Goal: Communication & Community: Answer question/provide support

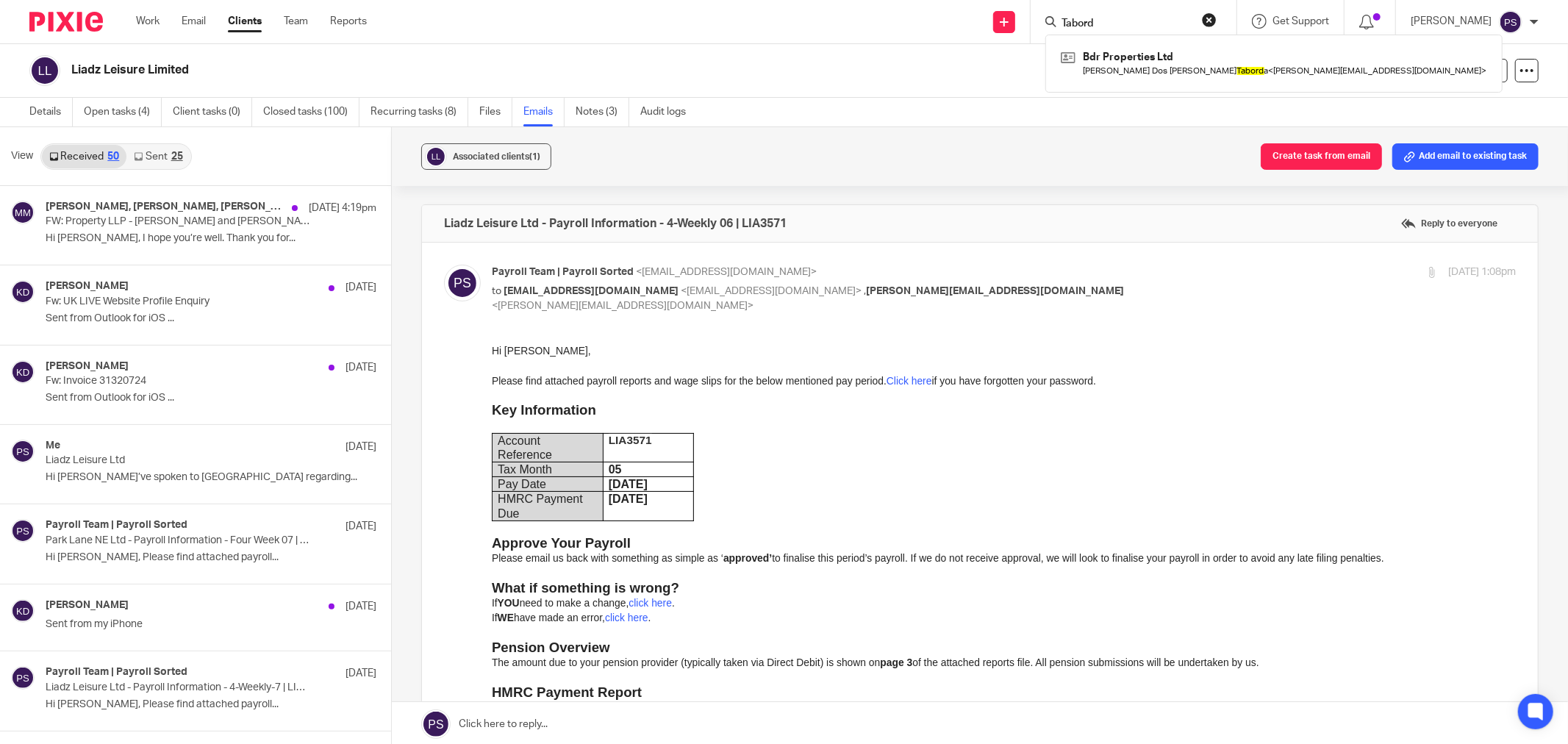
scroll to position [908, 0]
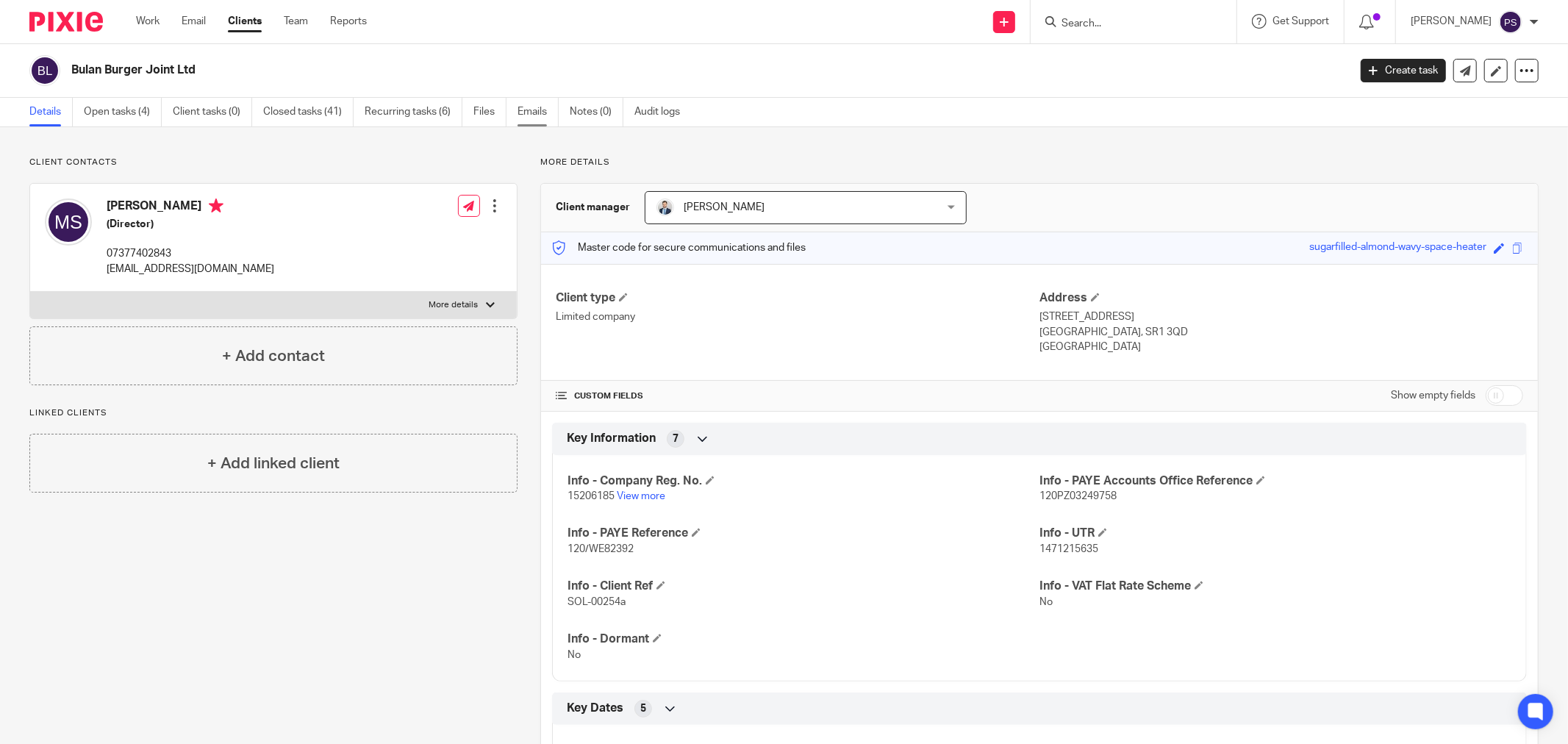
click at [539, 112] on link "Emails" at bounding box center [538, 112] width 41 height 29
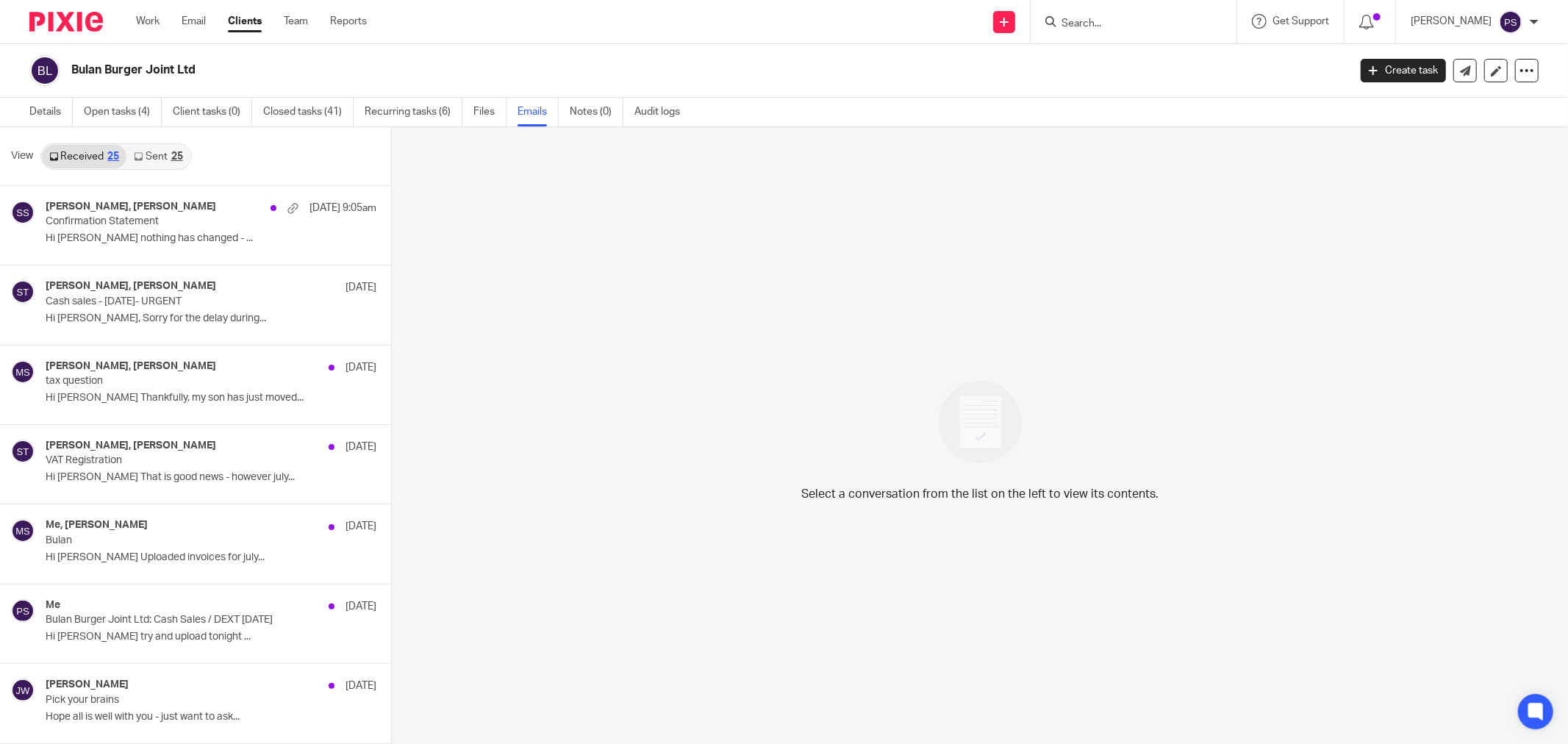
click at [152, 157] on link "Sent 25" at bounding box center [158, 156] width 63 height 23
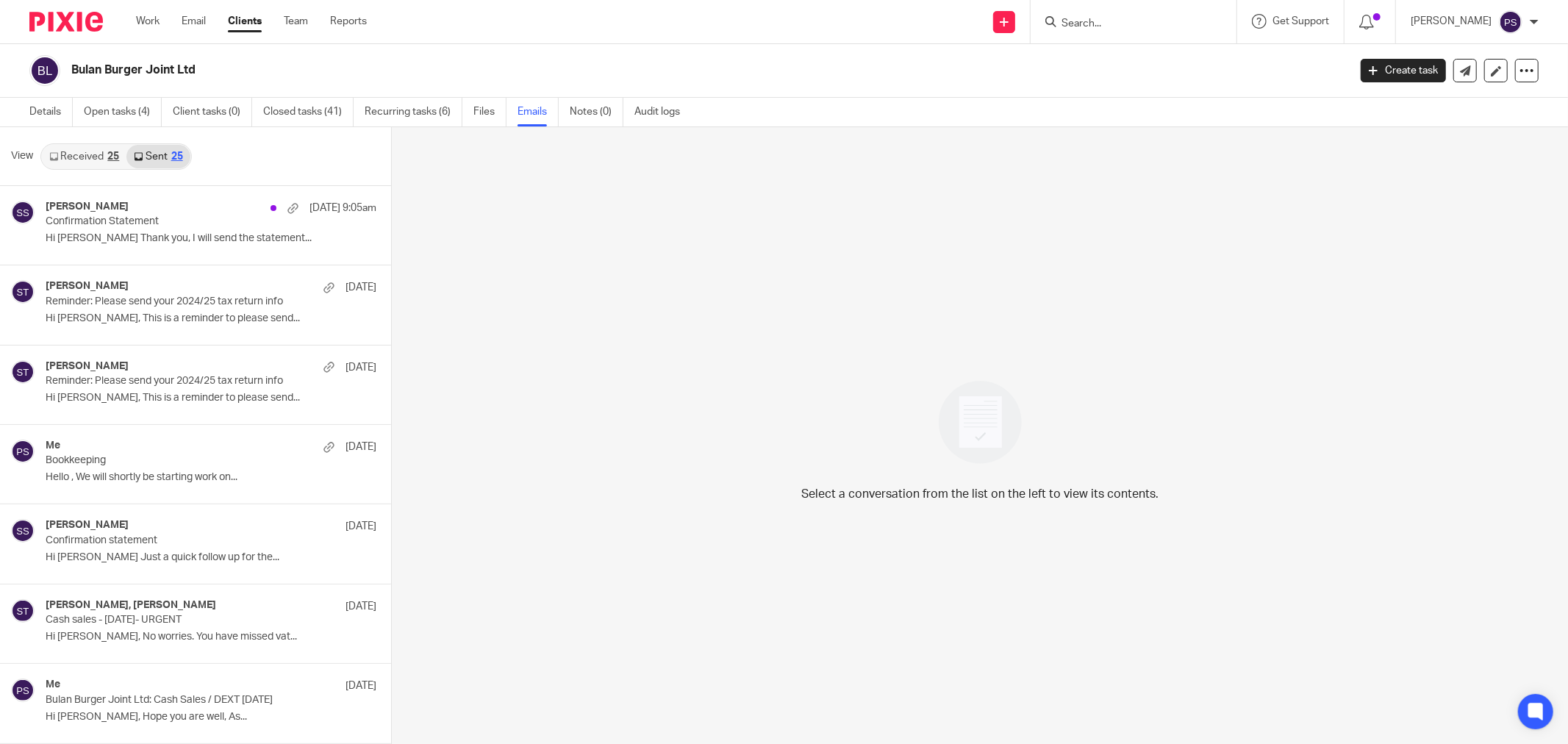
scroll to position [2, 0]
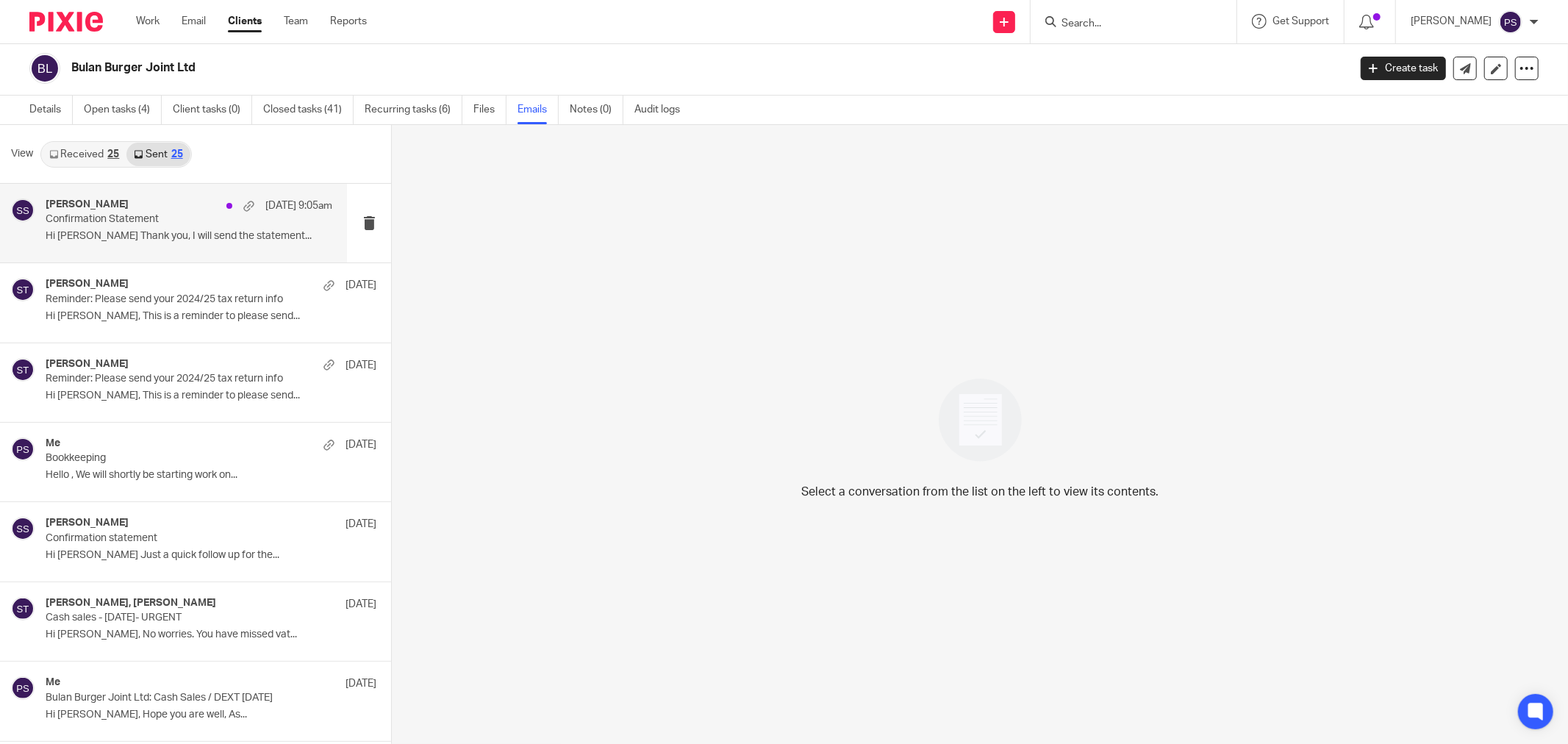
click at [141, 223] on p "Confirmation Statement" at bounding box center [160, 219] width 229 height 13
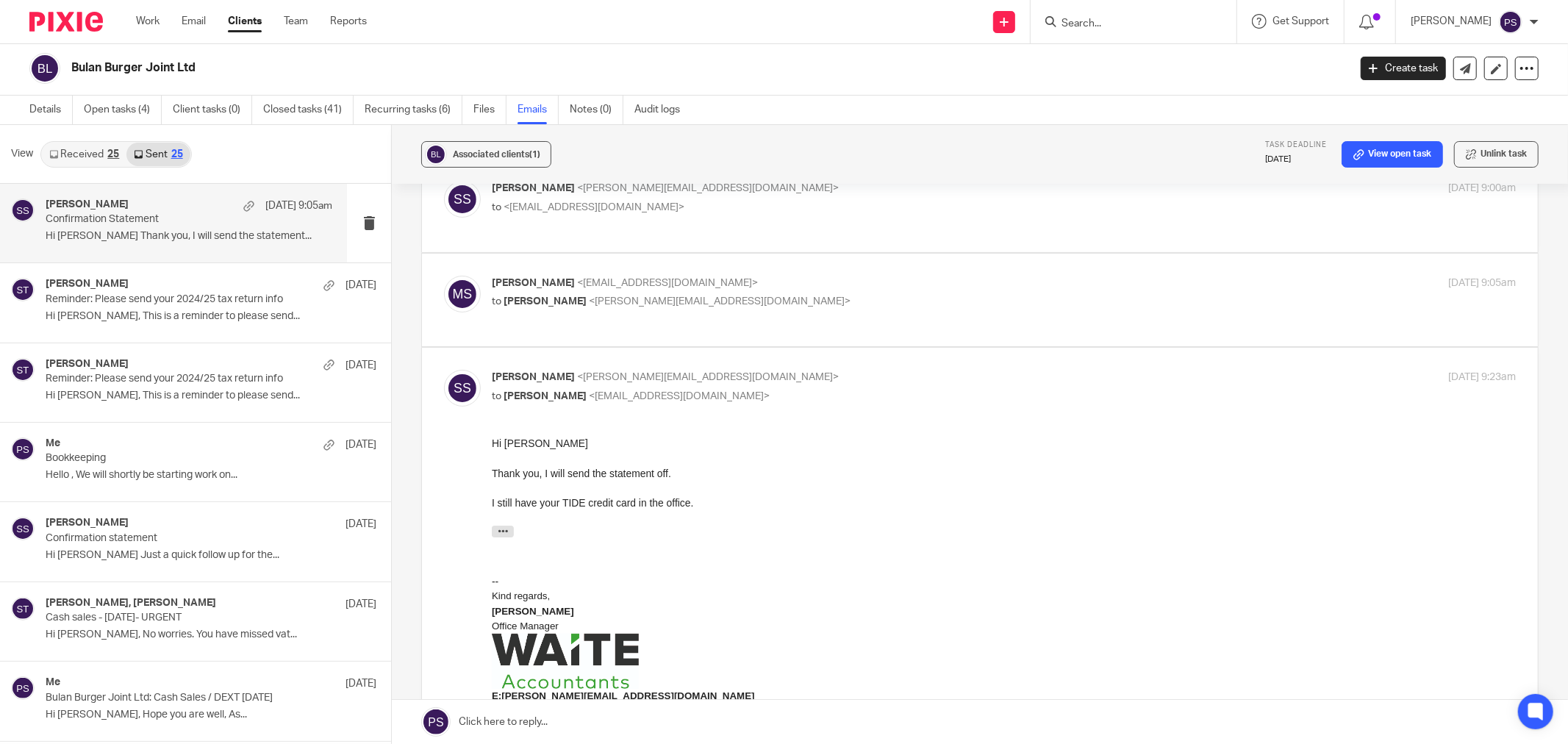
scroll to position [0, 0]
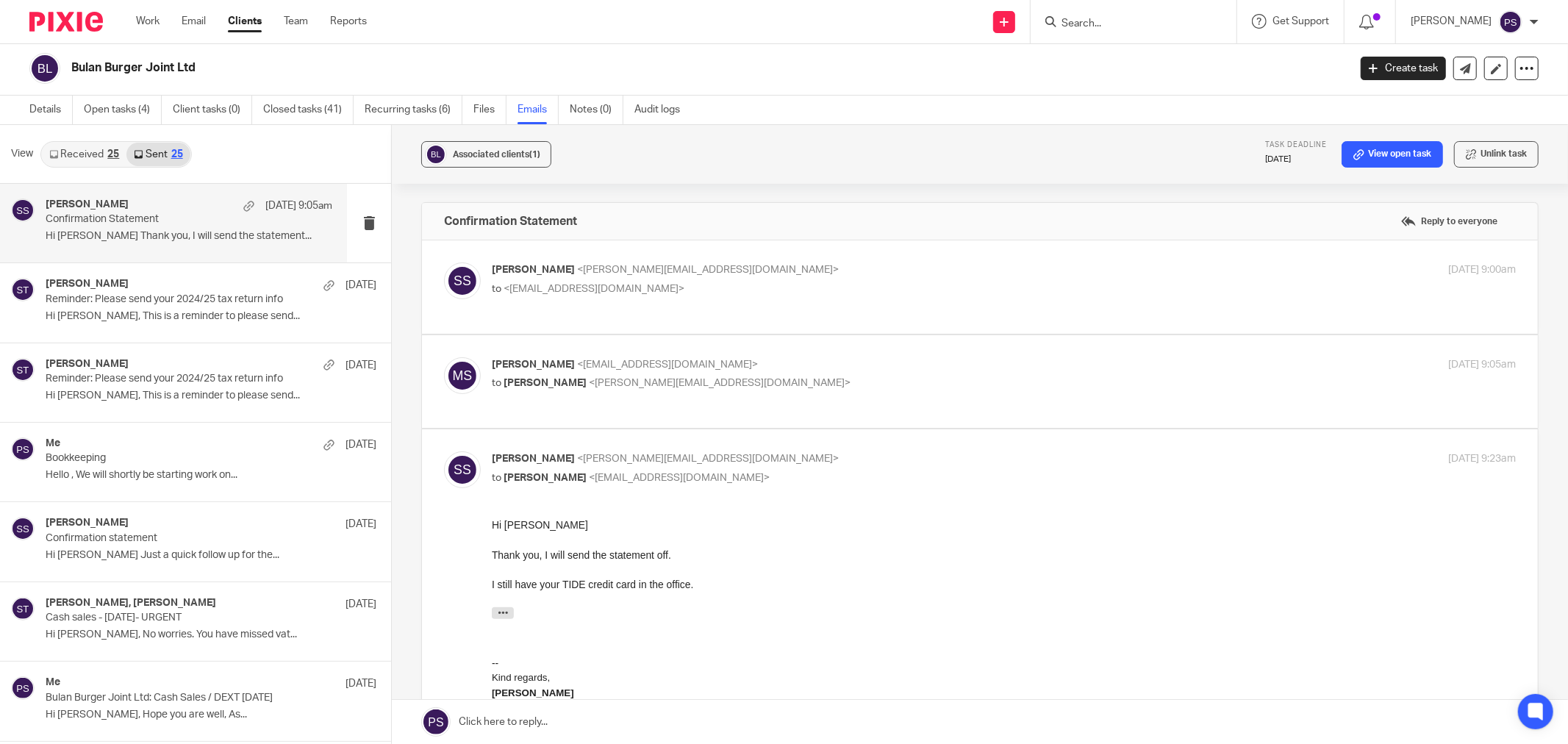
click at [571, 364] on span "[PERSON_NAME]" at bounding box center [533, 365] width 83 height 11
checkbox input "true"
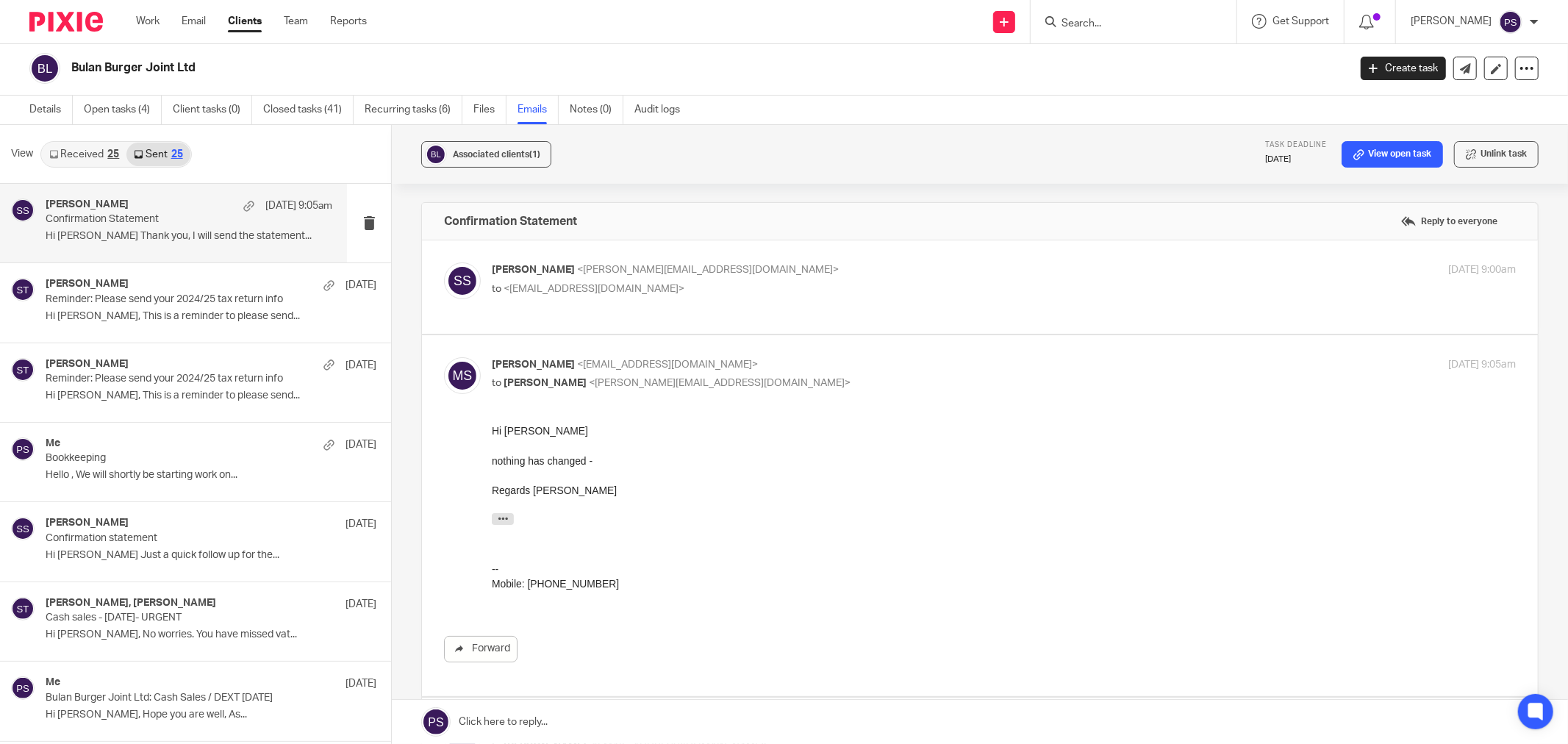
click at [541, 270] on span "[PERSON_NAME]" at bounding box center [533, 270] width 83 height 11
checkbox input "true"
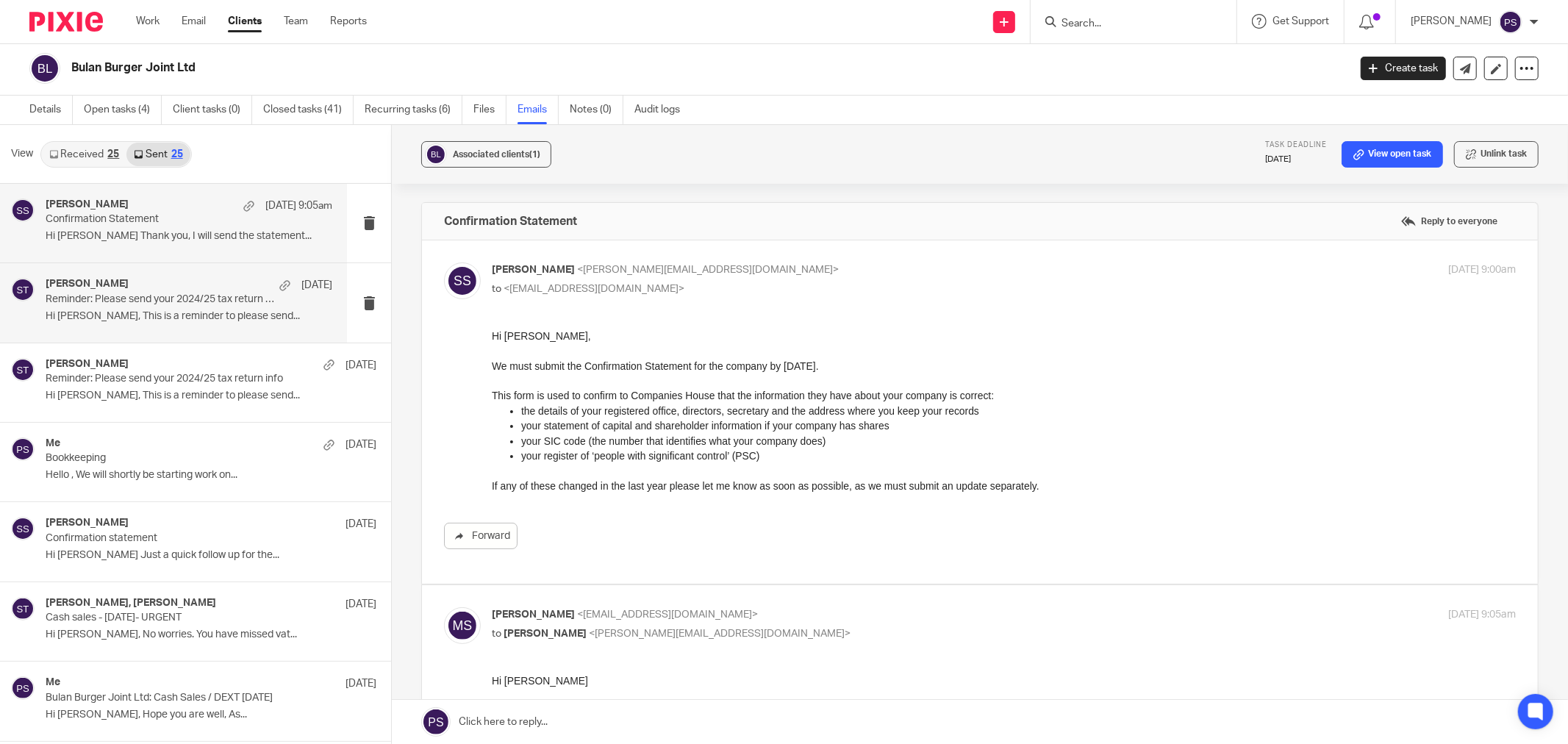
click at [103, 310] on p "Hi [PERSON_NAME], This is a reminder to please send..." at bounding box center [189, 316] width 287 height 13
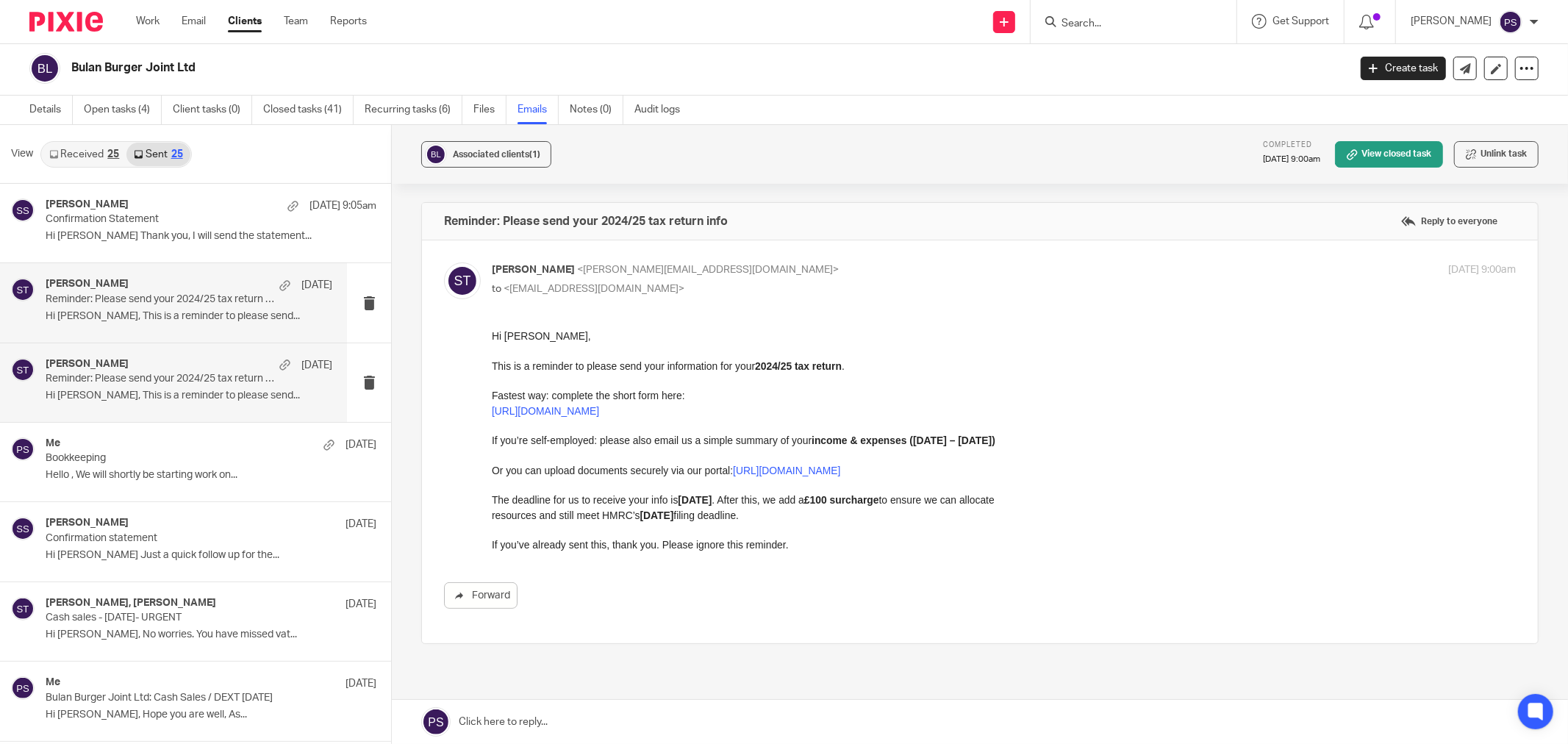
click at [107, 375] on p "Reminder: Please send your 2024/25 tax return info" at bounding box center [160, 378] width 229 height 13
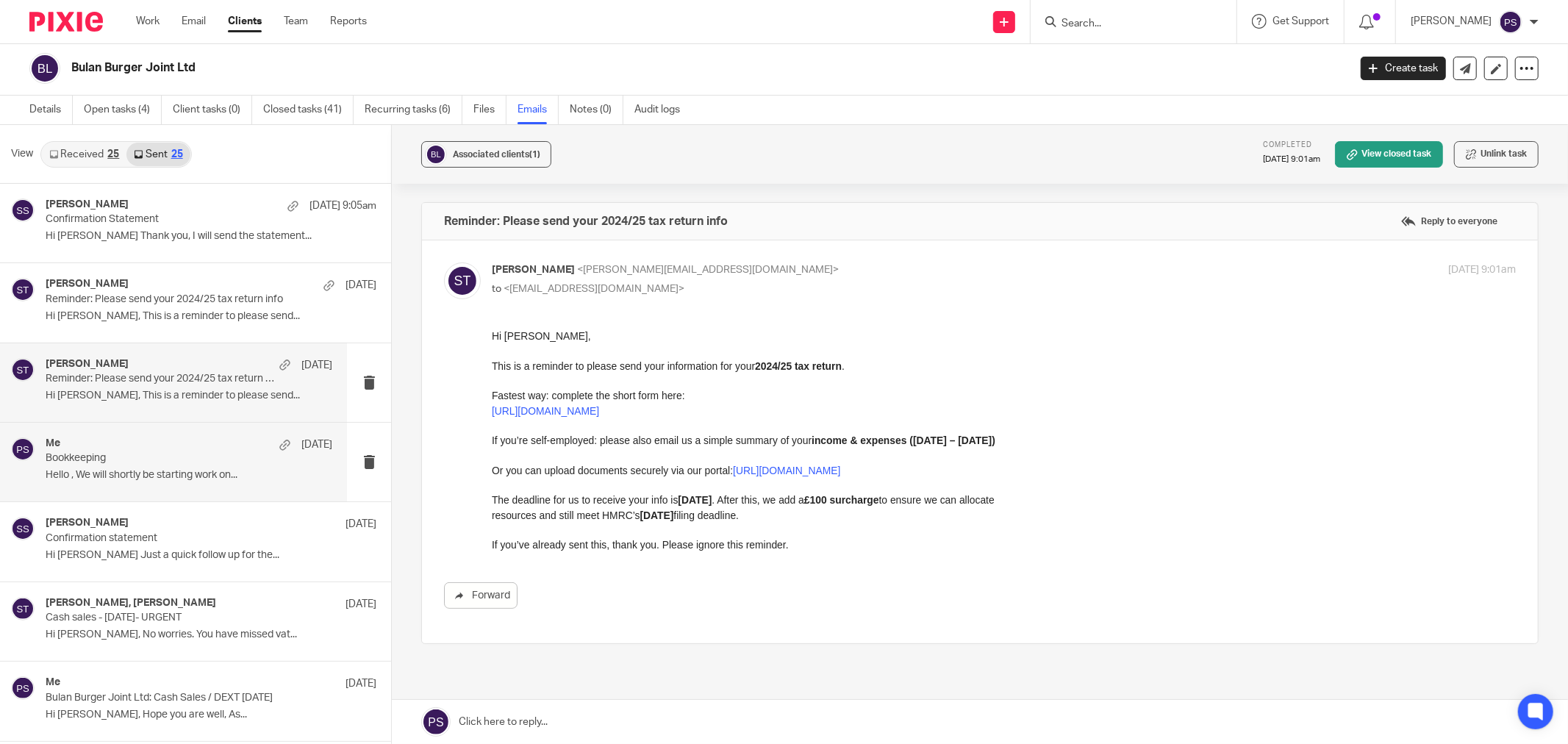
click at [106, 459] on p "Bookkeeping" at bounding box center [160, 458] width 229 height 13
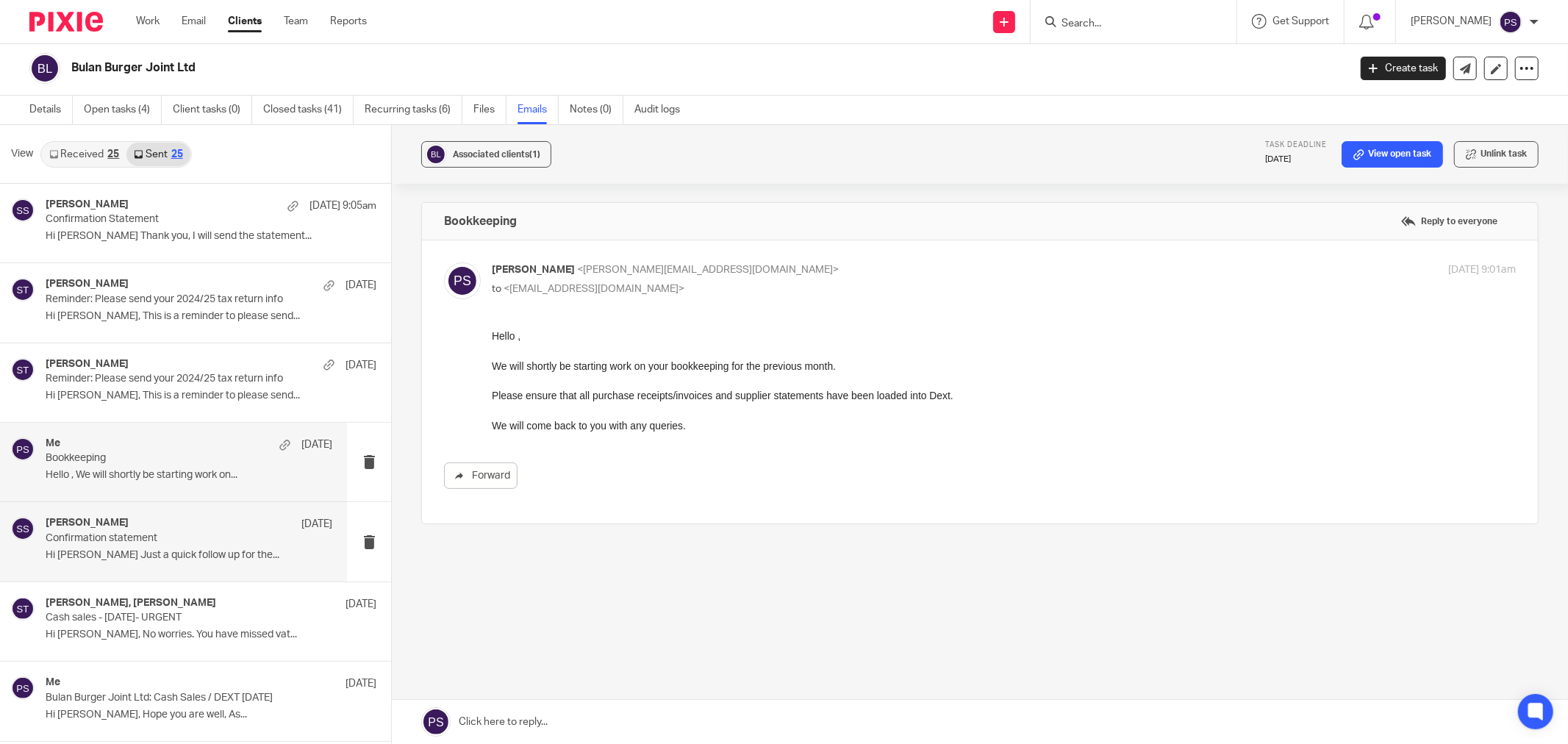
click at [97, 538] on p "Confirmation statement" at bounding box center [160, 538] width 229 height 13
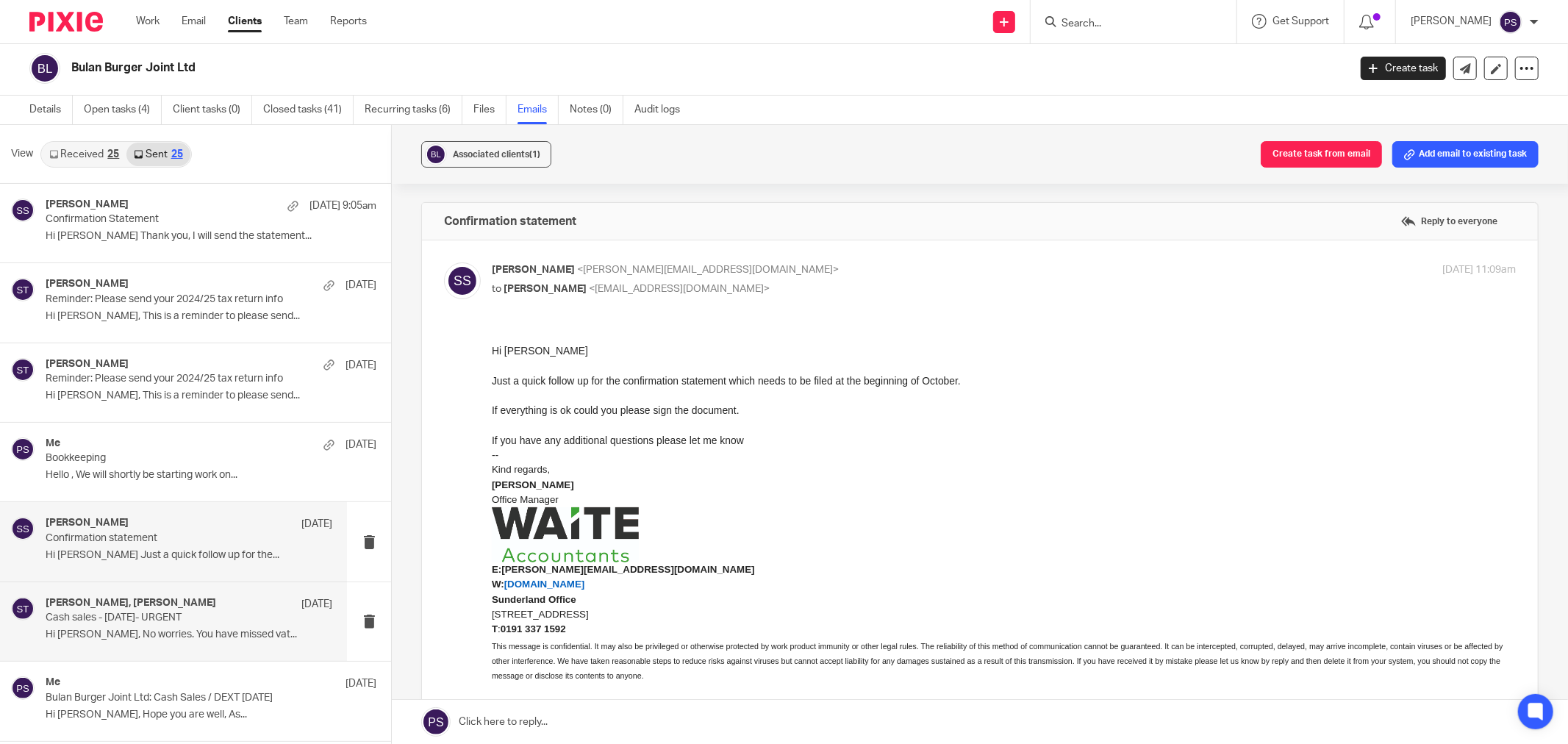
scroll to position [82, 0]
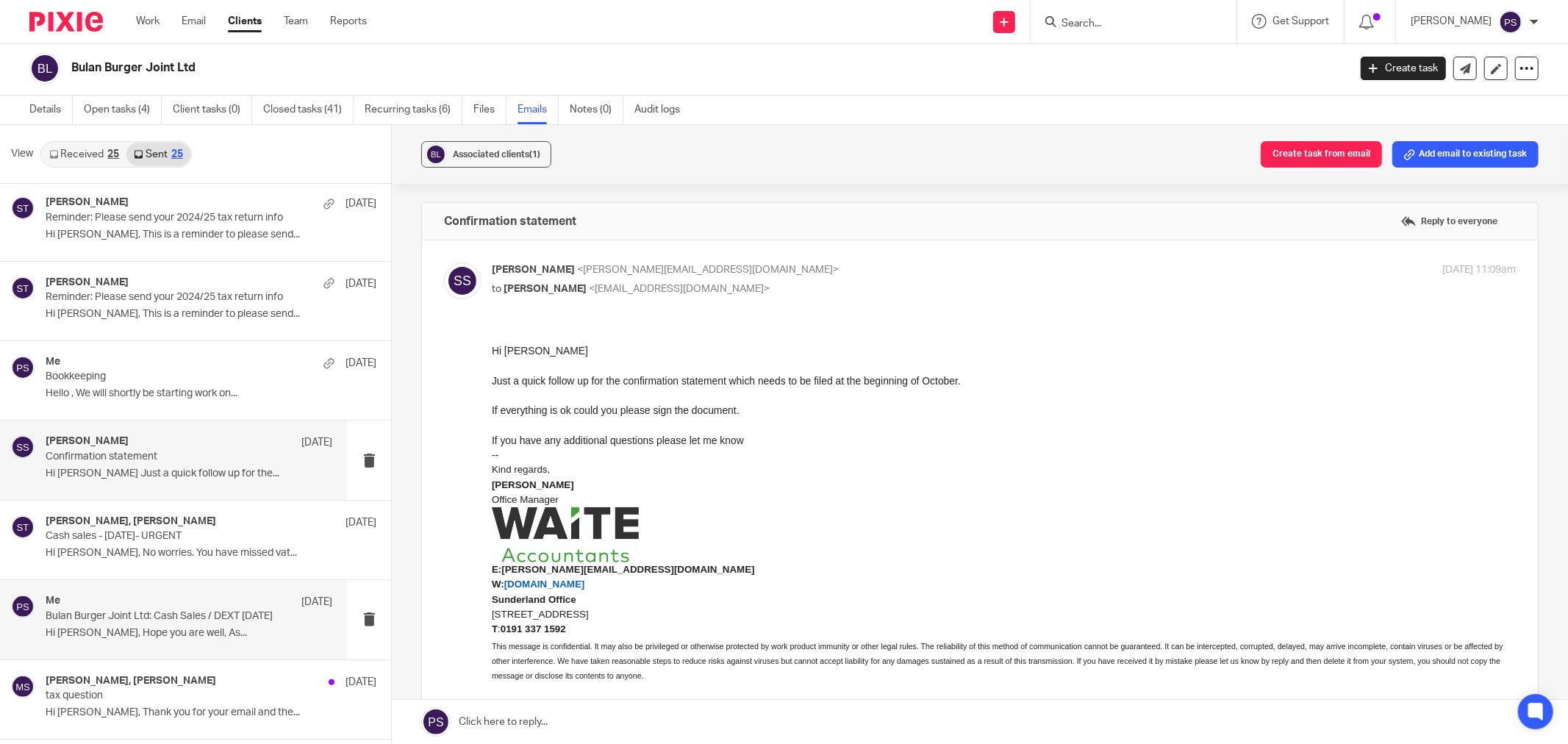
click at [131, 615] on p "Bulan Burger Joint Ltd: Cash Sales / DEXT [DATE]" at bounding box center [160, 616] width 229 height 13
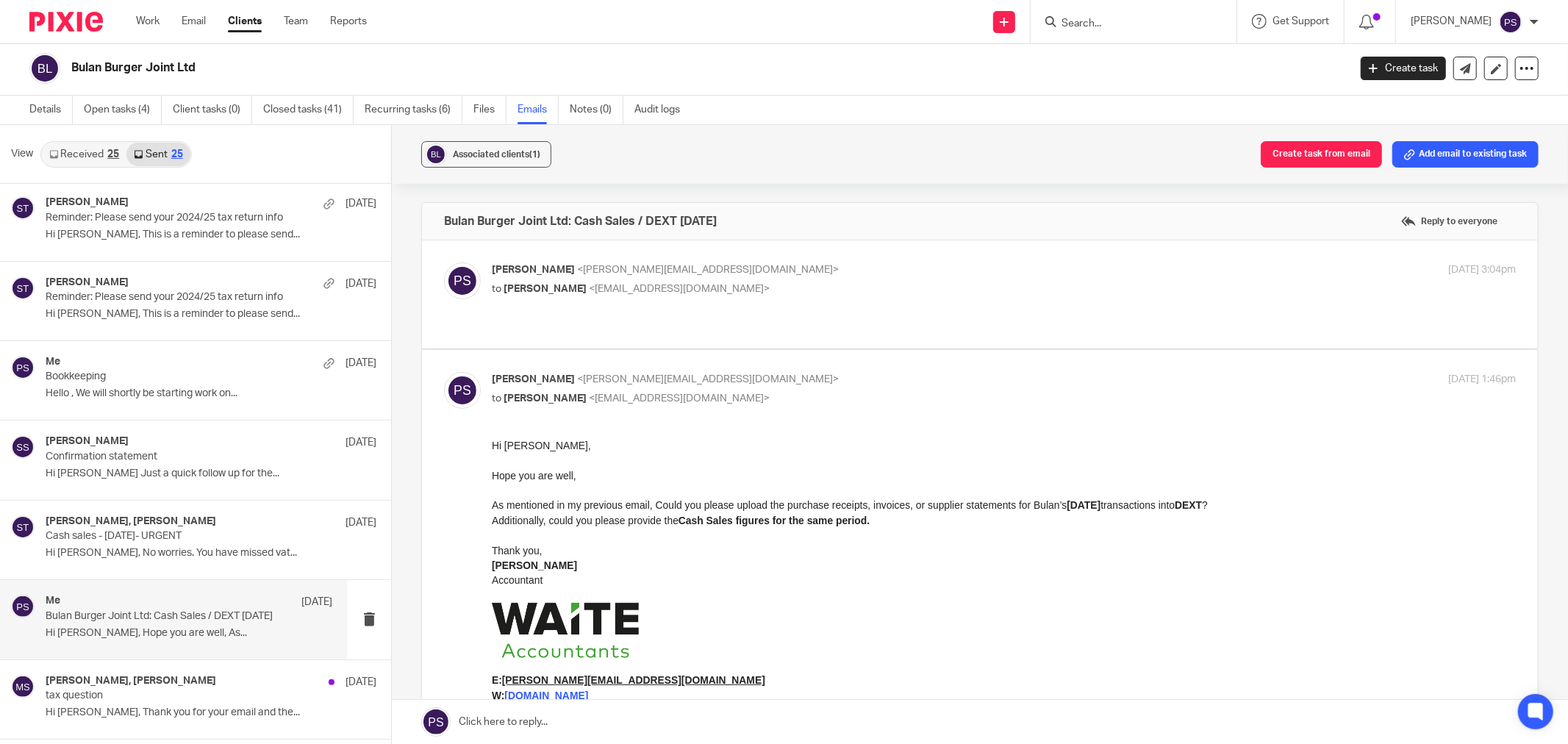
scroll to position [0, 0]
click at [675, 262] on p "[PERSON_NAME] <[PERSON_NAME][EMAIL_ADDRESS][DOMAIN_NAME]>" at bounding box center [833, 270] width 683 height 16
checkbox input "true"
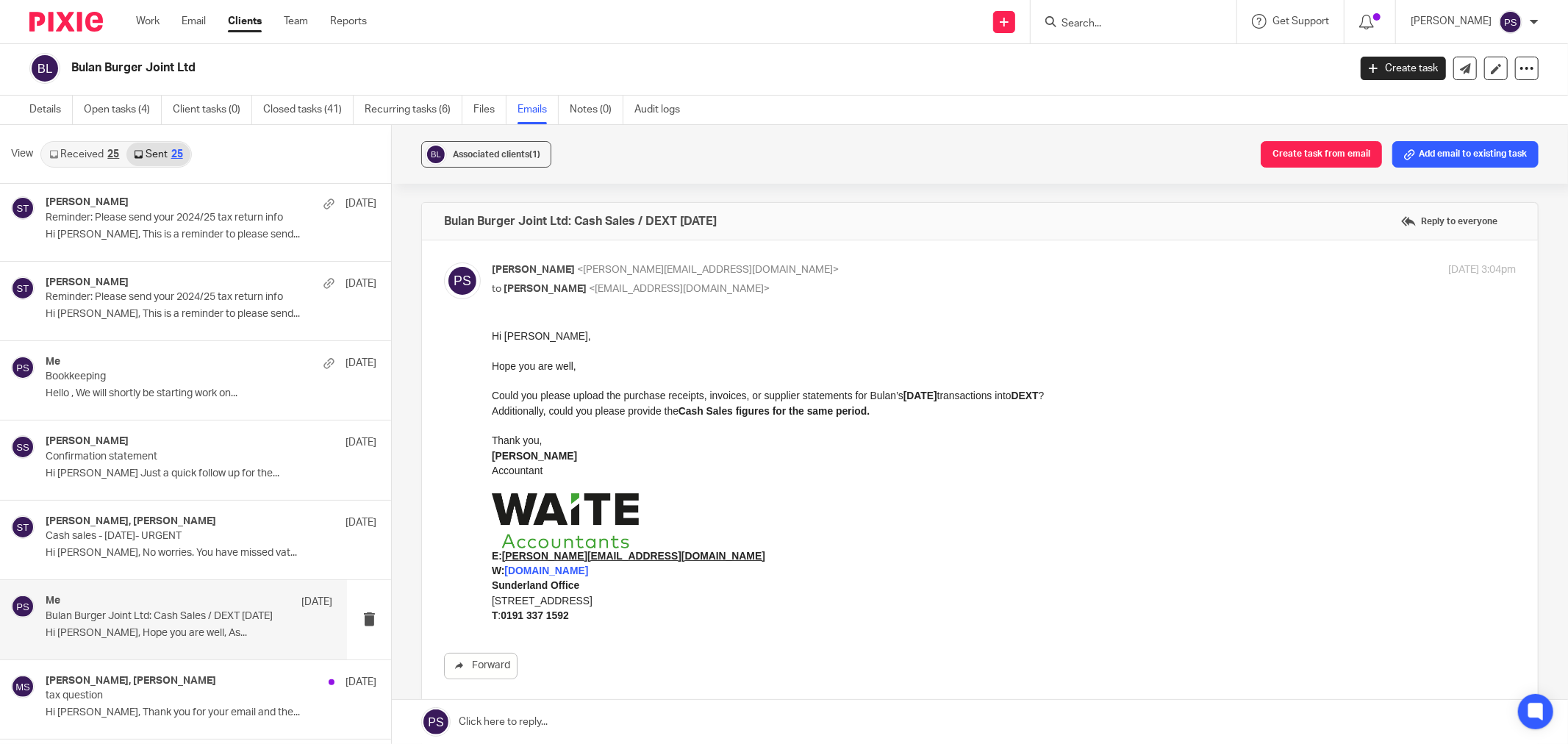
drag, startPoint x: 769, startPoint y: 209, endPoint x: 416, endPoint y: 222, distance: 353.2
click at [416, 222] on div "Associated clients (1) Create task from email Add email to existing task Bulan …" at bounding box center [980, 434] width 1176 height 619
copy h4 "Bulan Burger Joint Ltd: Cash Sales / DEXT [DATE]"
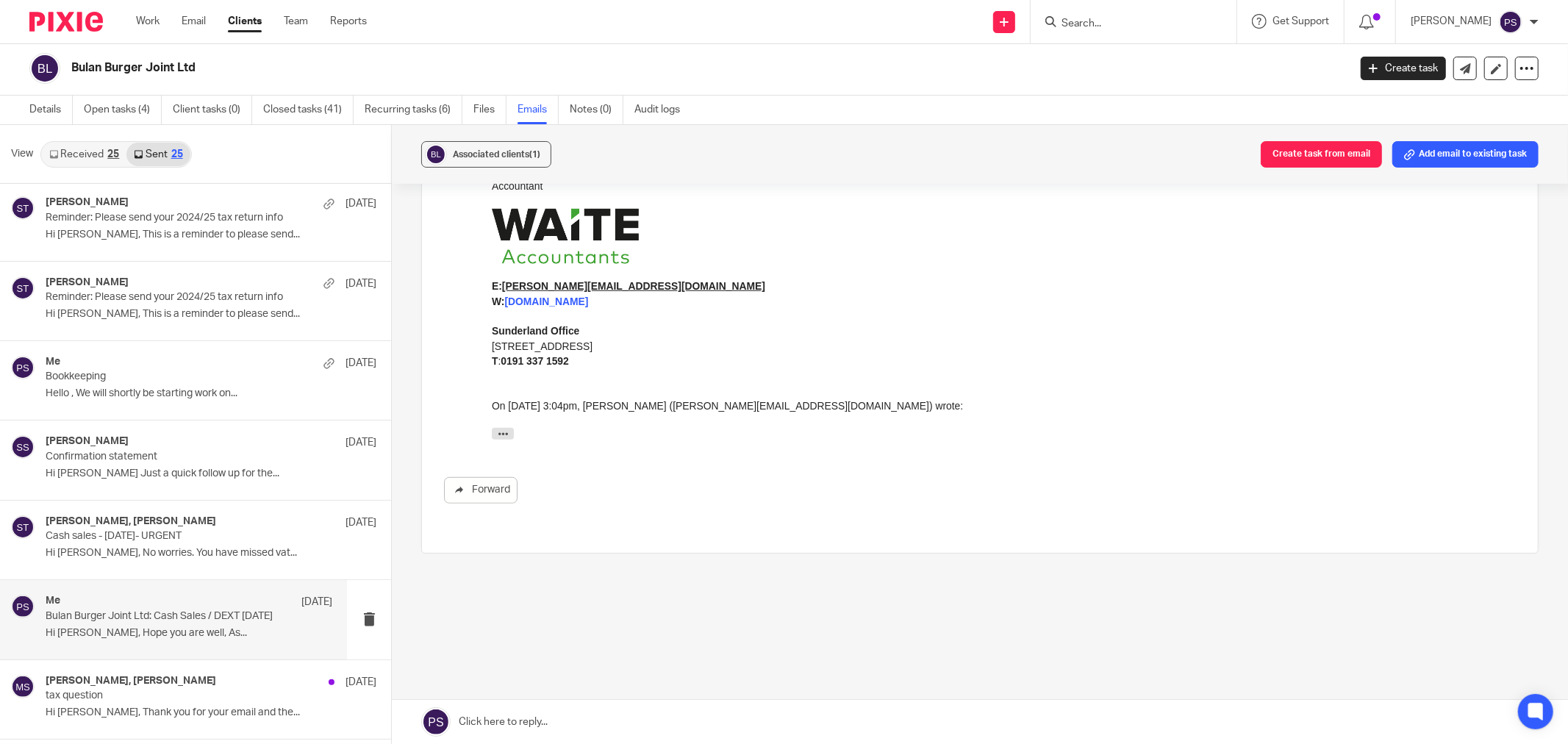
scroll to position [529, 0]
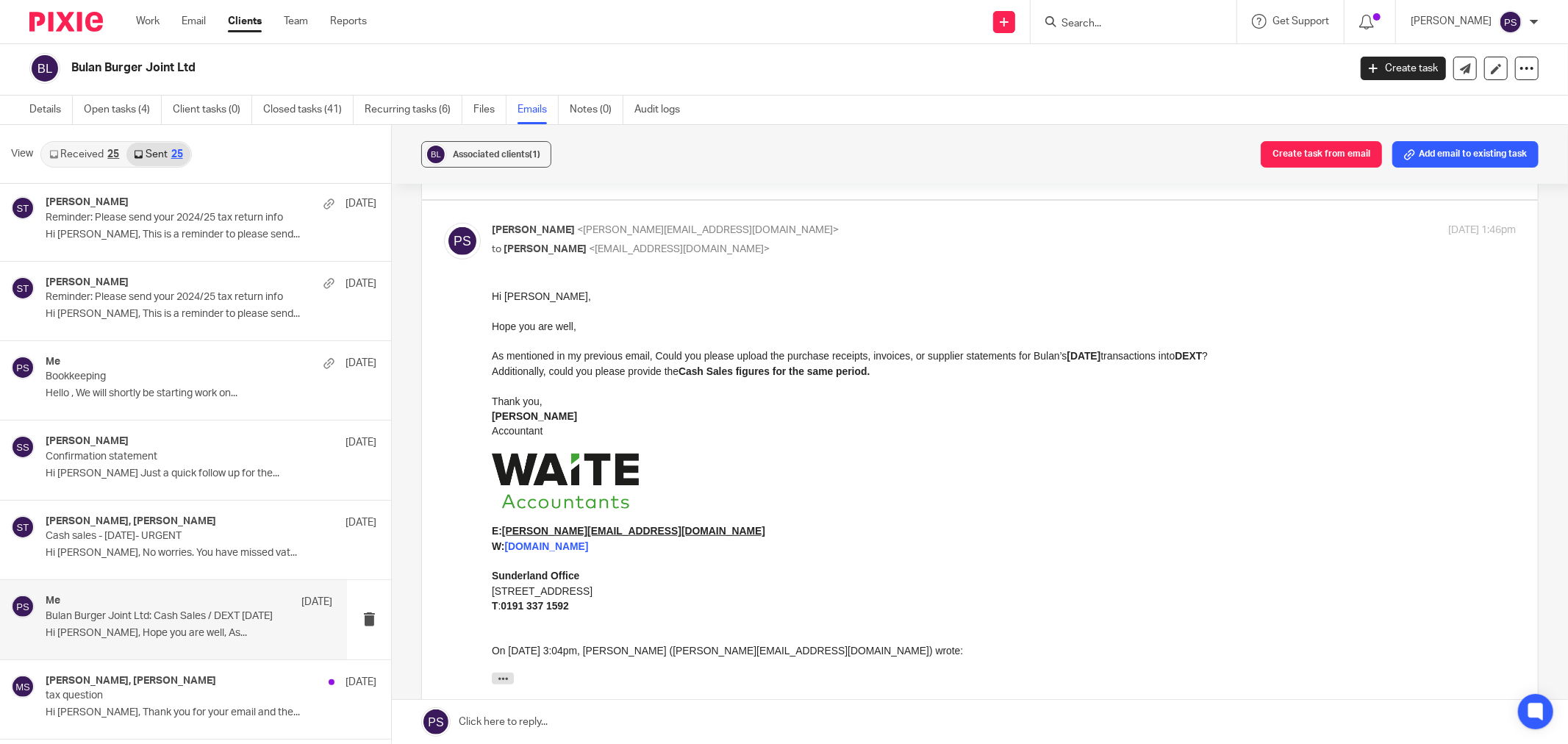
click at [92, 152] on link "Received 25" at bounding box center [84, 154] width 85 height 23
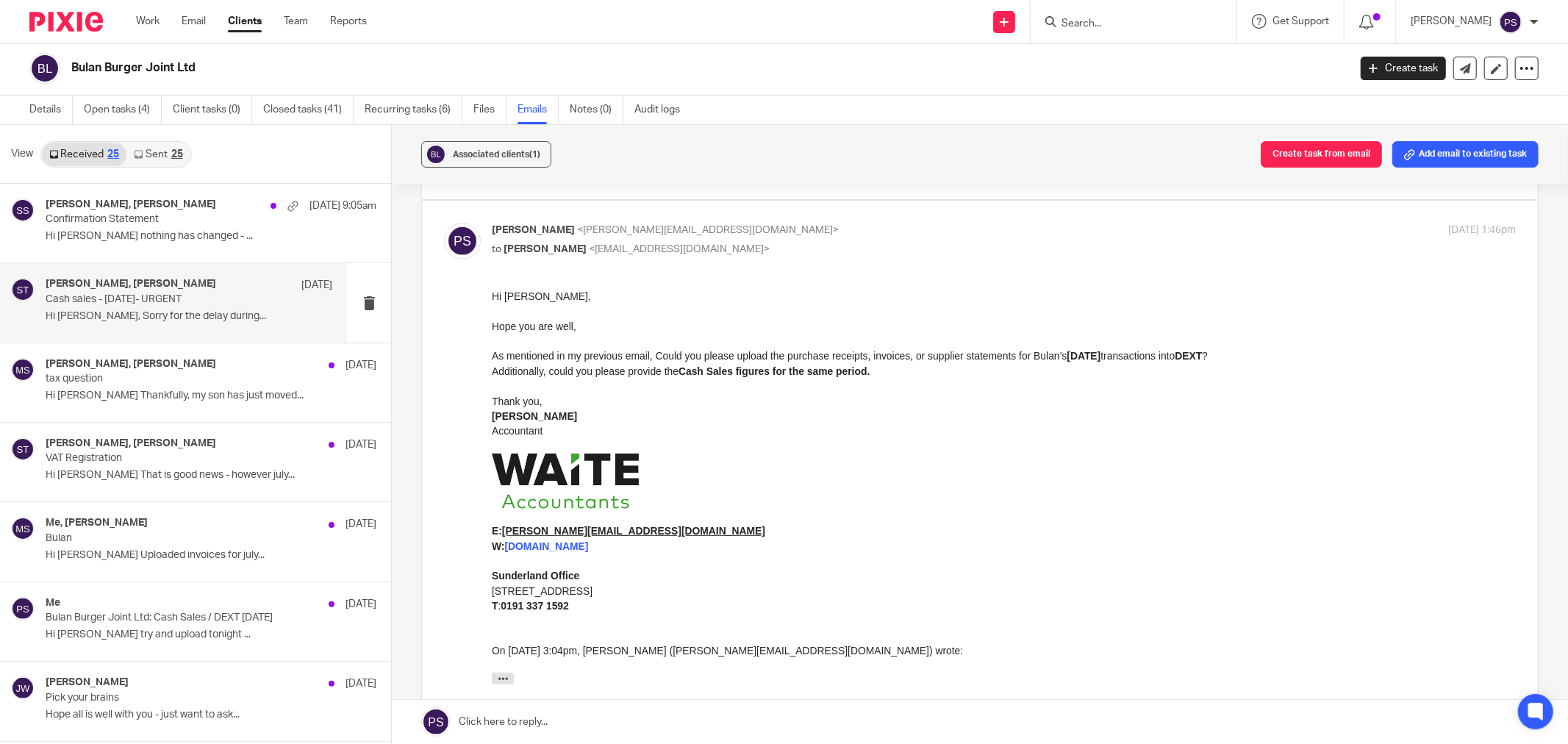
click at [161, 320] on p "Hi [PERSON_NAME], Sorry for the delay during..." at bounding box center [189, 316] width 287 height 13
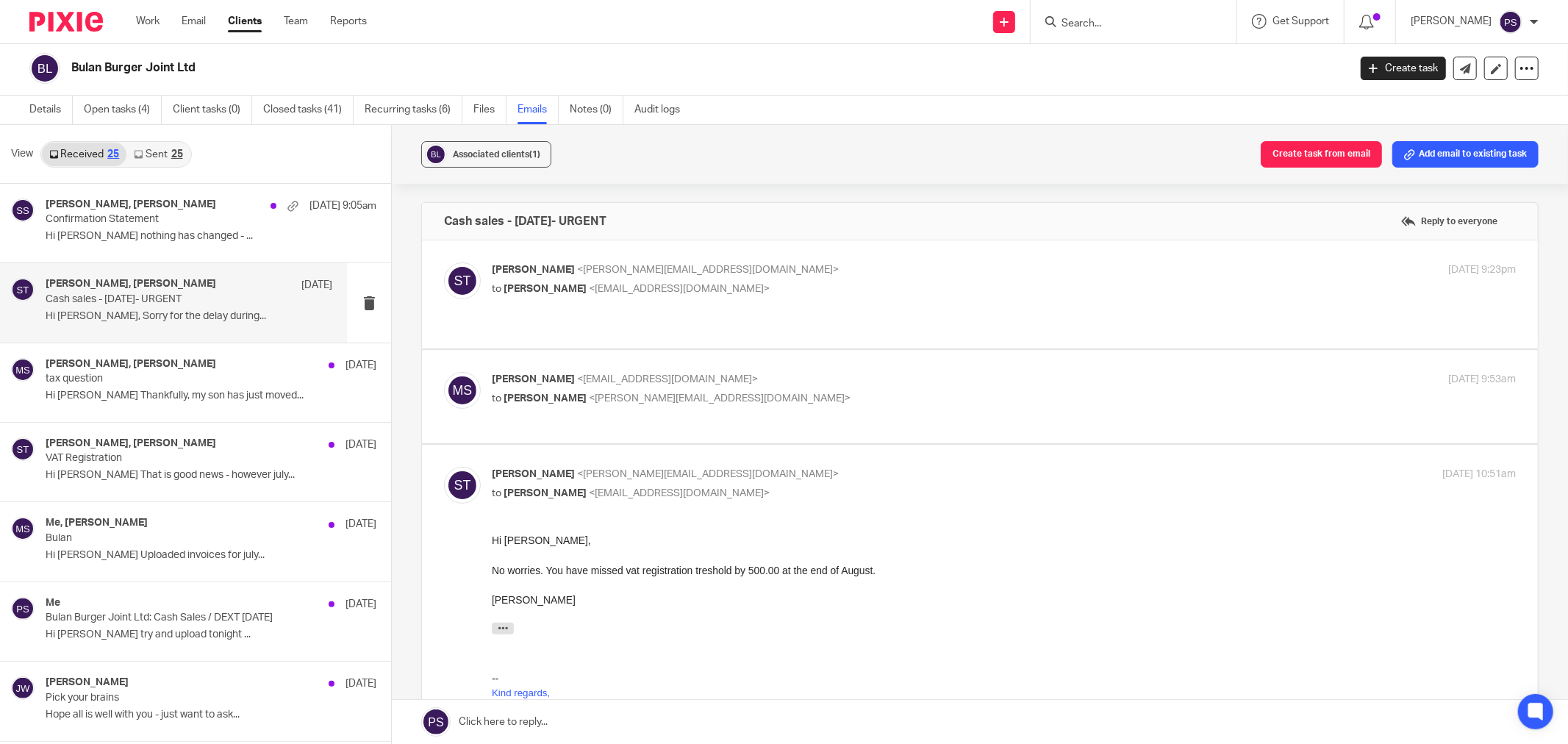
click at [606, 269] on span "<[PERSON_NAME][EMAIL_ADDRESS][DOMAIN_NAME]>" at bounding box center [707, 270] width 261 height 11
checkbox input "true"
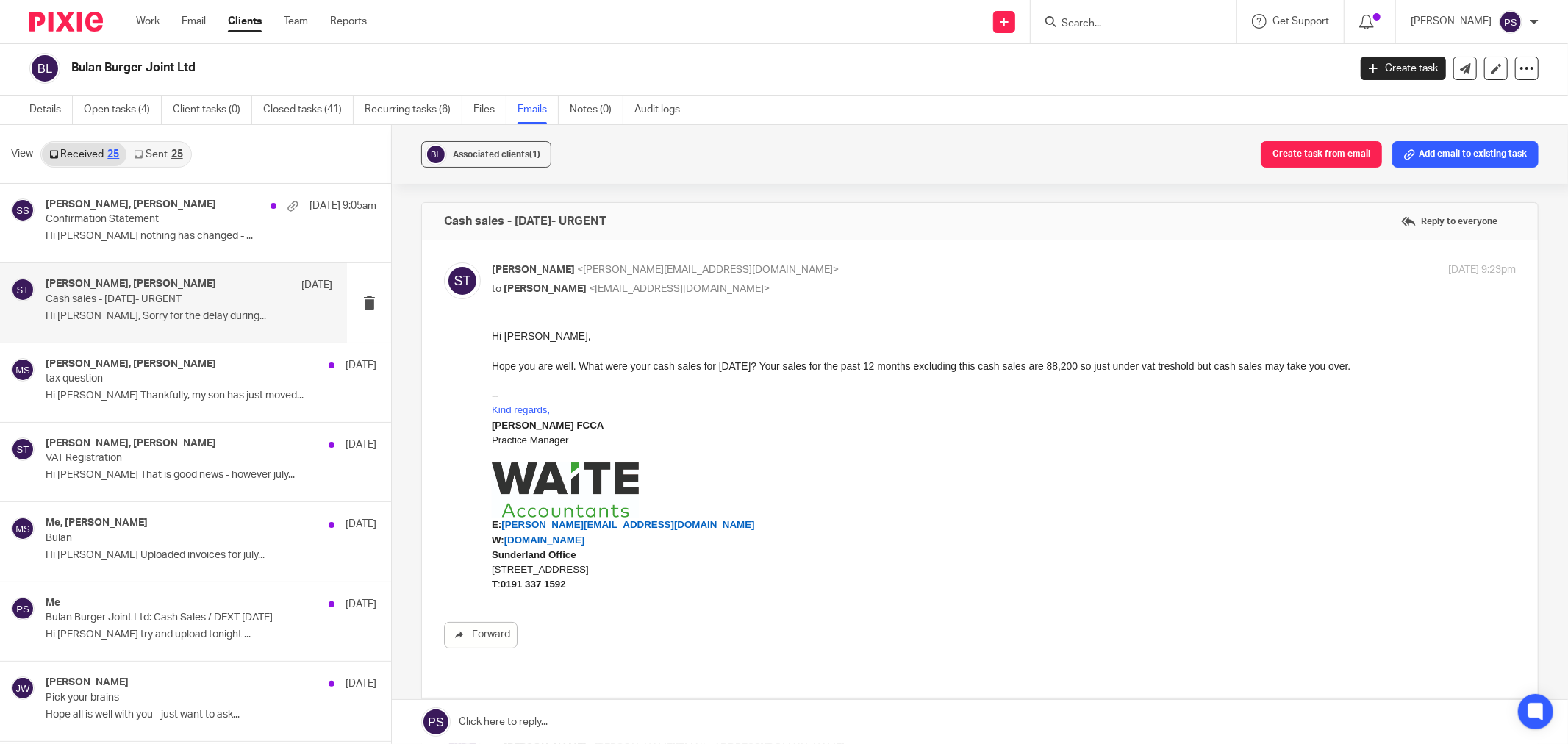
scroll to position [327, 0]
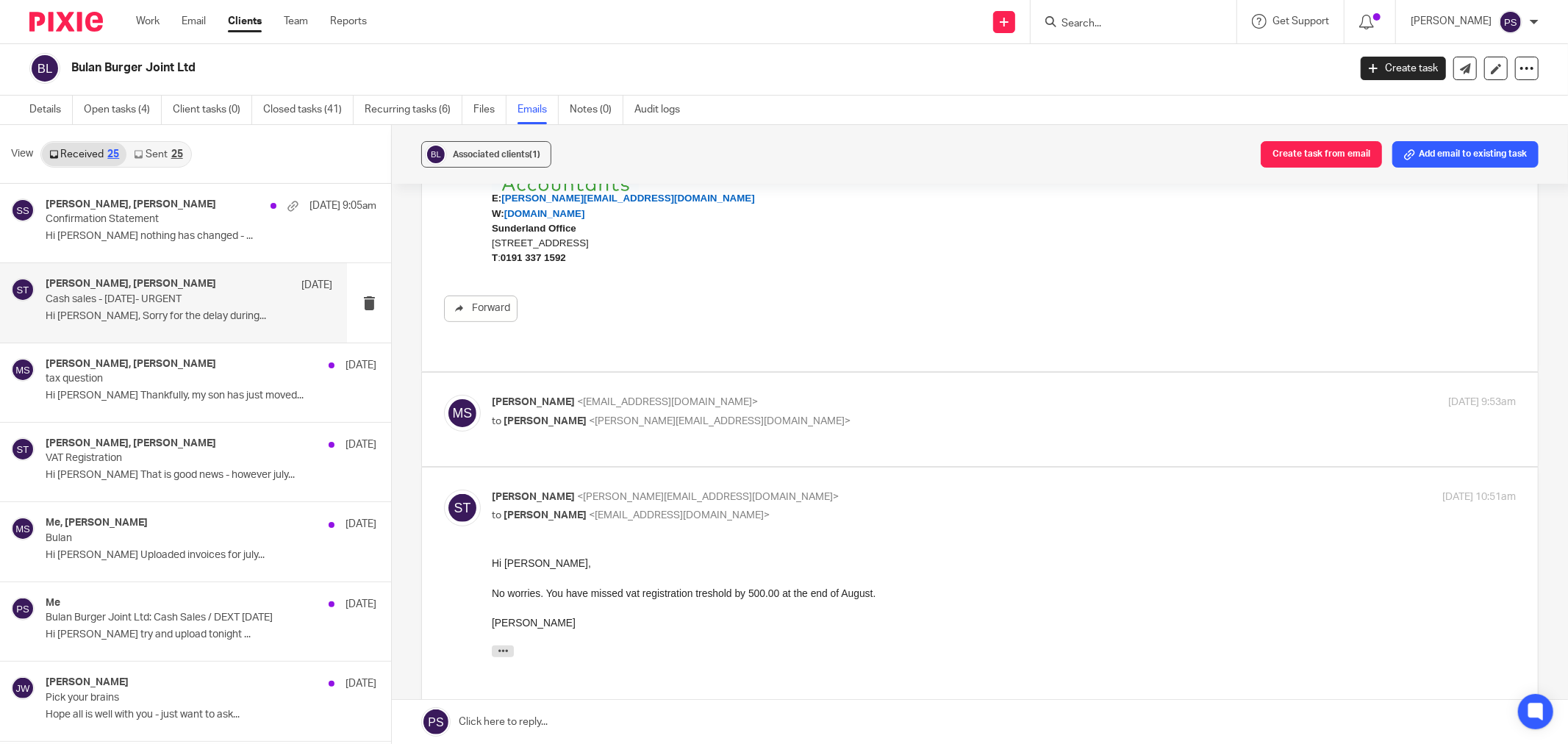
click at [620, 397] on span "<[EMAIL_ADDRESS][DOMAIN_NAME]>" at bounding box center [667, 402] width 181 height 11
checkbox input "true"
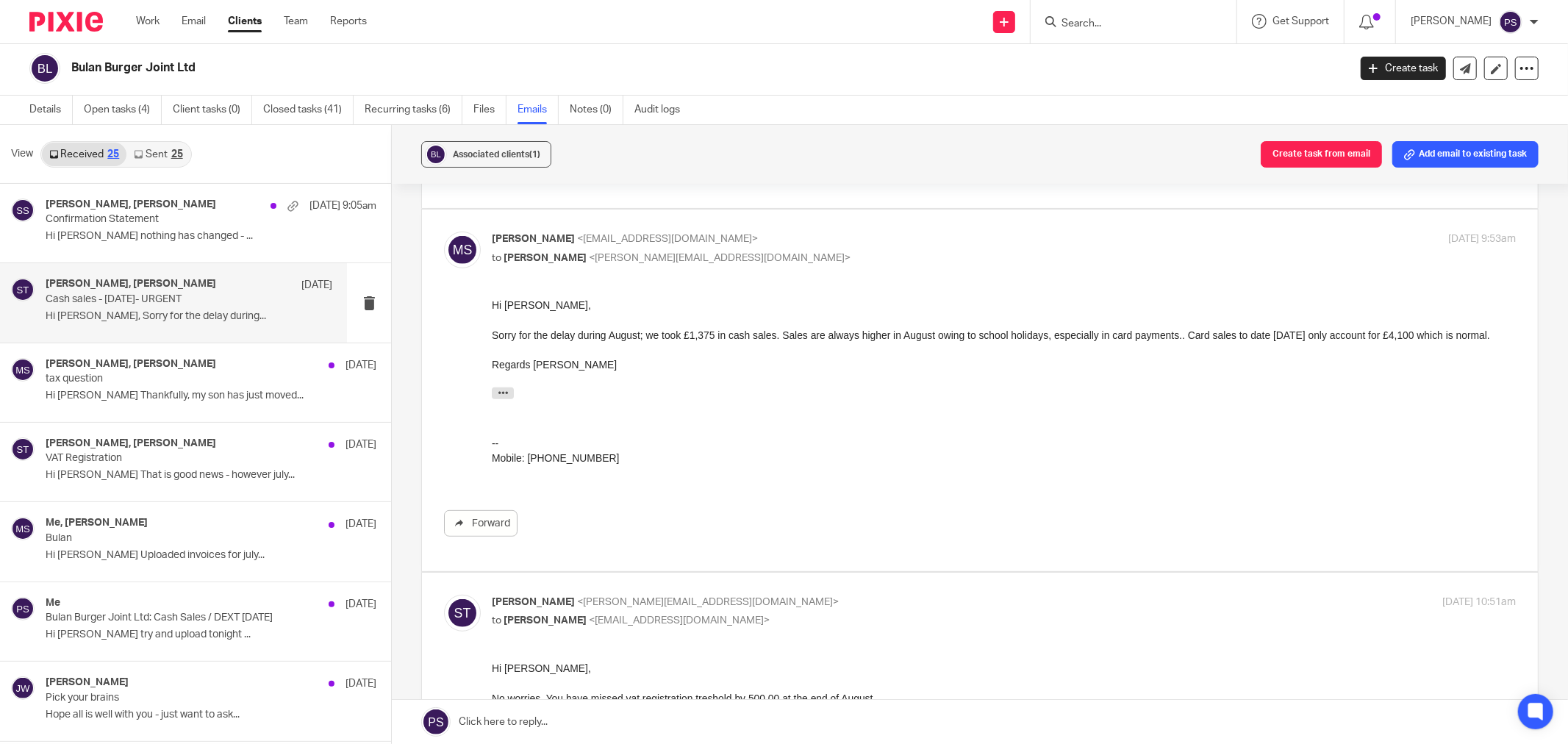
scroll to position [652, 0]
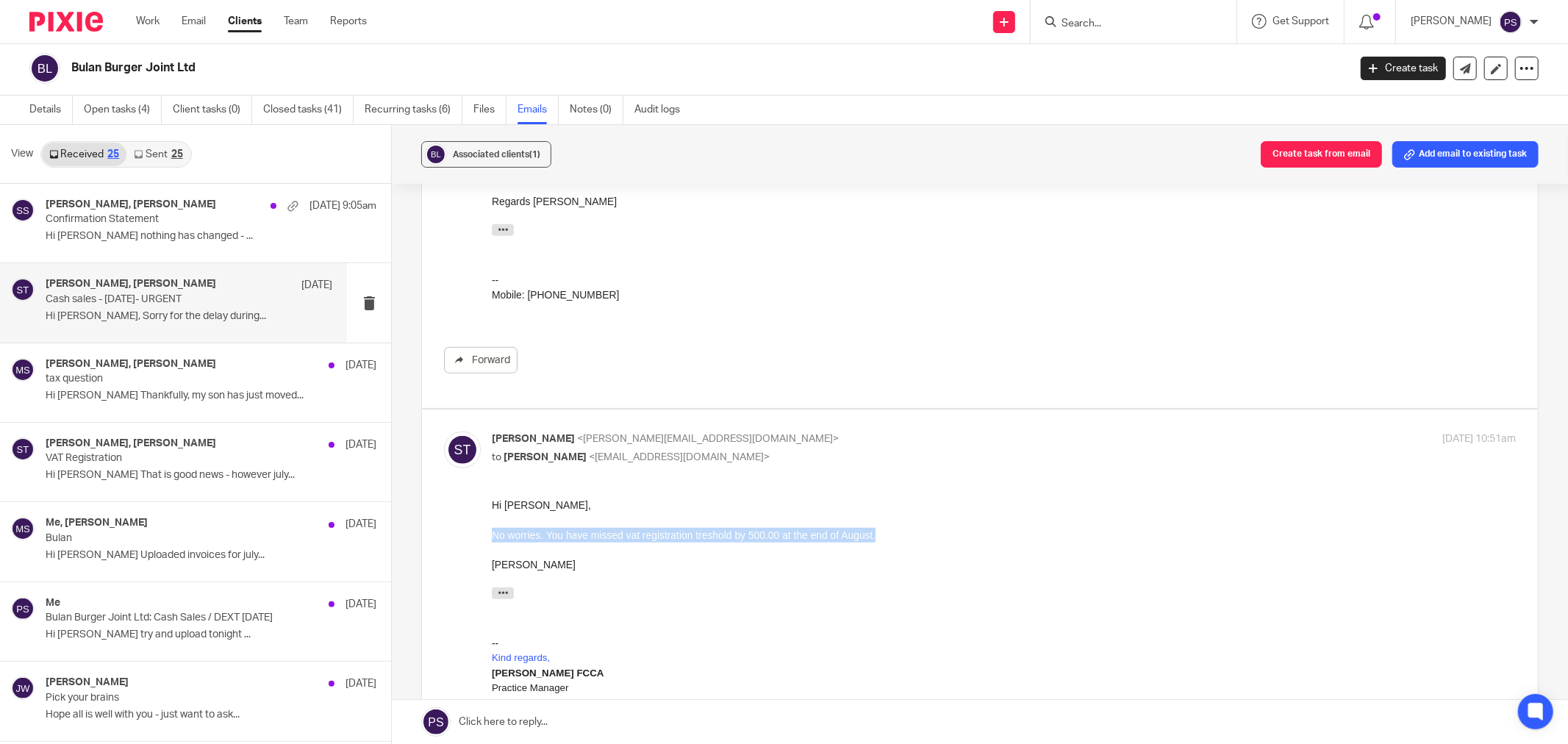
drag, startPoint x: 896, startPoint y: 533, endPoint x: 489, endPoint y: 539, distance: 407.0
click at [492, 539] on html "Hi [PERSON_NAME], No worries. You have missed vat registration treshold by 500.…" at bounding box center [1004, 668] width 1024 height 342
copy div "No worries. You have missed vat registration treshold by 500.00 at the end of A…"
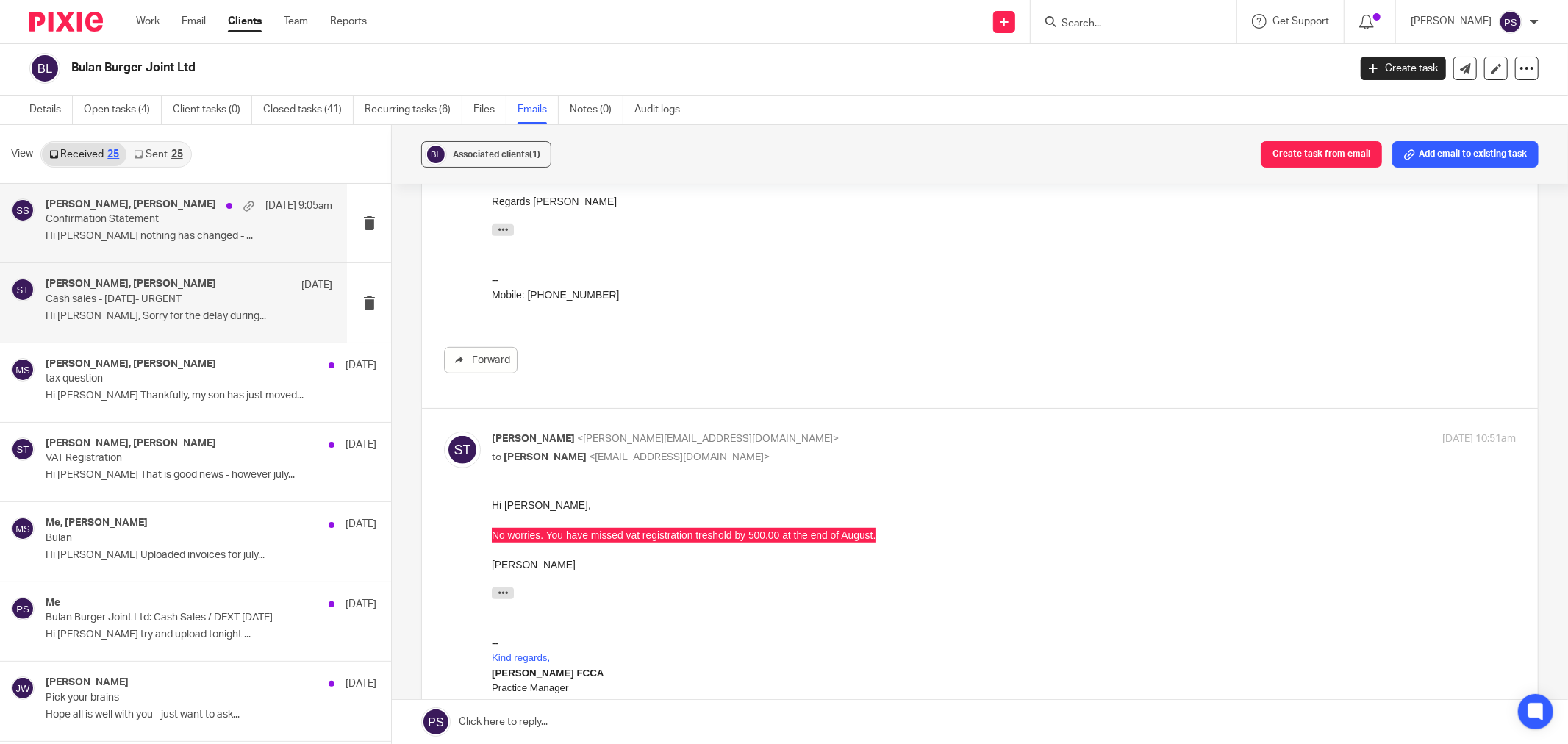
scroll to position [0, 0]
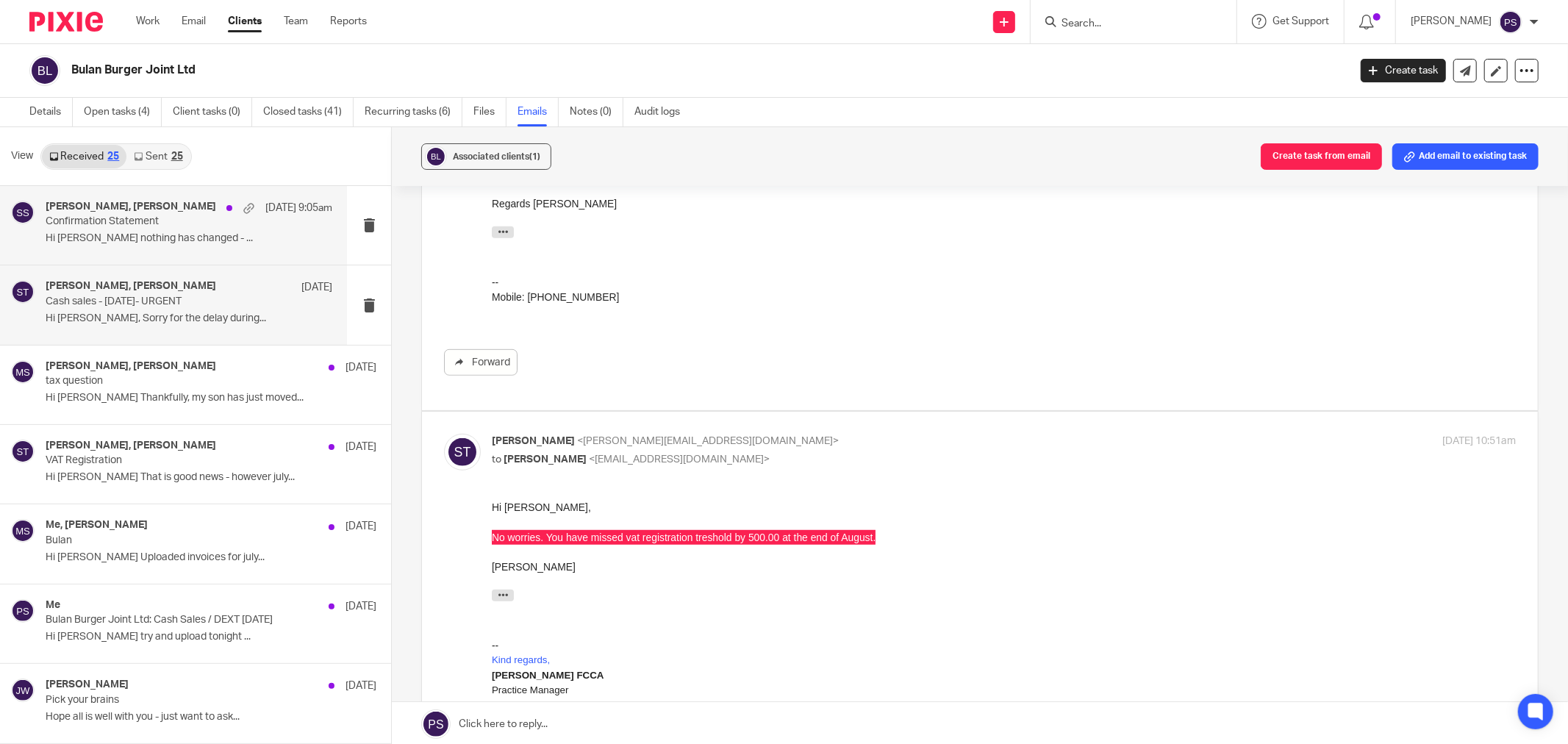
click at [129, 227] on p "Confirmation Statement" at bounding box center [160, 221] width 229 height 13
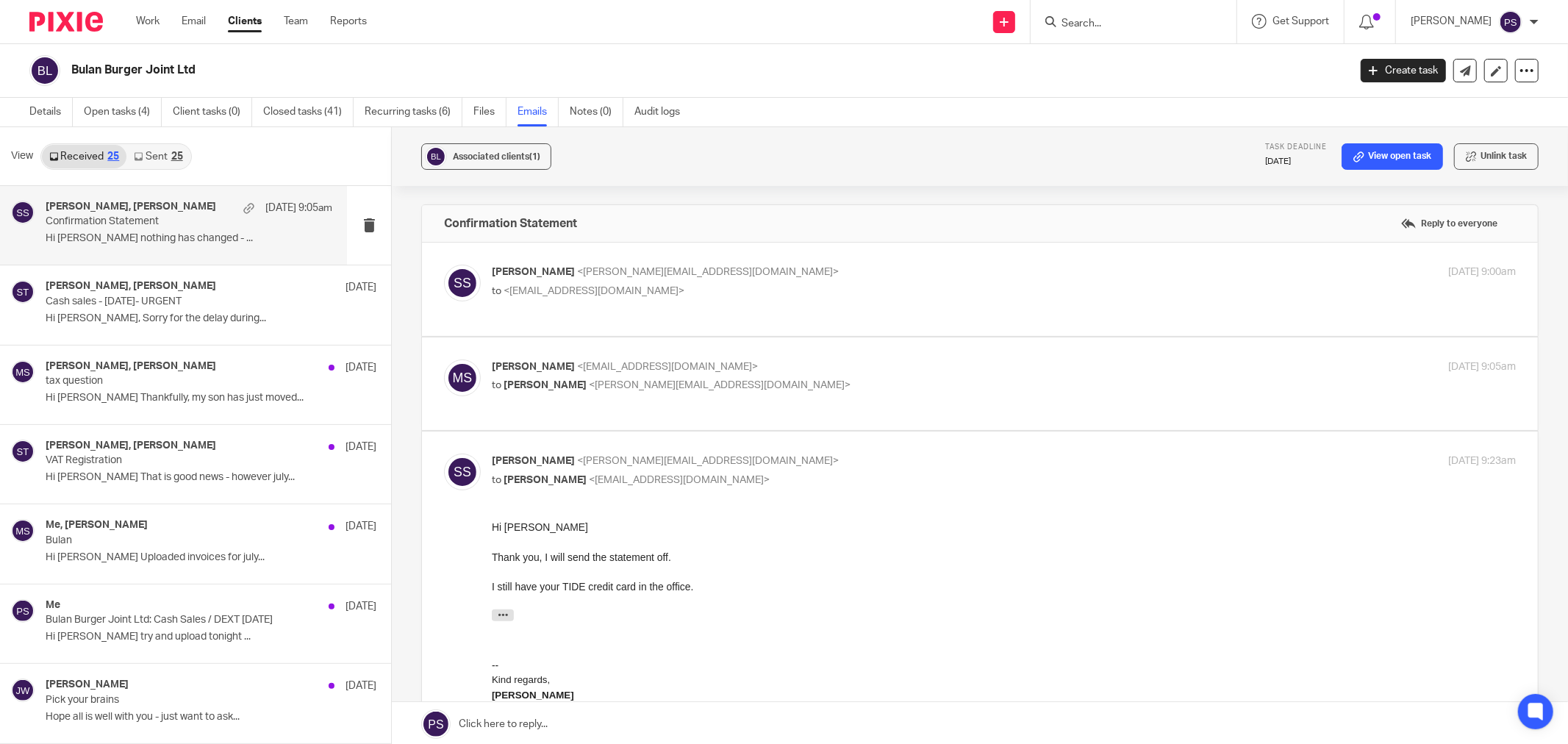
click at [143, 207] on h4 "[PERSON_NAME], [PERSON_NAME]" at bounding box center [131, 206] width 170 height 13
click at [576, 263] on label at bounding box center [980, 289] width 1116 height 93
click at [444, 264] on input "checkbox" at bounding box center [443, 264] width 1 height 1
checkbox input "true"
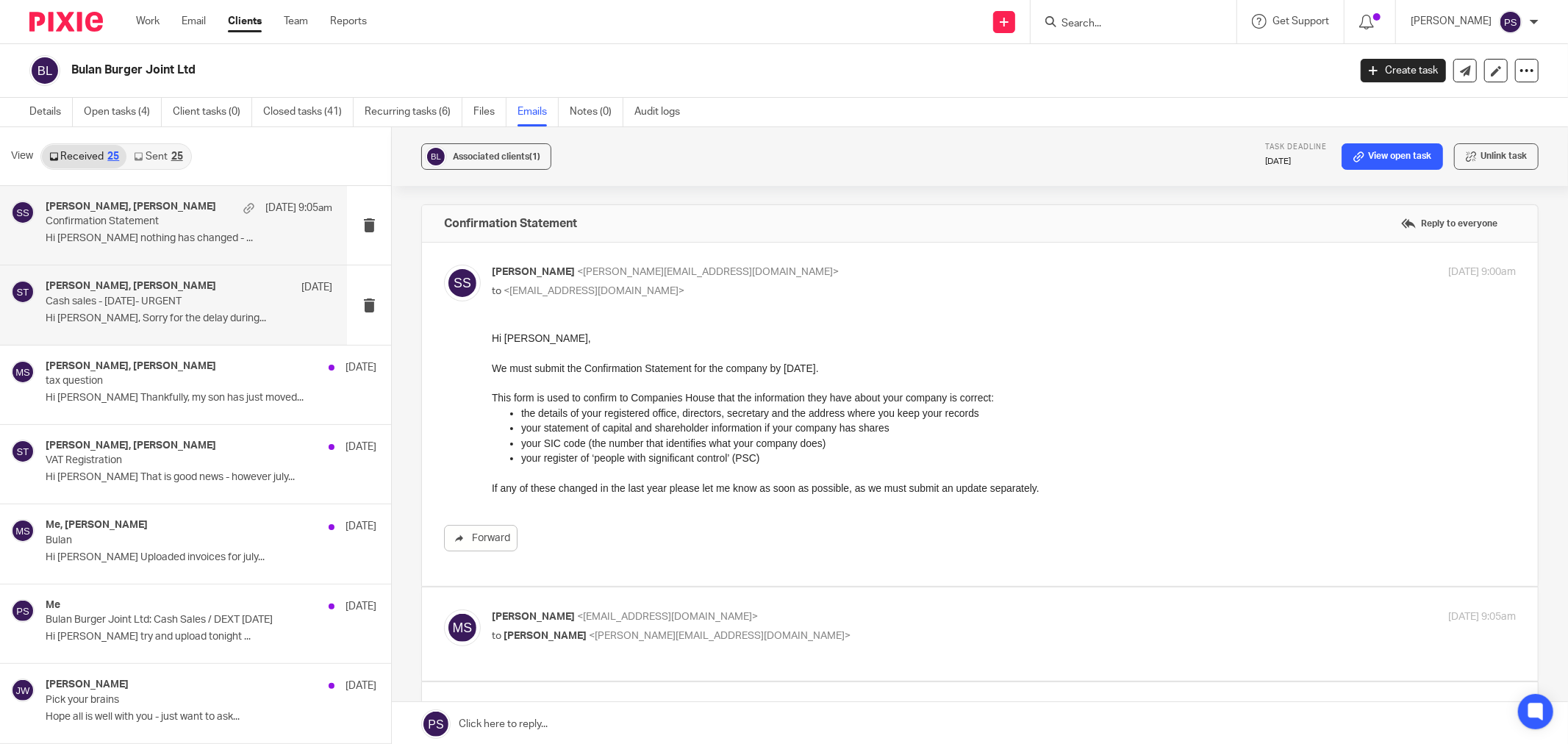
click at [115, 294] on div "[PERSON_NAME], [PERSON_NAME] [DATE]" at bounding box center [189, 288] width 287 height 15
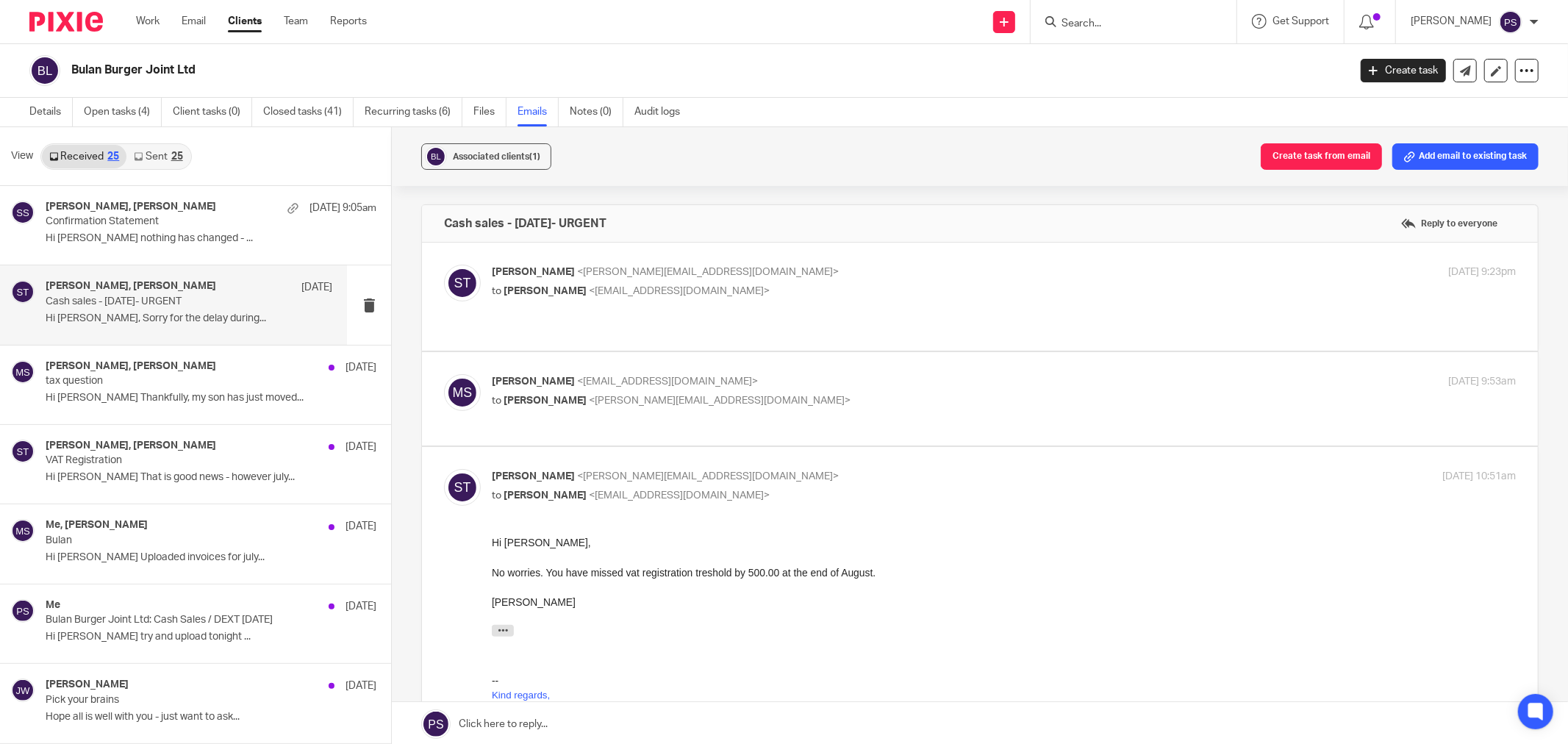
click at [541, 374] on p "[PERSON_NAME] <[EMAIL_ADDRESS][DOMAIN_NAME]>" at bounding box center [833, 381] width 683 height 16
checkbox input "true"
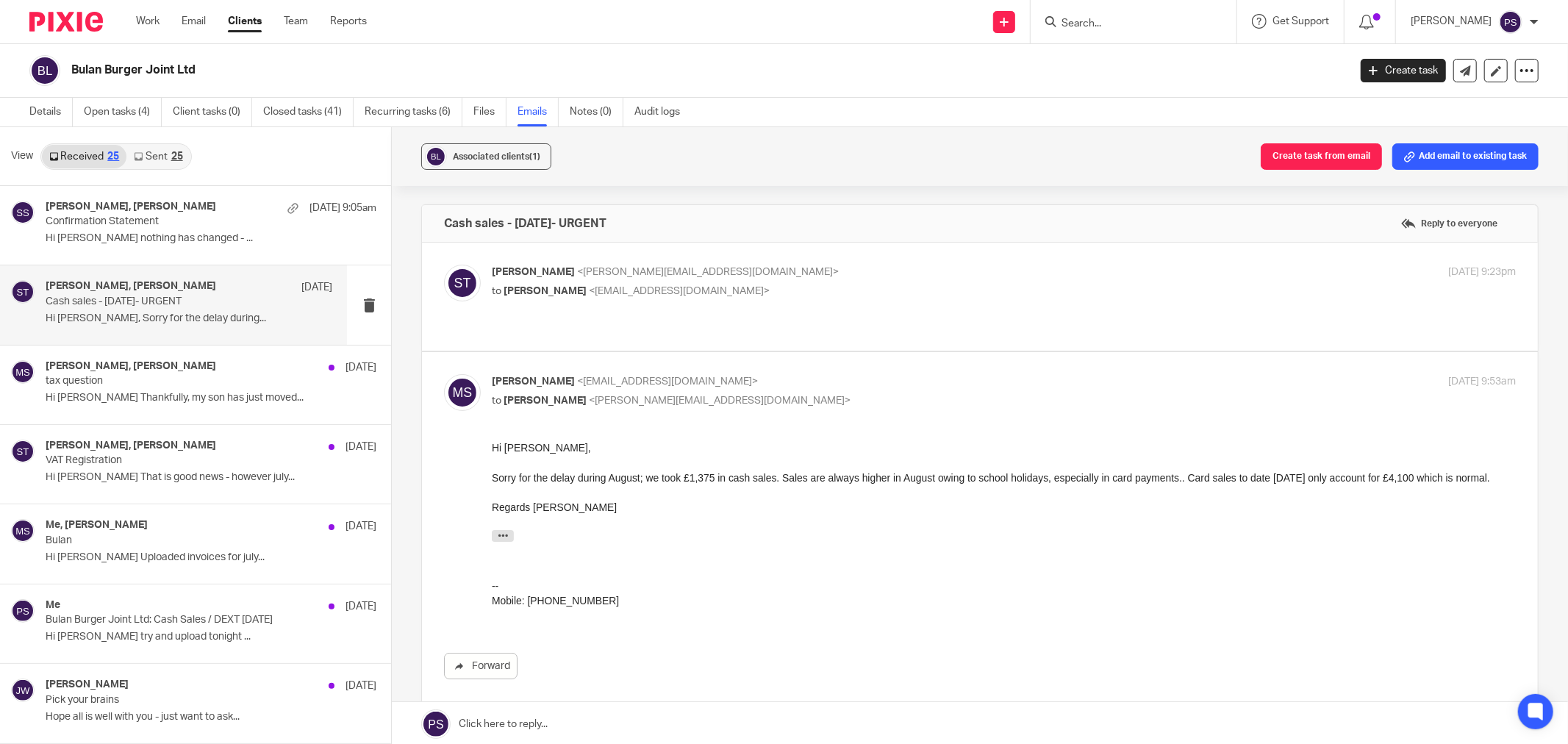
click at [577, 269] on span "<[PERSON_NAME][EMAIL_ADDRESS][DOMAIN_NAME]>" at bounding box center [707, 272] width 261 height 11
checkbox input "true"
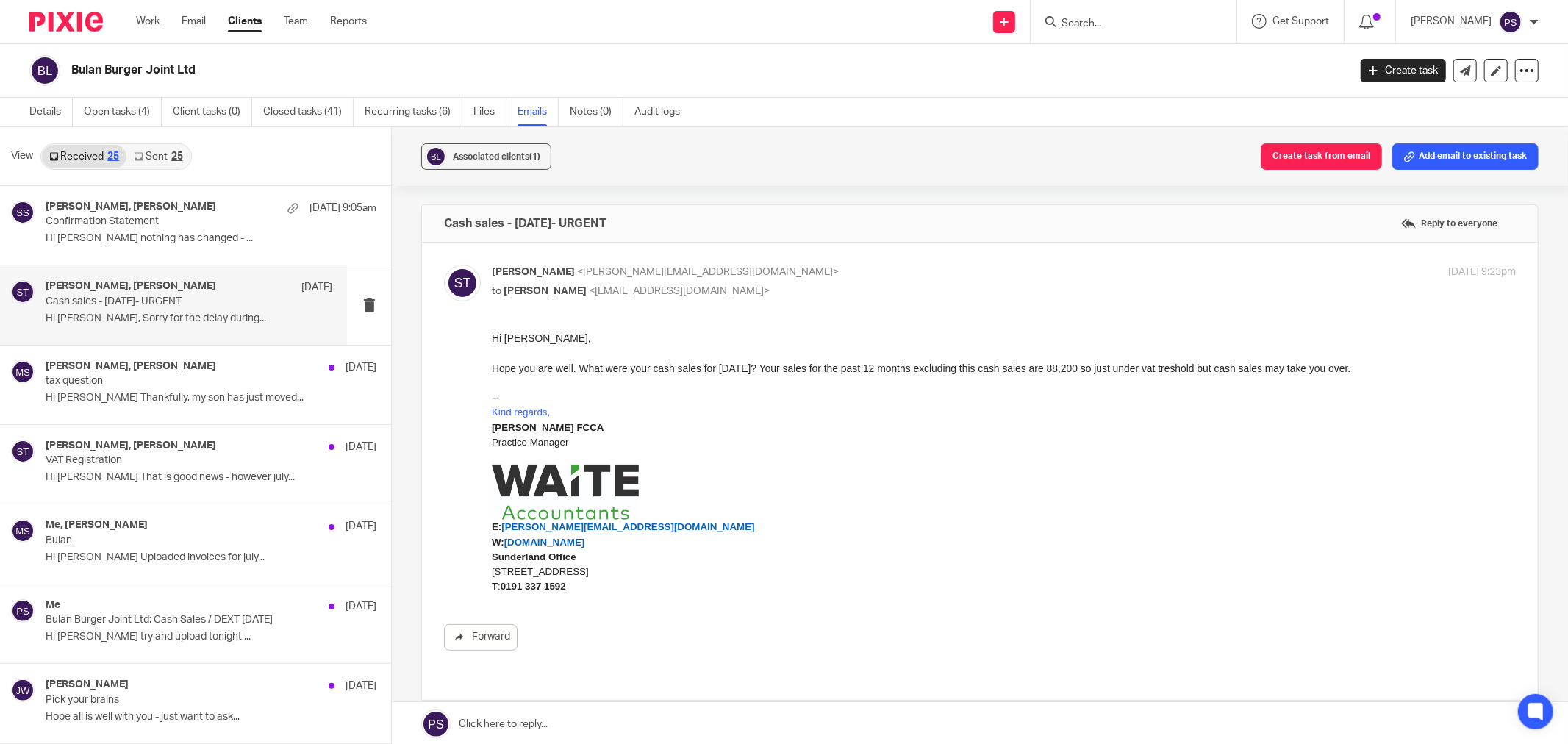
click at [180, 317] on p "Hi [PERSON_NAME], Sorry for the delay during..." at bounding box center [189, 318] width 287 height 13
click at [149, 546] on p "Bulan" at bounding box center [160, 541] width 229 height 13
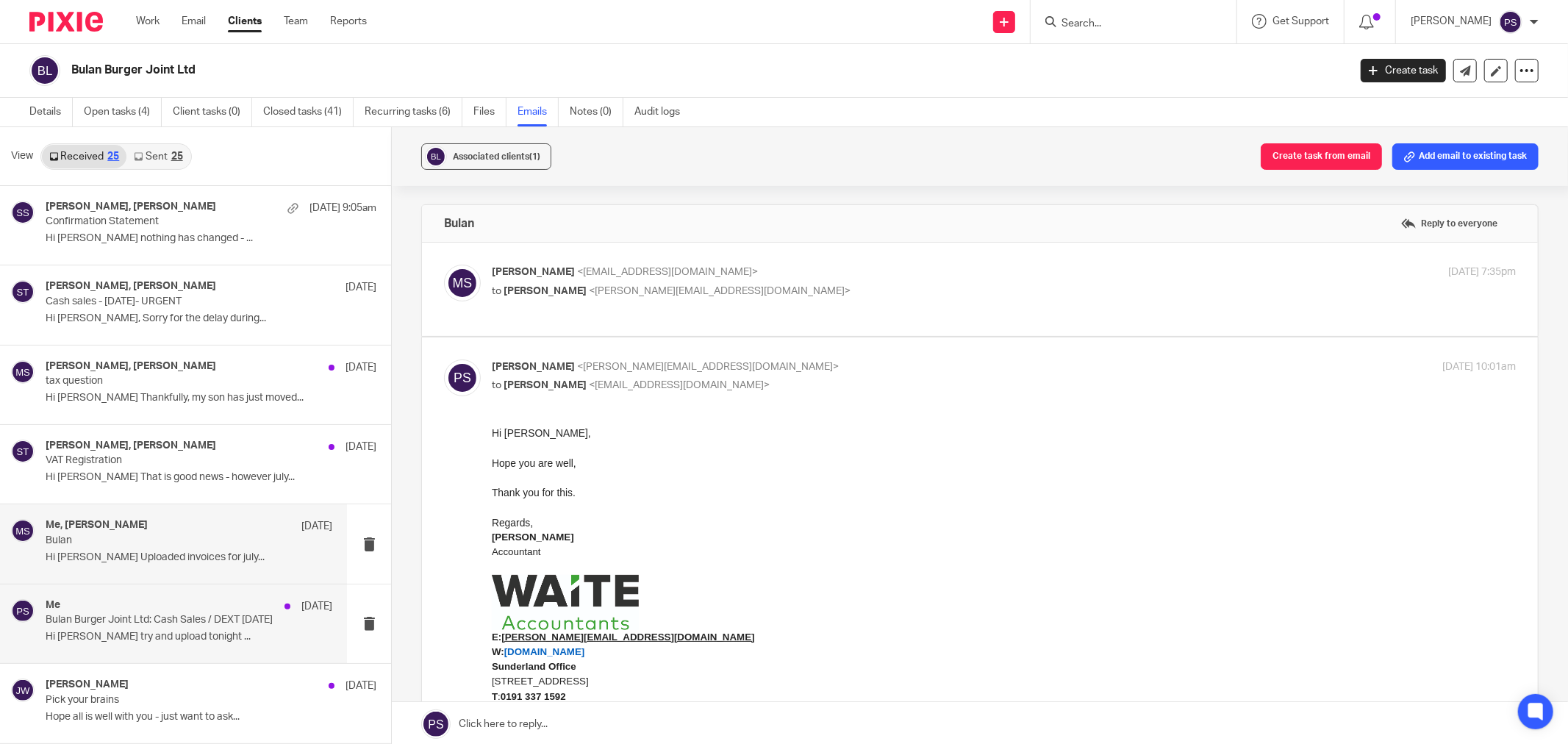
click at [178, 606] on div "Me [DATE]" at bounding box center [189, 607] width 287 height 15
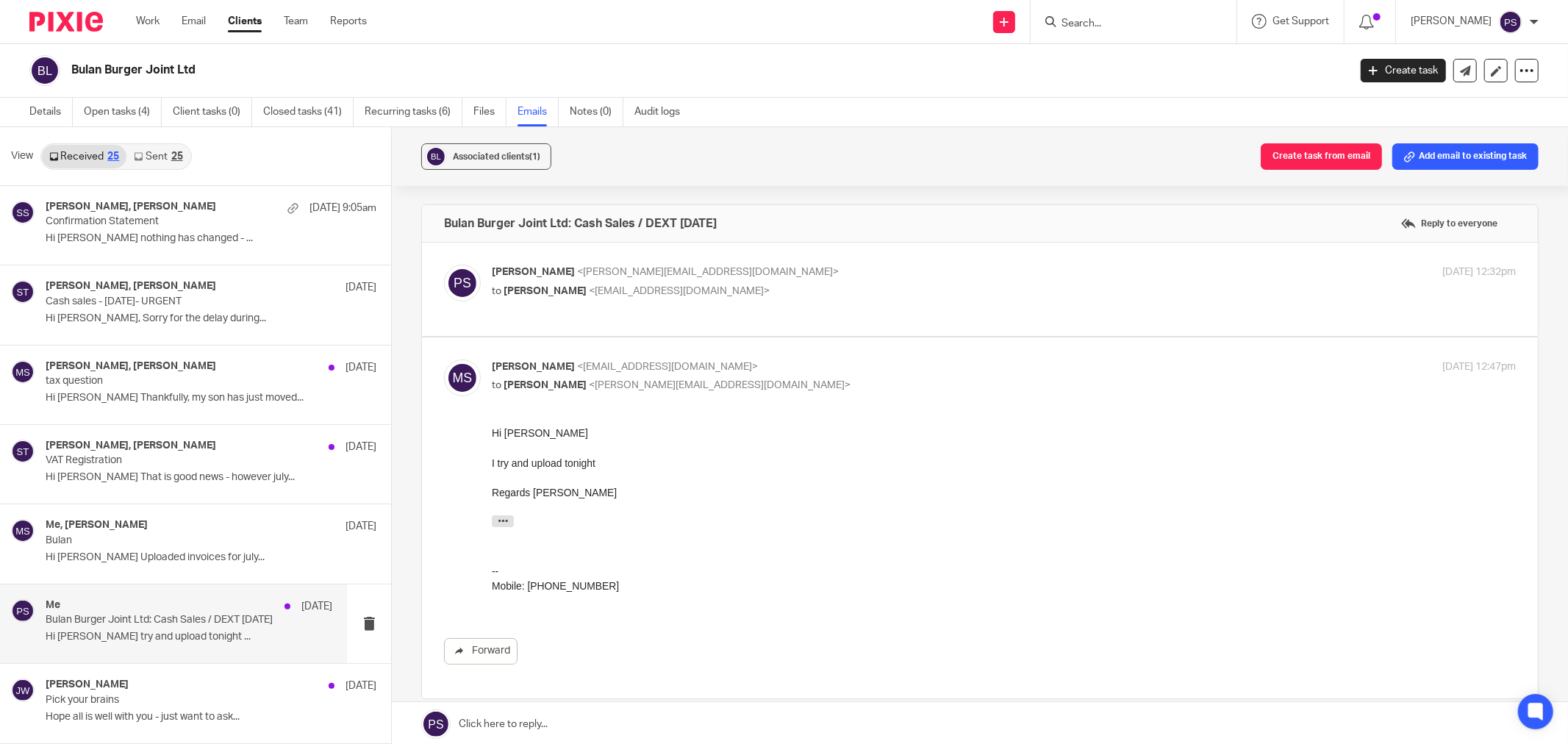
click at [633, 268] on span "<[PERSON_NAME][EMAIL_ADDRESS][DOMAIN_NAME]>" at bounding box center [707, 272] width 261 height 11
checkbox input "true"
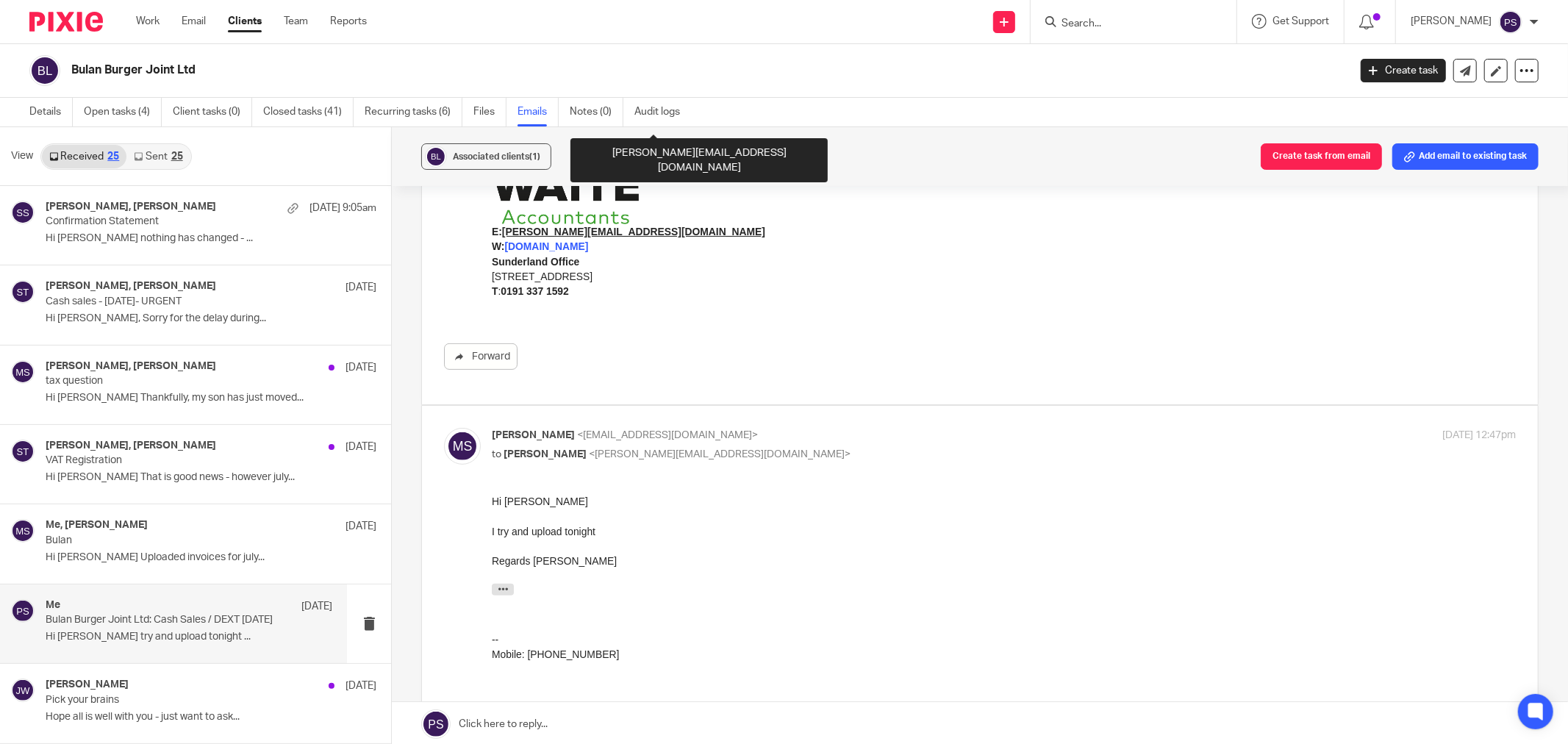
scroll to position [82, 0]
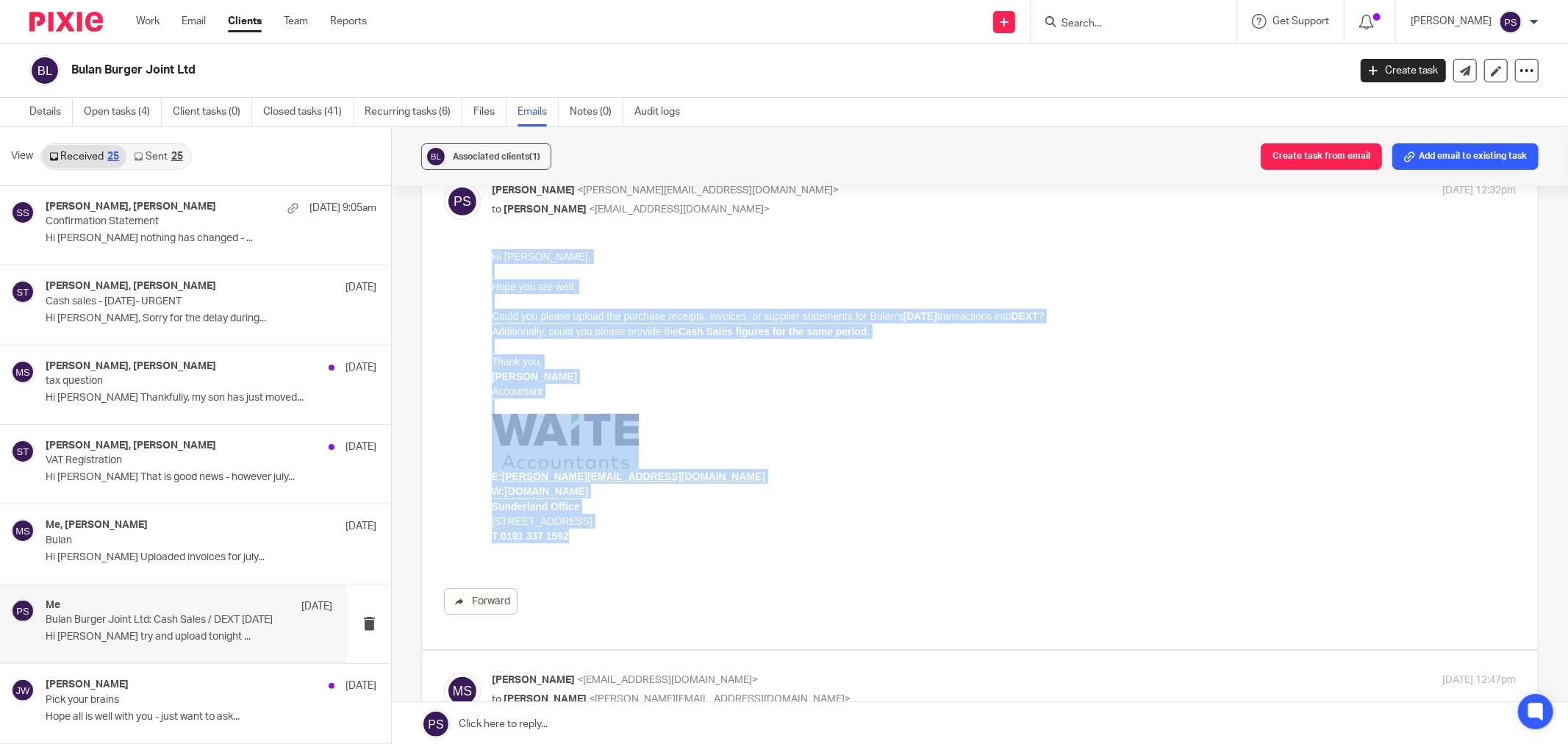
drag, startPoint x: 523, startPoint y: 457, endPoint x: 485, endPoint y: 261, distance: 199.6
click at [492, 261] on html "Hi [PERSON_NAME], Hope you are well, Could you please upload the purchase recei…" at bounding box center [1004, 403] width 1024 height 309
copy div "Hi [PERSON_NAME], Hope you are well, Could you please upload the purchase recei…"
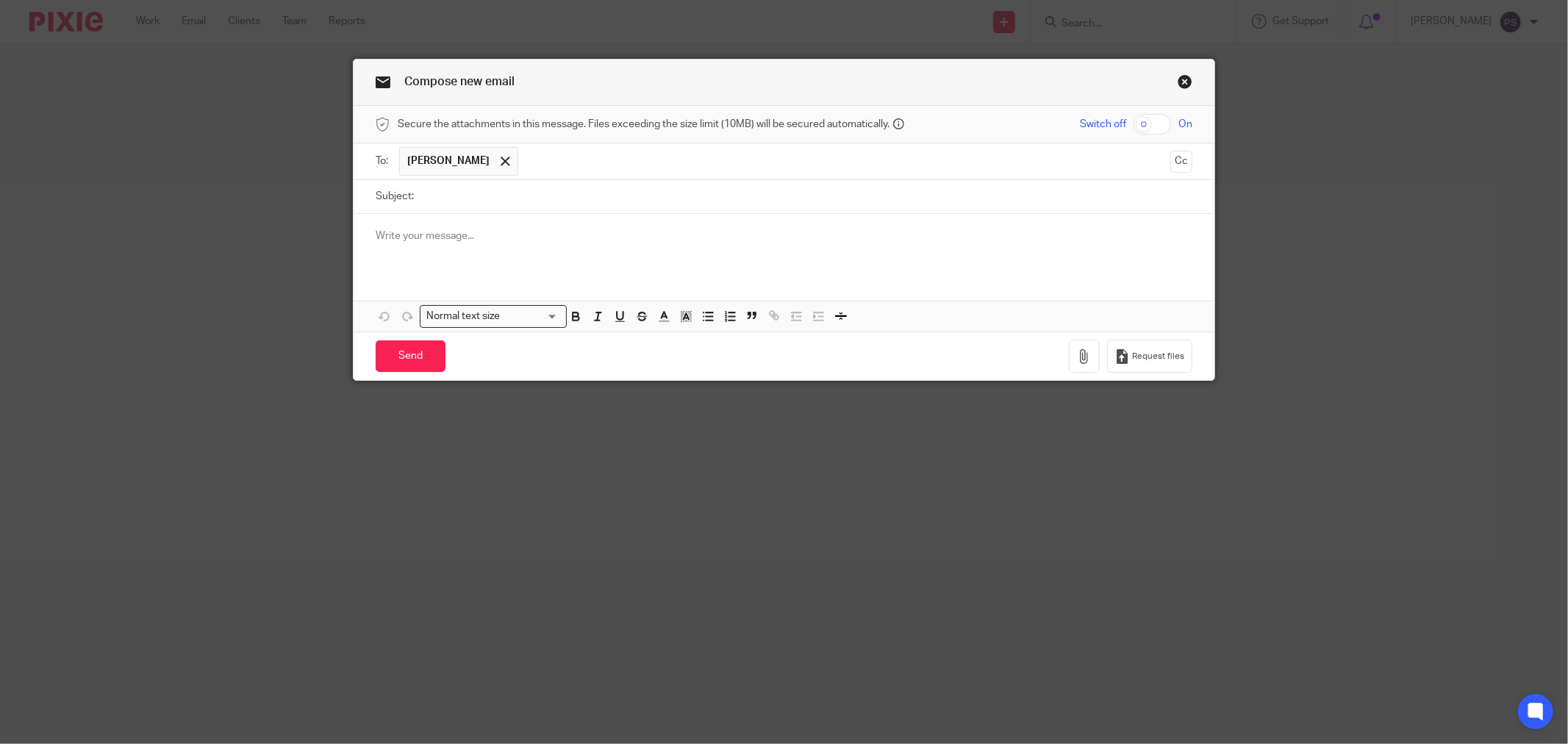
click at [463, 246] on div at bounding box center [784, 242] width 861 height 57
click at [475, 211] on input "Subject:" at bounding box center [807, 197] width 771 height 33
paste input "Bulan Burger Joint Ltd: Cash Sales / DEXT [DATE]"
click at [644, 197] on input "Bulan Burger Joint Ltd: Cash Sales / DEXT [DATE]" at bounding box center [807, 197] width 771 height 33
click at [620, 226] on div at bounding box center [784, 242] width 861 height 57
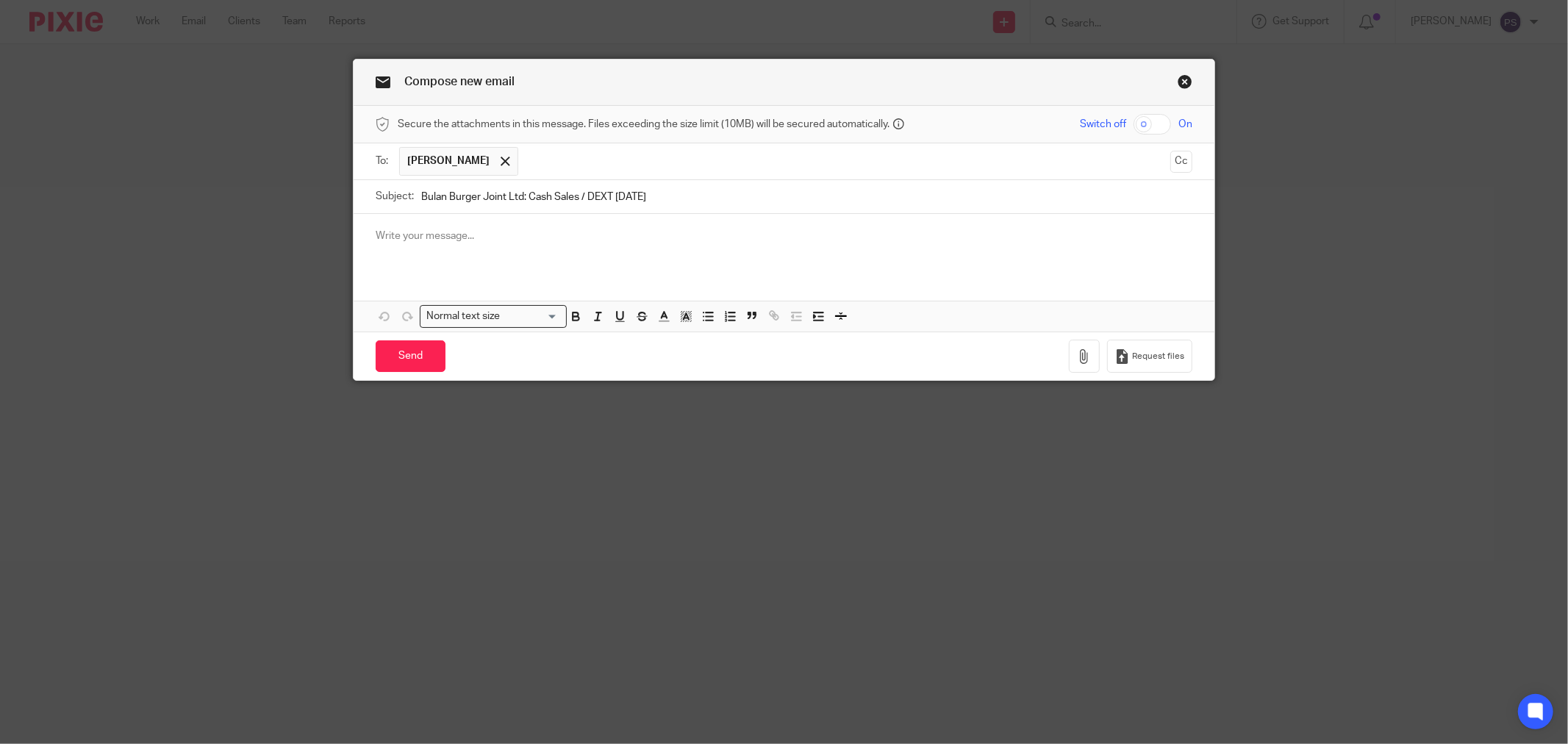
click at [504, 221] on div at bounding box center [784, 242] width 861 height 57
click at [658, 201] on input "Bulan Burger Joint Ltd: Cash Sales / DEXT September 2025" at bounding box center [807, 197] width 771 height 33
type input "Bulan Burger Joint Ltd: Cash Sales / DEXT August - September 2025"
click at [686, 231] on p at bounding box center [784, 236] width 817 height 15
click at [508, 266] on div at bounding box center [784, 242] width 861 height 57
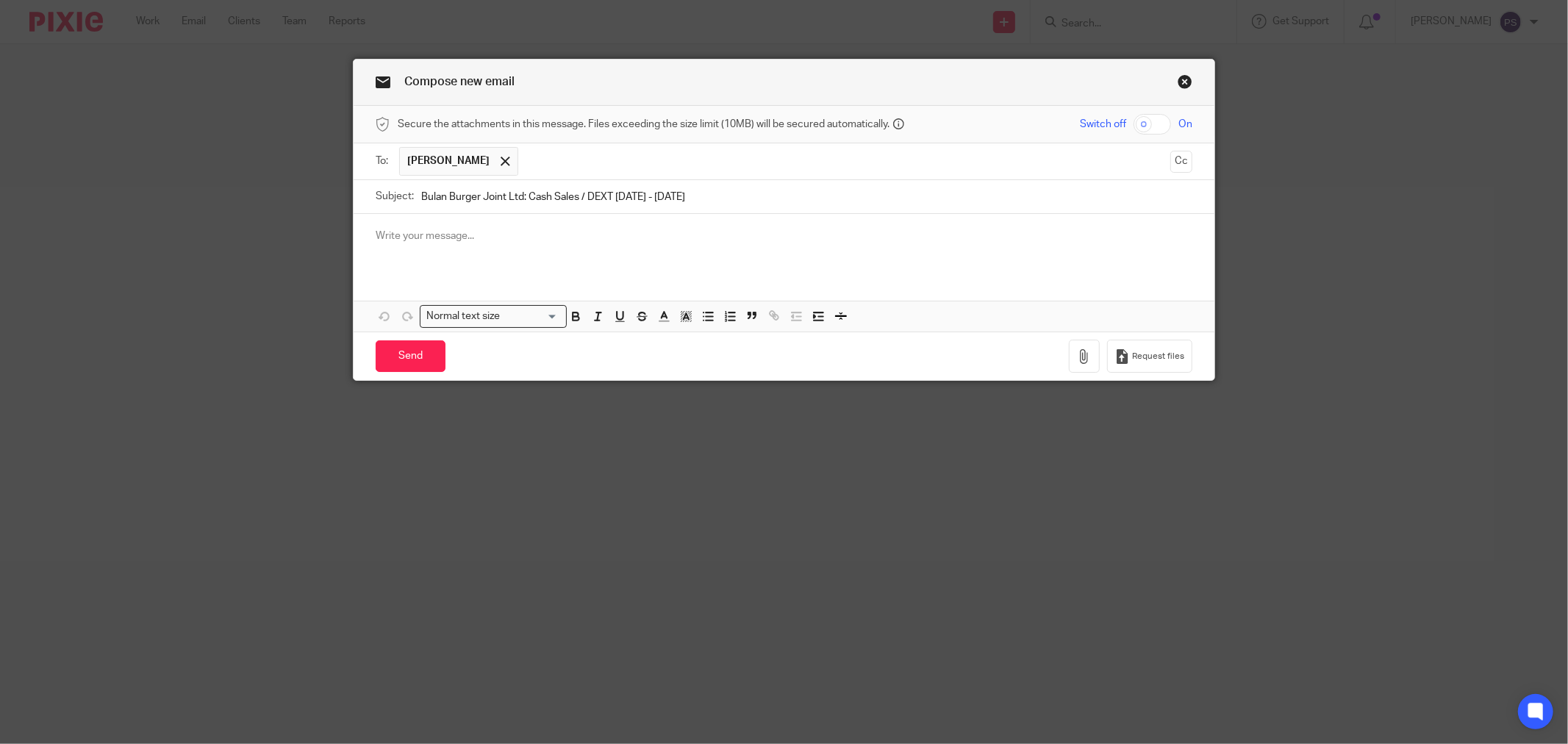
click at [527, 230] on p at bounding box center [784, 236] width 817 height 15
click at [596, 222] on div at bounding box center [784, 242] width 861 height 57
click at [427, 250] on div at bounding box center [784, 242] width 861 height 57
click at [414, 226] on div at bounding box center [784, 242] width 861 height 57
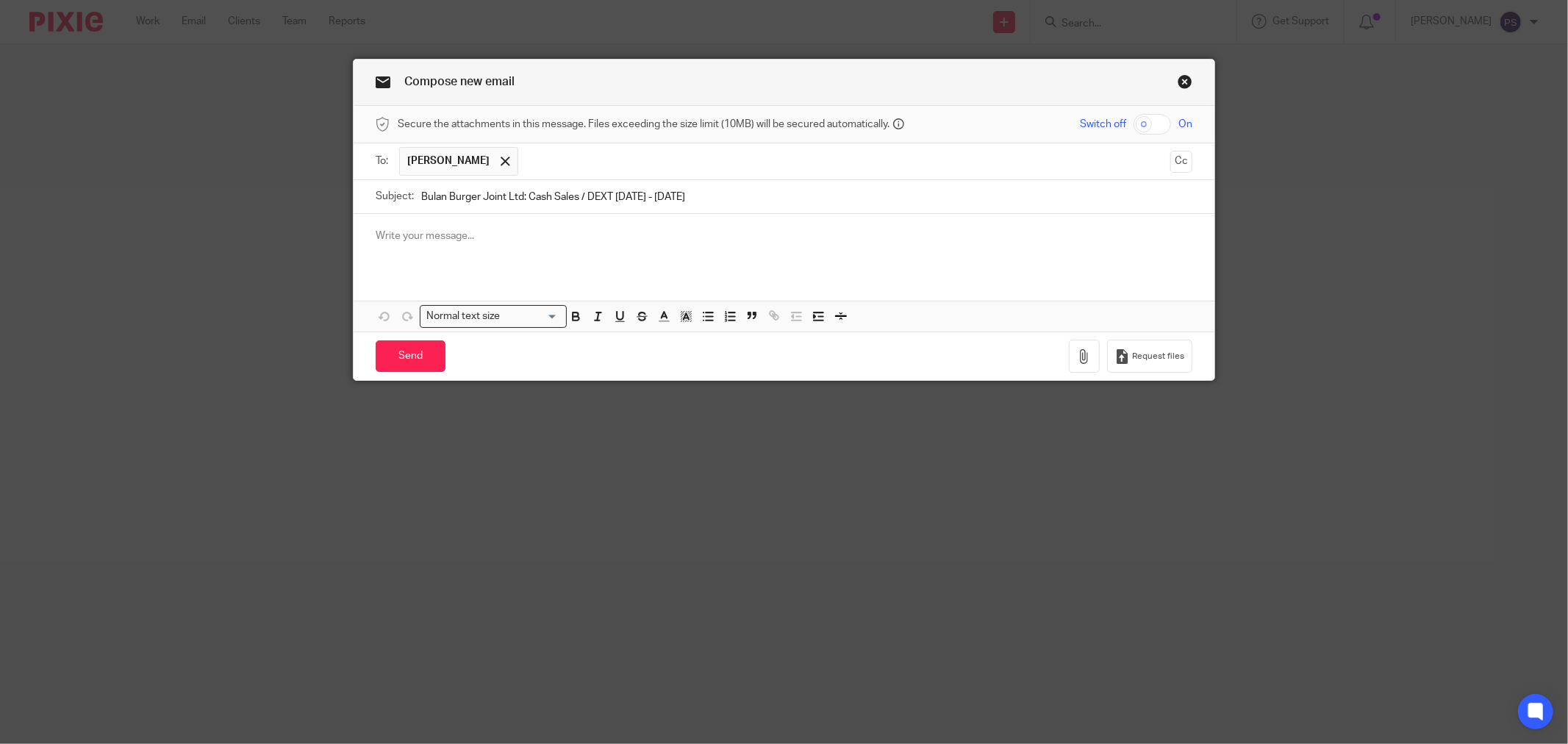
drag, startPoint x: 700, startPoint y: 258, endPoint x: 692, endPoint y: 248, distance: 12.8
click at [699, 256] on div at bounding box center [784, 242] width 861 height 57
click at [689, 233] on p at bounding box center [784, 236] width 817 height 15
click at [402, 233] on p at bounding box center [784, 236] width 817 height 15
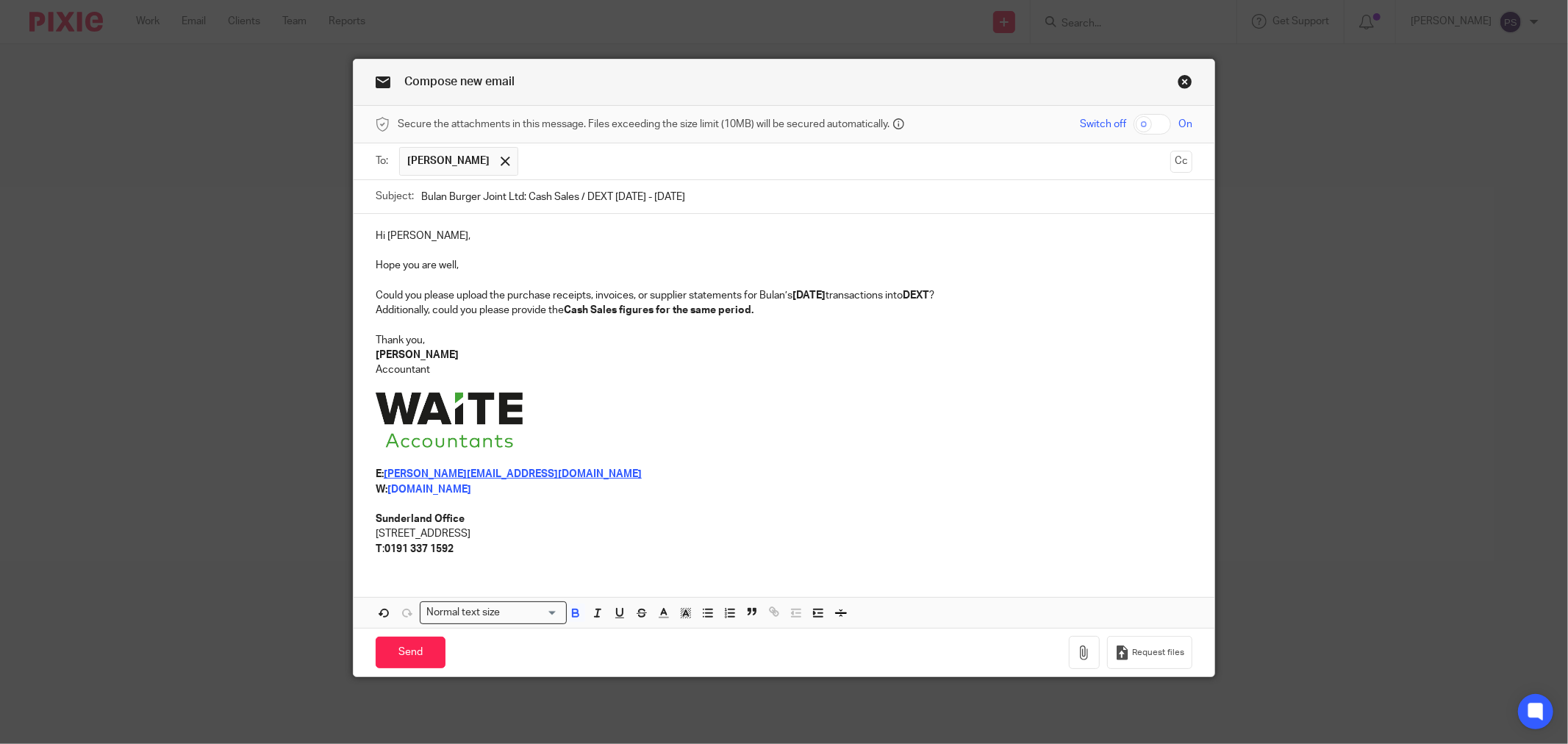
click at [679, 386] on p at bounding box center [784, 385] width 817 height 15
click at [802, 319] on p at bounding box center [784, 326] width 817 height 15
click at [813, 293] on strong "[DATE]" at bounding box center [809, 296] width 33 height 11
click at [792, 297] on strong "August 2025" at bounding box center [809, 296] width 33 height 11
click at [829, 291] on p "Could you please upload the purchase receipts, invoices, or supplier statements…" at bounding box center [784, 296] width 817 height 15
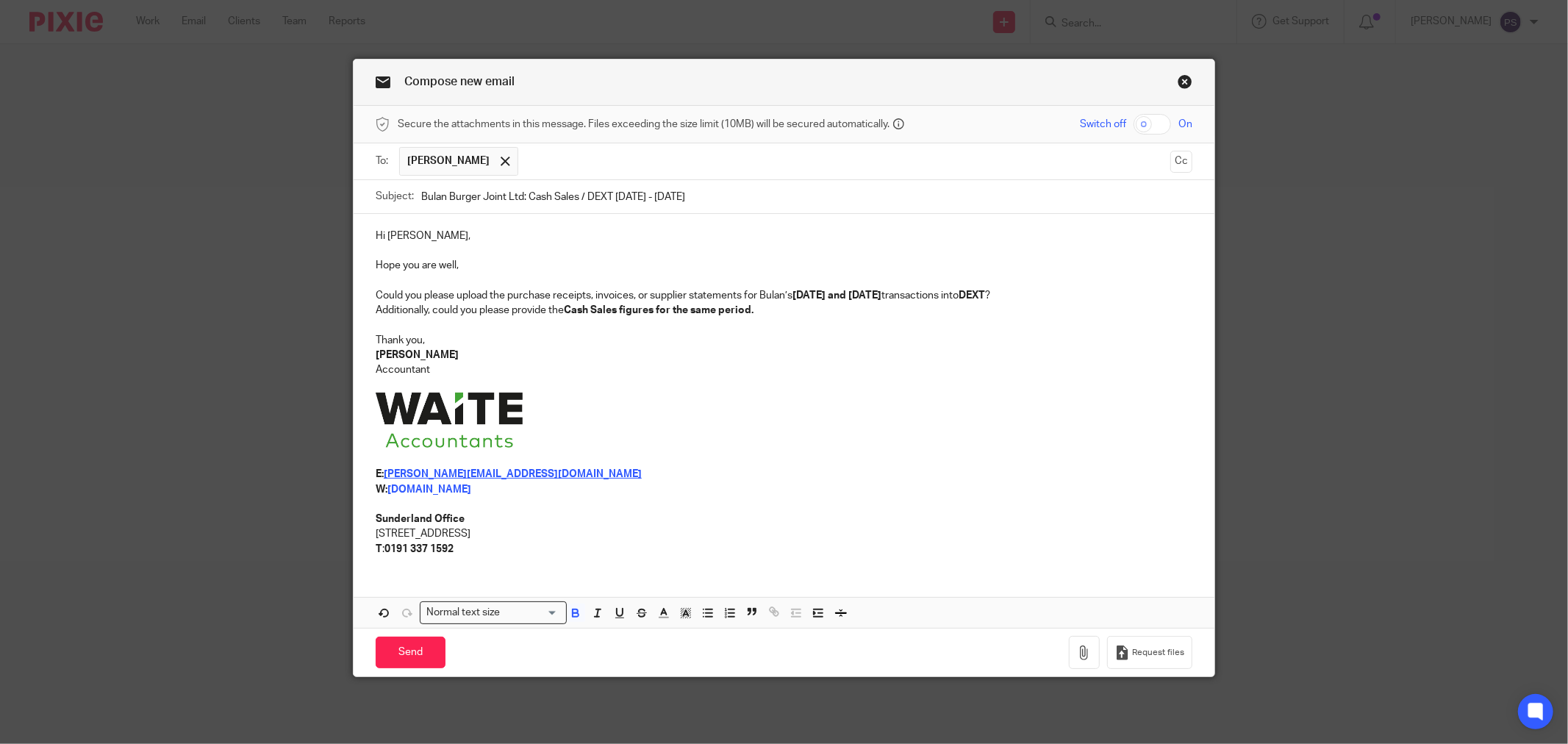
click at [878, 314] on p "Additionally, could you please provide the Cash Sales figures for the same peri…" at bounding box center [784, 310] width 817 height 15
click at [787, 351] on p "[PERSON_NAME]" at bounding box center [784, 355] width 817 height 15
click at [774, 332] on p at bounding box center [784, 326] width 817 height 15
click at [782, 307] on p "Additionally, could you please provide the Cash Sales figures for the same peri…" at bounding box center [784, 310] width 817 height 15
drag, startPoint x: 755, startPoint y: 314, endPoint x: 617, endPoint y: 311, distance: 138.0
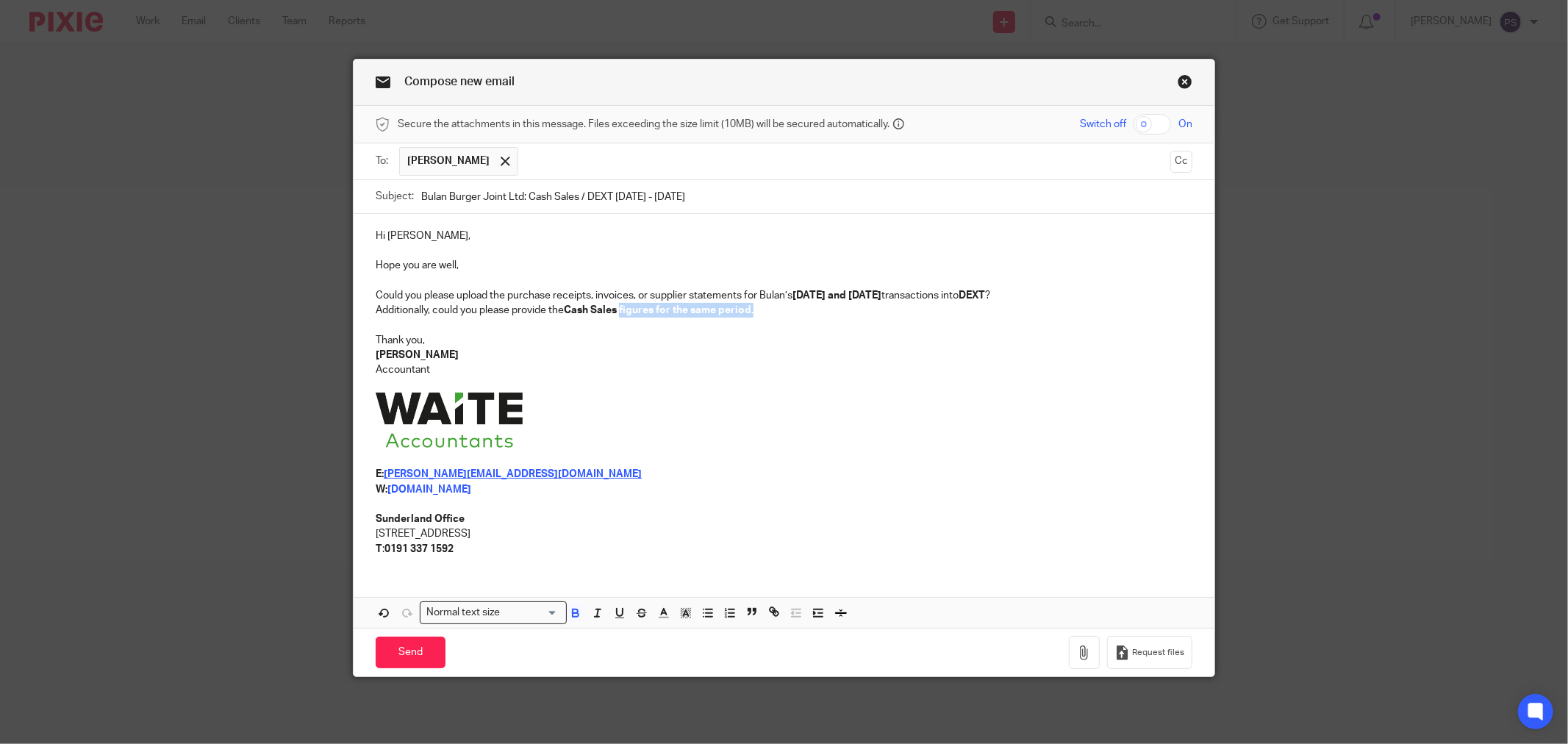
click at [617, 311] on p "Additionally, could you please provide the Cash Sales figures for the same peri…" at bounding box center [784, 310] width 817 height 15
click at [760, 320] on p at bounding box center [784, 326] width 817 height 15
drag, startPoint x: 703, startPoint y: 311, endPoint x: 672, endPoint y: 312, distance: 31.0
click at [672, 312] on p "Additionally, could you please provide the Cash Sales figures for the same peri…" at bounding box center [784, 310] width 817 height 15
drag, startPoint x: 721, startPoint y: 330, endPoint x: 548, endPoint y: 296, distance: 176.3
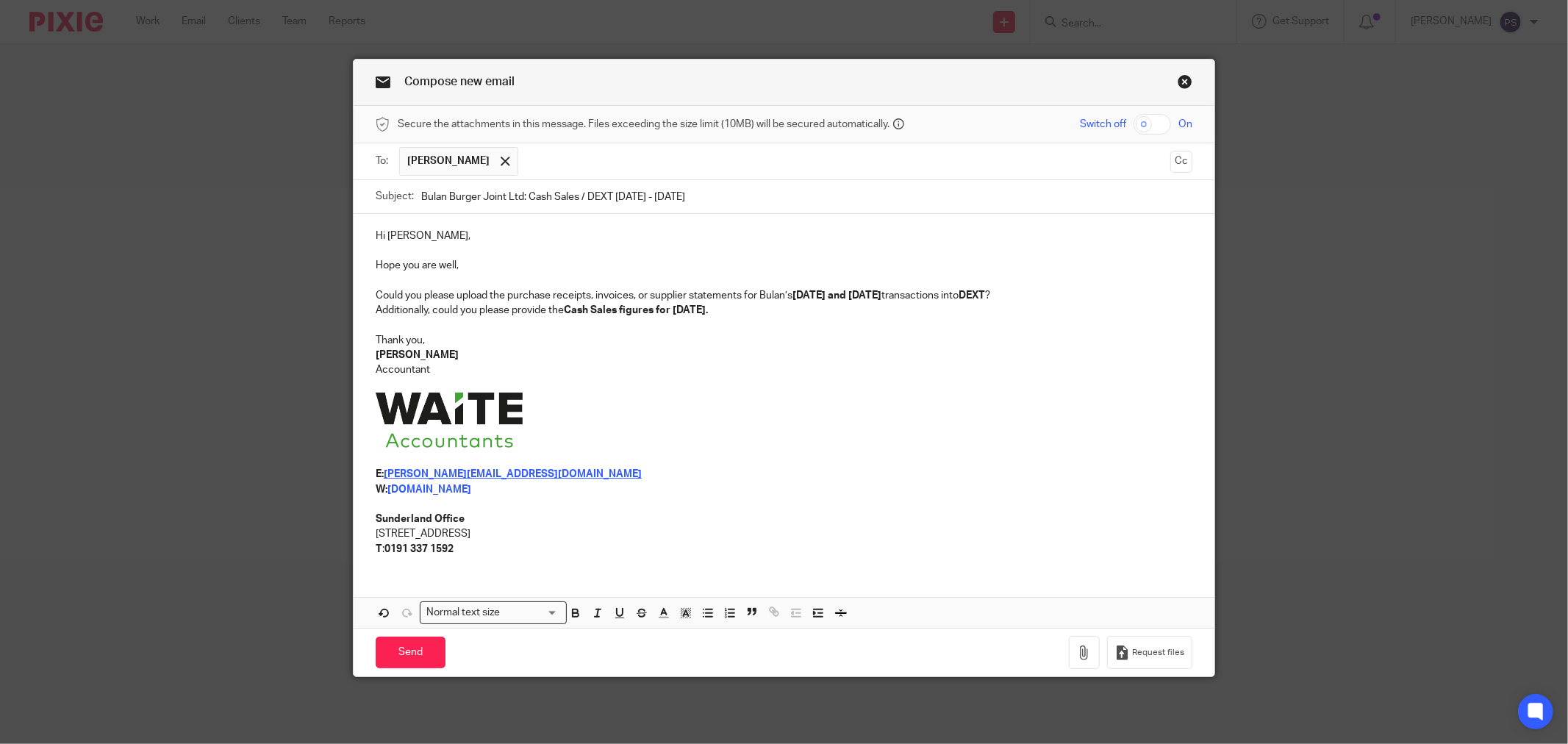
click at [720, 331] on p at bounding box center [784, 326] width 817 height 15
click at [951, 344] on p "Thank you," at bounding box center [784, 340] width 817 height 15
click at [852, 357] on p "[PERSON_NAME]" at bounding box center [784, 355] width 817 height 15
click at [571, 199] on input "Bulan Burger Joint Ltd: Cash Sales / DEXT August - September 2025" at bounding box center [807, 197] width 771 height 33
click at [778, 371] on p "Accountant" at bounding box center [784, 370] width 817 height 15
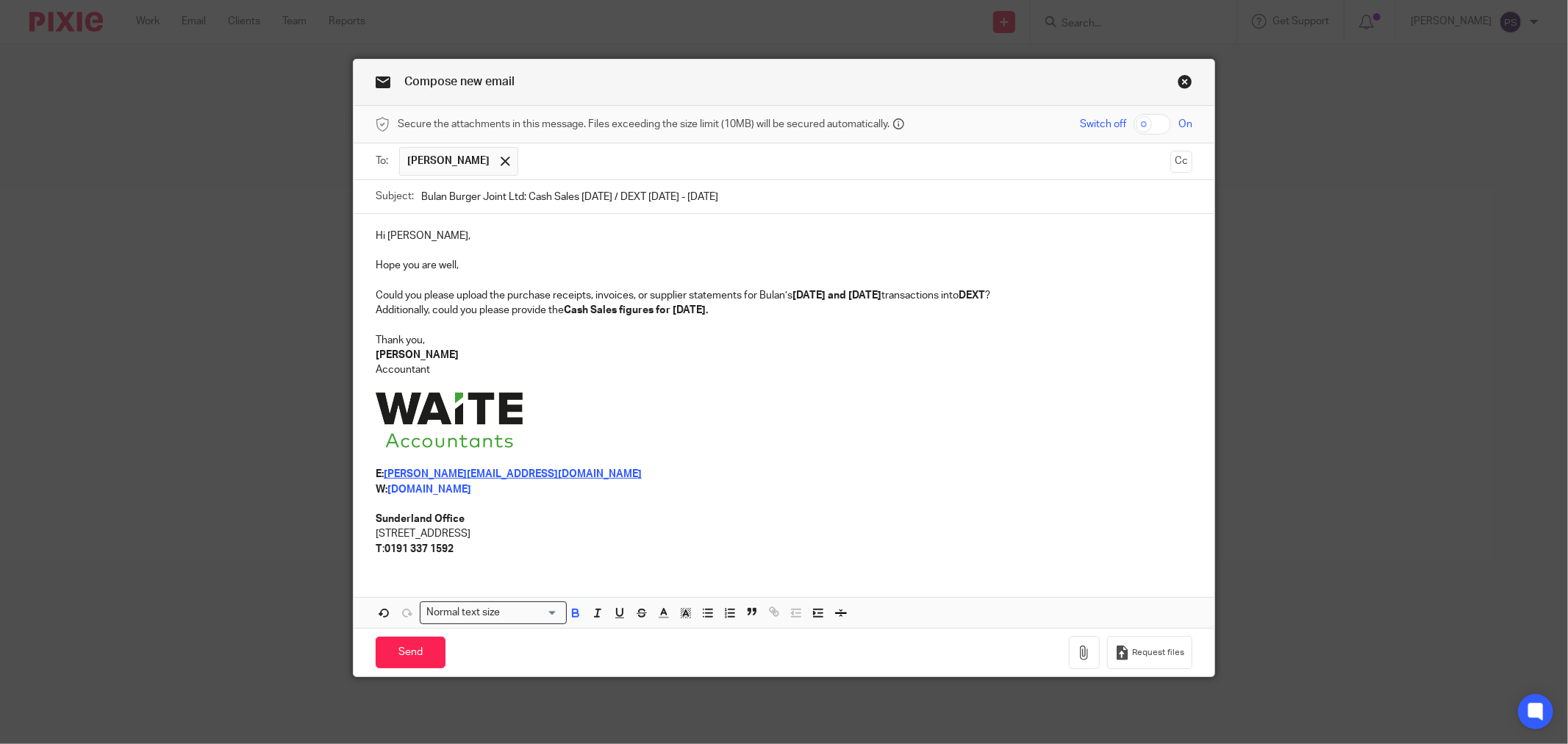
click at [605, 351] on p "[PERSON_NAME]" at bounding box center [784, 355] width 817 height 15
click at [817, 316] on p "Additionally, could you please provide the Cash Sales figures for September 202…" at bounding box center [784, 310] width 817 height 15
click at [890, 336] on p "Thank you," at bounding box center [784, 340] width 817 height 15
click at [909, 325] on p at bounding box center [784, 326] width 817 height 15
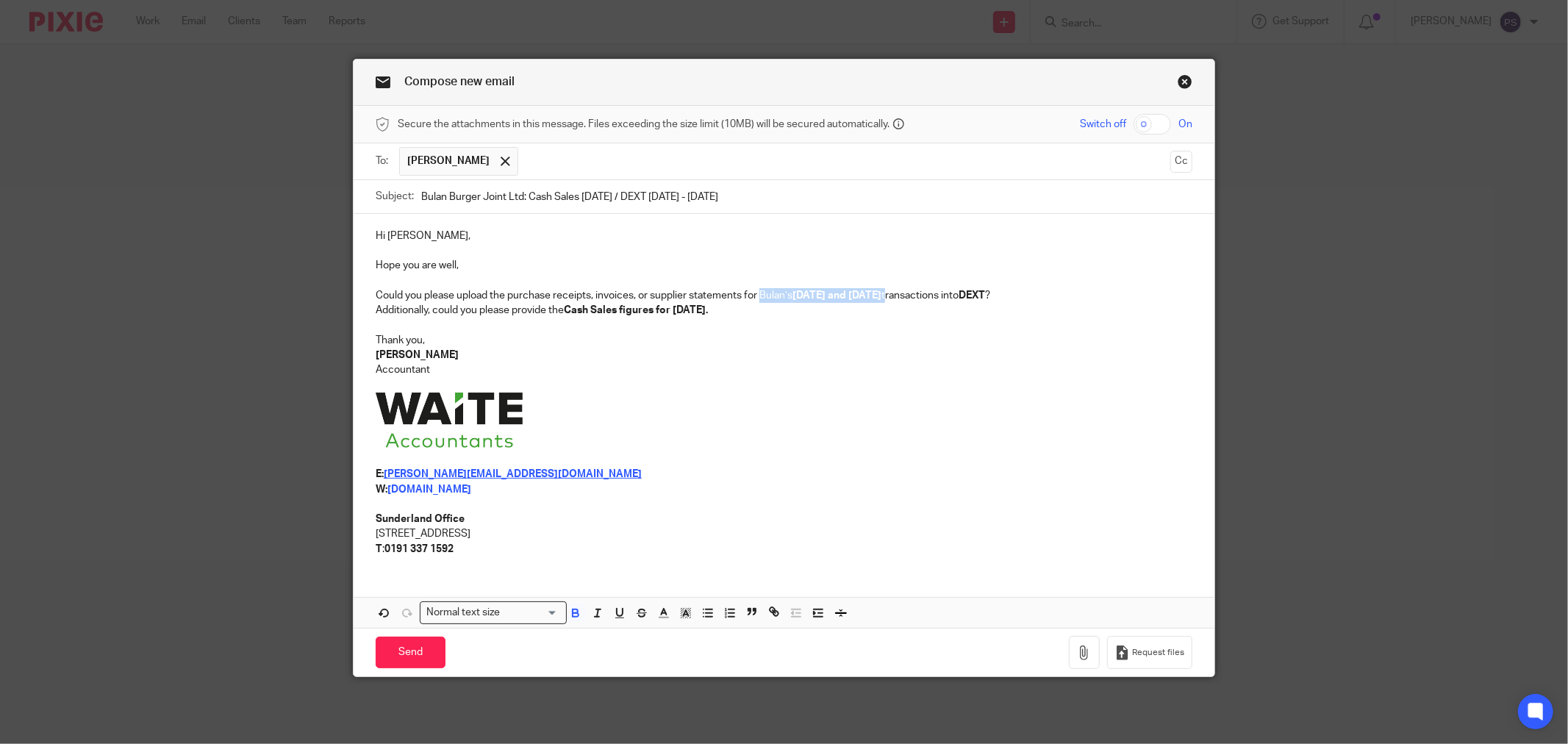
drag, startPoint x: 930, startPoint y: 297, endPoint x: 758, endPoint y: 294, distance: 172.0
click at [758, 294] on p "Could you please upload the purchase receipts, invoices, or supplier statements…" at bounding box center [784, 296] width 817 height 15
click at [779, 357] on p "[PERSON_NAME]" at bounding box center [784, 355] width 817 height 15
click at [421, 197] on input "Bulan Burger Joint Ltd: Cash Sales September 2025 / DEXT August - September 2025" at bounding box center [807, 197] width 771 height 33
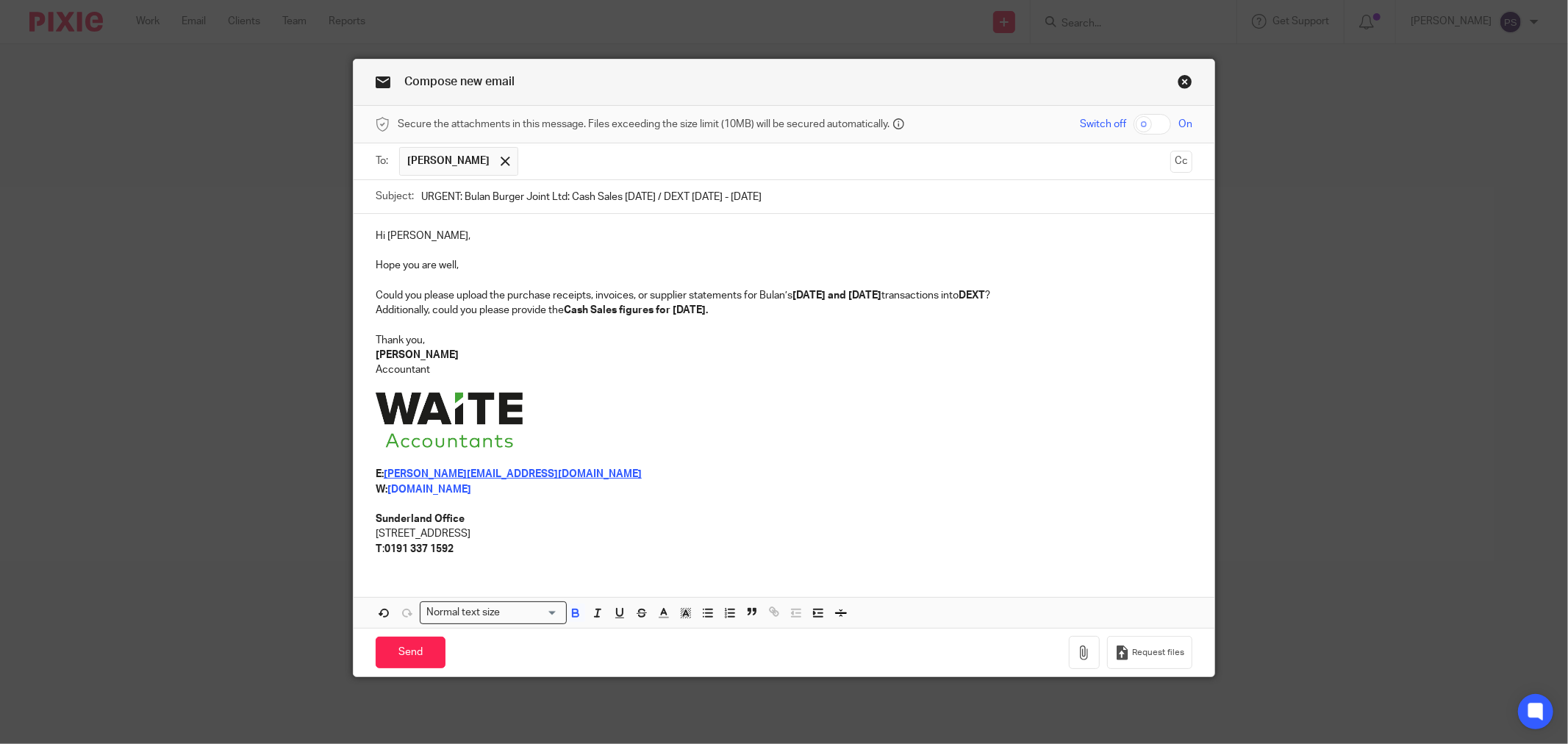
type input "URGENT: Bulan Burger Joint Ltd: Cash Sales September 2025 / DEXT August - Septe…"
click at [541, 232] on p "Hi [PERSON_NAME]," at bounding box center [784, 236] width 817 height 15
click at [496, 238] on p "Hi [PERSON_NAME]," at bounding box center [784, 236] width 817 height 15
click at [728, 349] on p "[PERSON_NAME]" at bounding box center [784, 355] width 817 height 15
click at [909, 585] on div "Hi Mark, Hope you are well, Could you please upload the purchase receipts, invo…" at bounding box center [784, 420] width 861 height 414
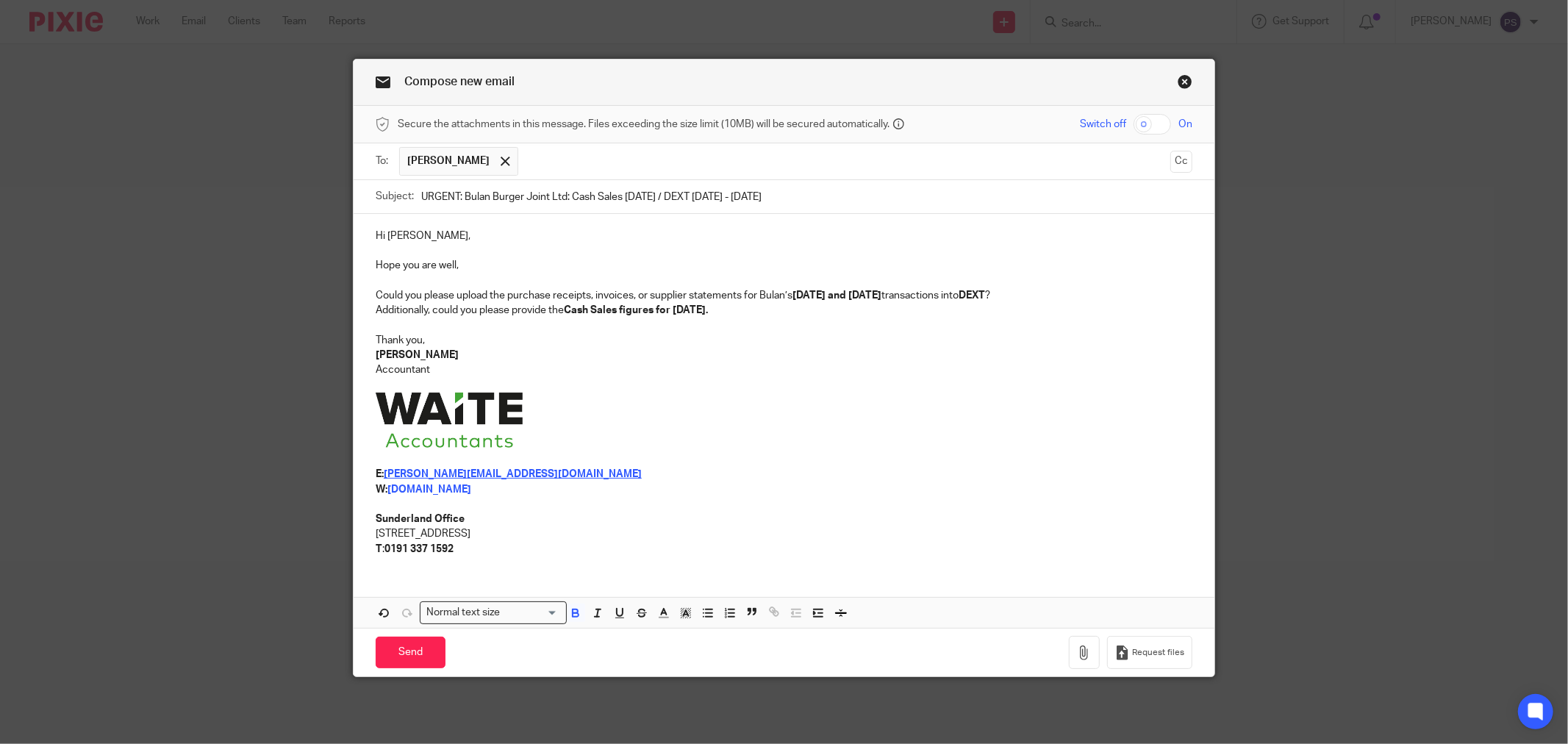
click at [912, 474] on p "E: pauline@waiteaccountants.co.uk" at bounding box center [784, 474] width 817 height 15
drag, startPoint x: 453, startPoint y: 198, endPoint x: 392, endPoint y: 187, distance: 62.0
click at [393, 187] on div "Subject: URGENT: Bulan Burger Joint Ltd: Cash Sales September 2025 / DEXT Augus…" at bounding box center [784, 197] width 817 height 33
click at [865, 467] on p "E: pauline@waiteaccountants.co.uk" at bounding box center [784, 474] width 817 height 15
click at [864, 415] on p at bounding box center [784, 422] width 817 height 59
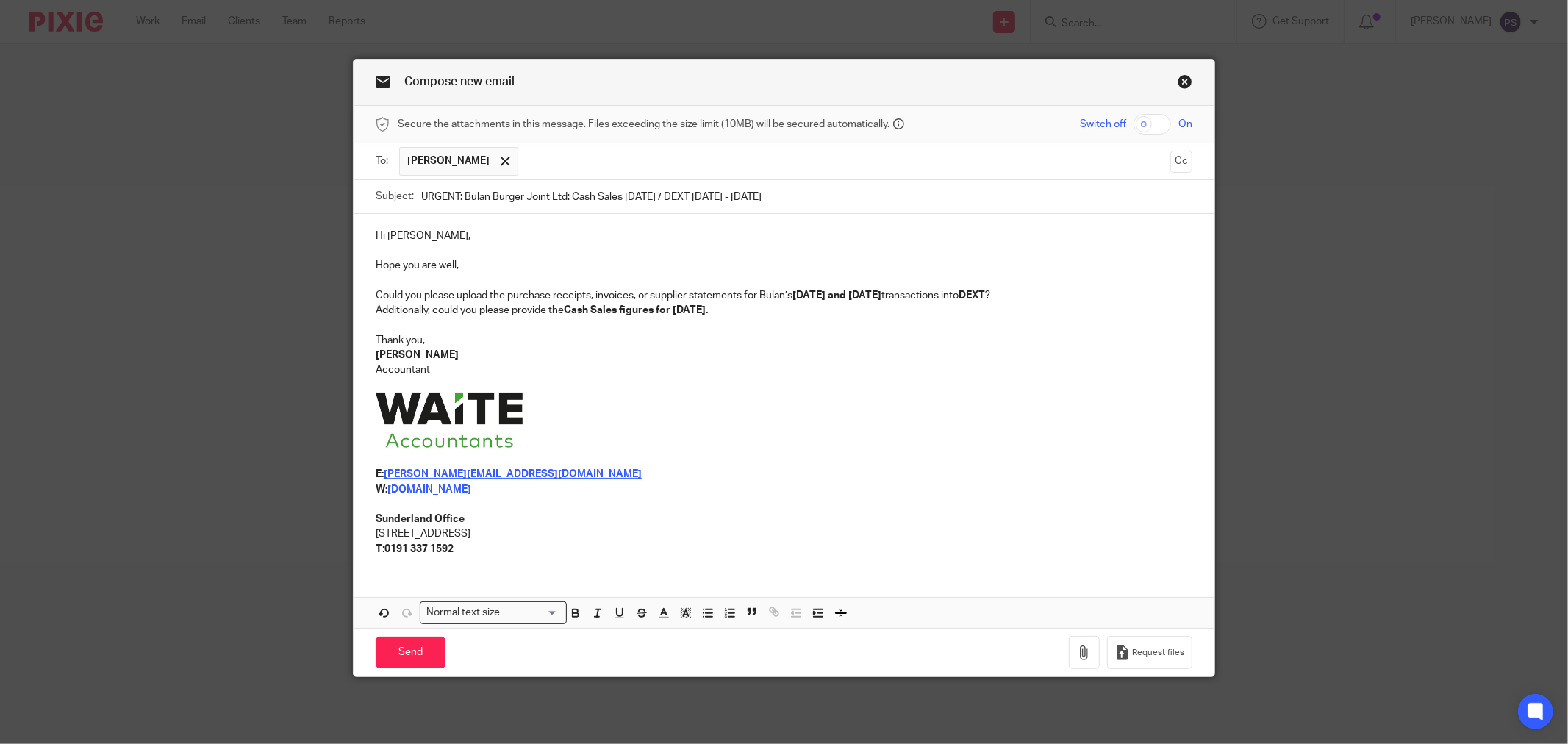
click at [556, 289] on p "Could you please upload the purchase receipts, invoices, or supplier statements…" at bounding box center [784, 296] width 817 height 15
click at [663, 306] on strong "Cash Sales figures for September 2025." at bounding box center [636, 310] width 144 height 11
drag, startPoint x: 701, startPoint y: 312, endPoint x: 338, endPoint y: 302, distance: 363.1
click at [338, 302] on div "Compose new email Secure the attachments in this message. Files exceeding the s…" at bounding box center [784, 372] width 1568 height 744
copy div "Could you please upload the purchase receipts, invoices, or supplier statements…"
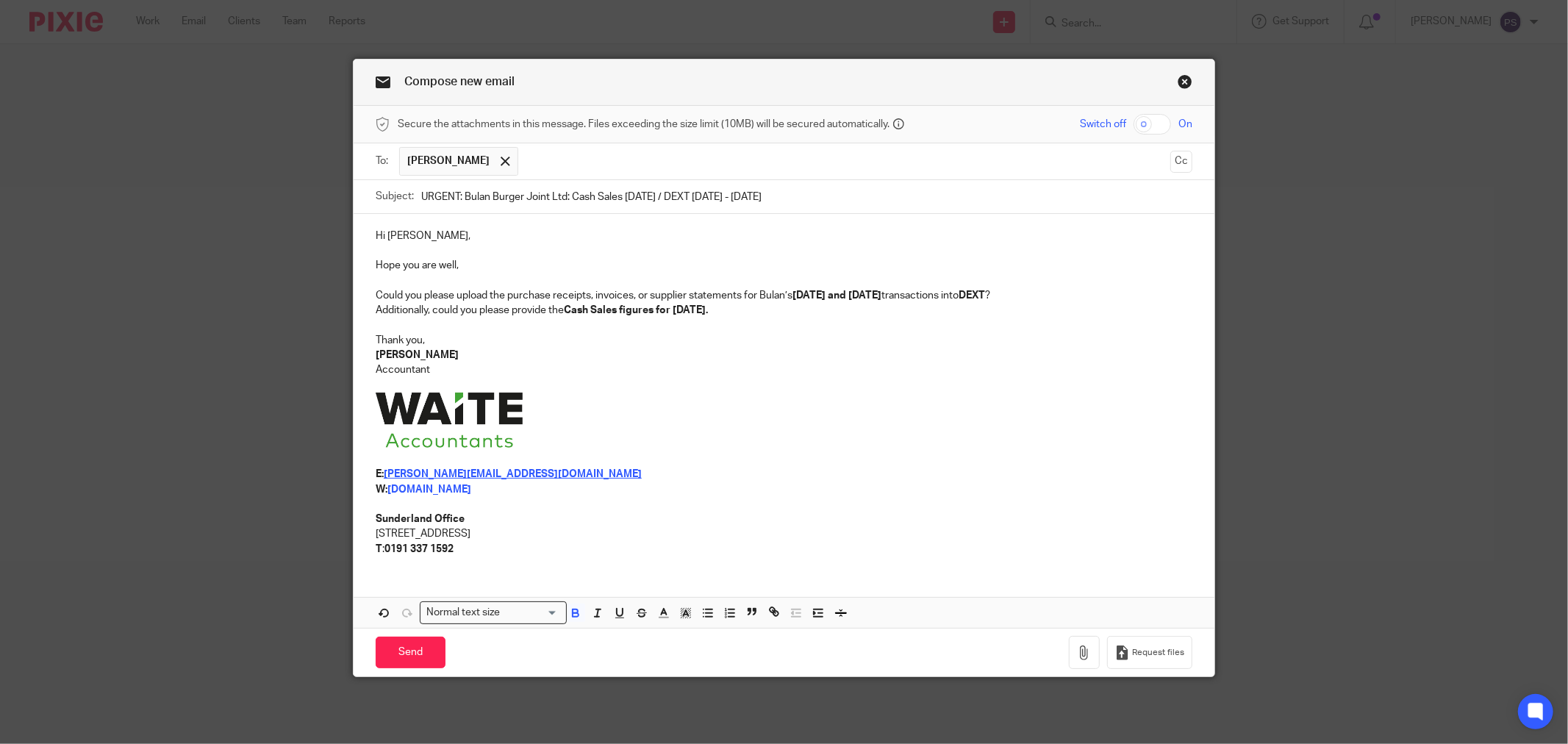
click at [532, 417] on p at bounding box center [784, 422] width 817 height 59
click at [803, 314] on p "Additionally, could you please provide the Cash Sales figures for September 202…" at bounding box center [784, 310] width 817 height 15
click at [767, 435] on p at bounding box center [784, 422] width 817 height 59
click at [644, 379] on p at bounding box center [784, 385] width 817 height 15
drag, startPoint x: 623, startPoint y: 357, endPoint x: 554, endPoint y: 349, distance: 69.5
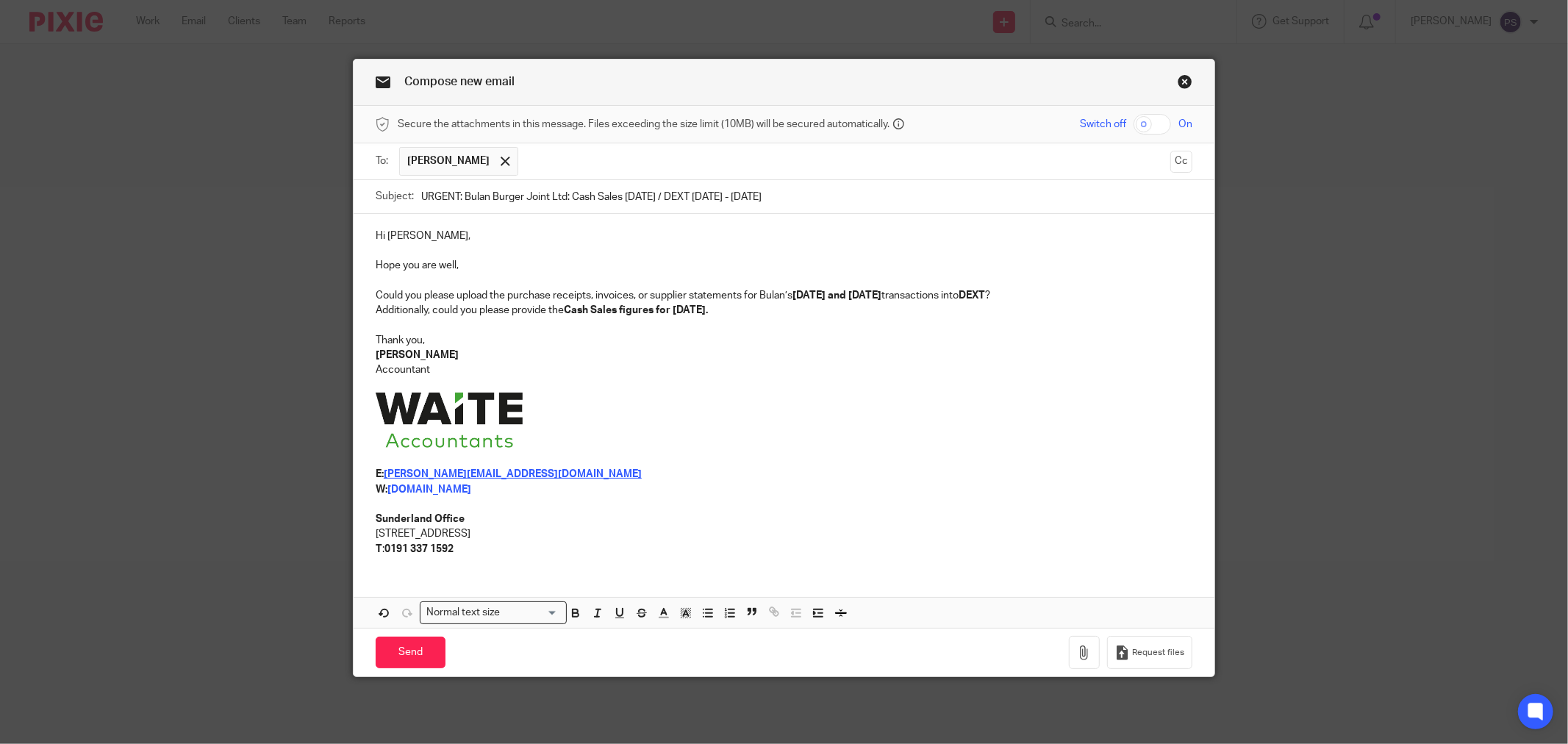
click at [622, 356] on p "[PERSON_NAME]" at bounding box center [784, 355] width 817 height 15
click at [554, 349] on p "[PERSON_NAME]" at bounding box center [784, 355] width 817 height 15
click at [744, 334] on p "Thank you," at bounding box center [784, 340] width 817 height 15
click at [755, 326] on p at bounding box center [784, 326] width 817 height 15
click at [768, 311] on p "Additionally, could you please provide the Cash Sales figures for September 202…" at bounding box center [784, 310] width 817 height 15
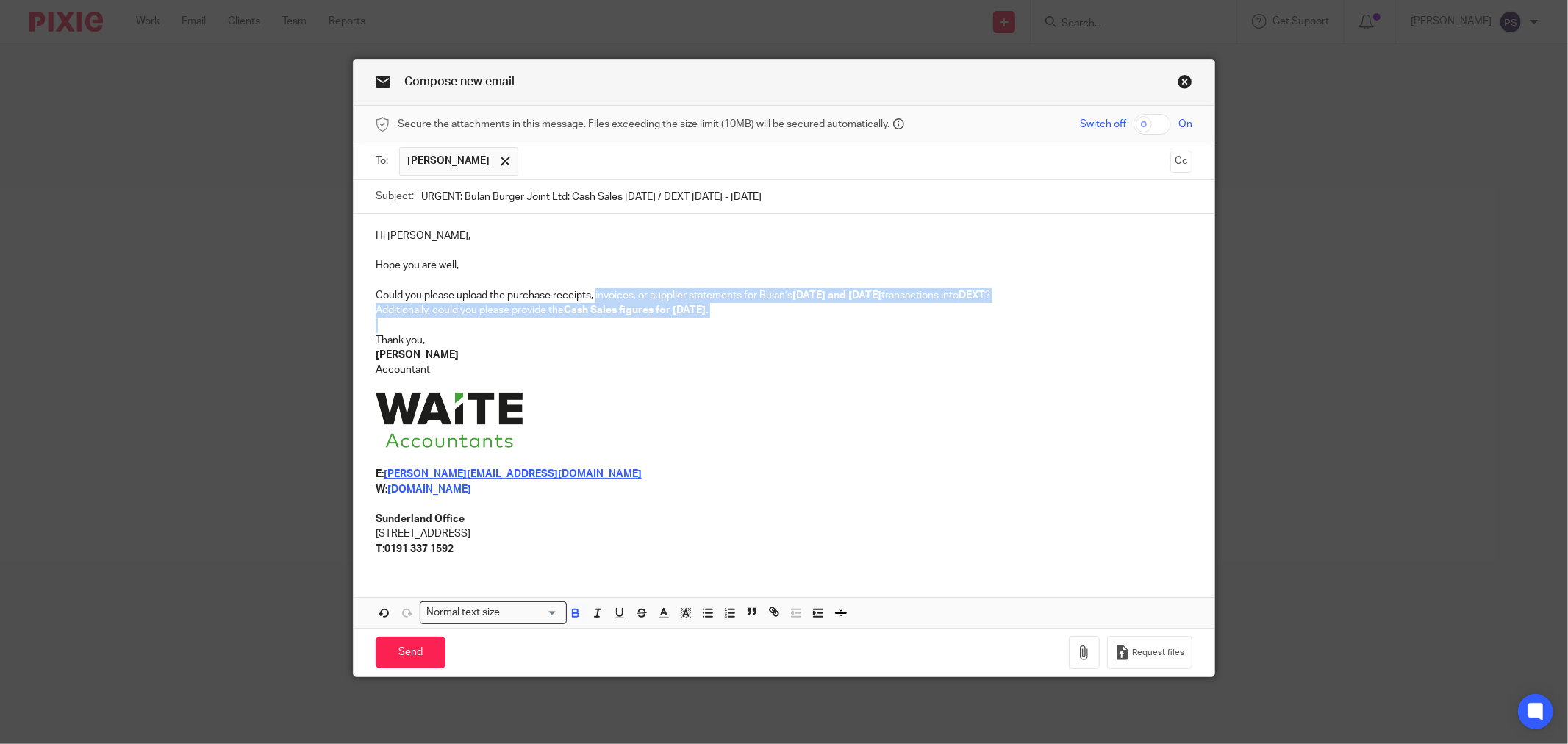
drag, startPoint x: 769, startPoint y: 311, endPoint x: 626, endPoint y: 303, distance: 143.2
click at [626, 303] on div "Hi Mark, Hope you are well, Could you please upload the purchase receipts, invo…" at bounding box center [784, 390] width 861 height 354
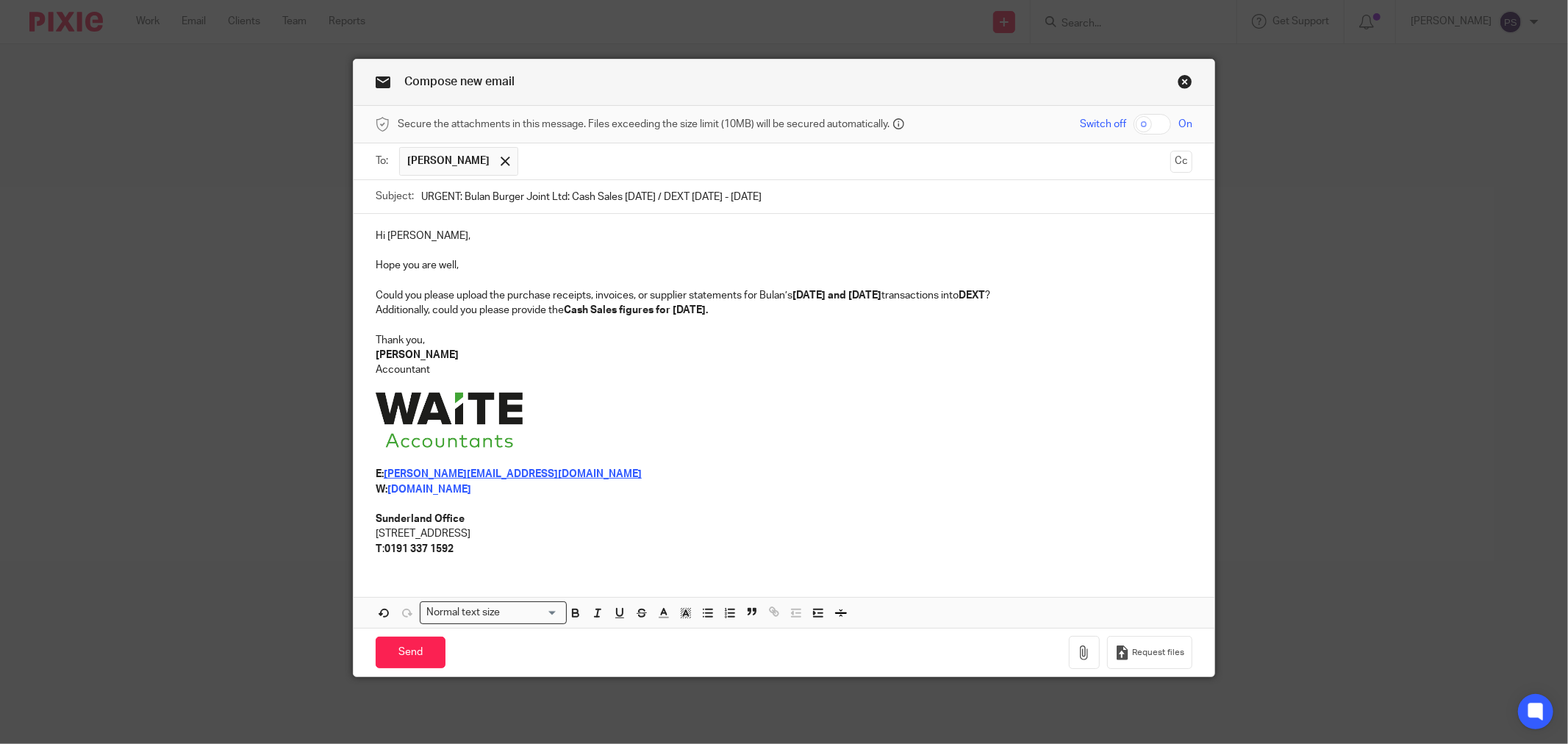
click at [689, 380] on p at bounding box center [784, 385] width 817 height 15
click at [770, 329] on p at bounding box center [784, 326] width 817 height 15
click at [770, 314] on p "Additionally, could you please provide the Cash Sales figures for September 202…" at bounding box center [784, 310] width 817 height 15
click at [761, 324] on p at bounding box center [784, 326] width 817 height 15
click at [834, 300] on strong "August and September 2025" at bounding box center [837, 296] width 89 height 11
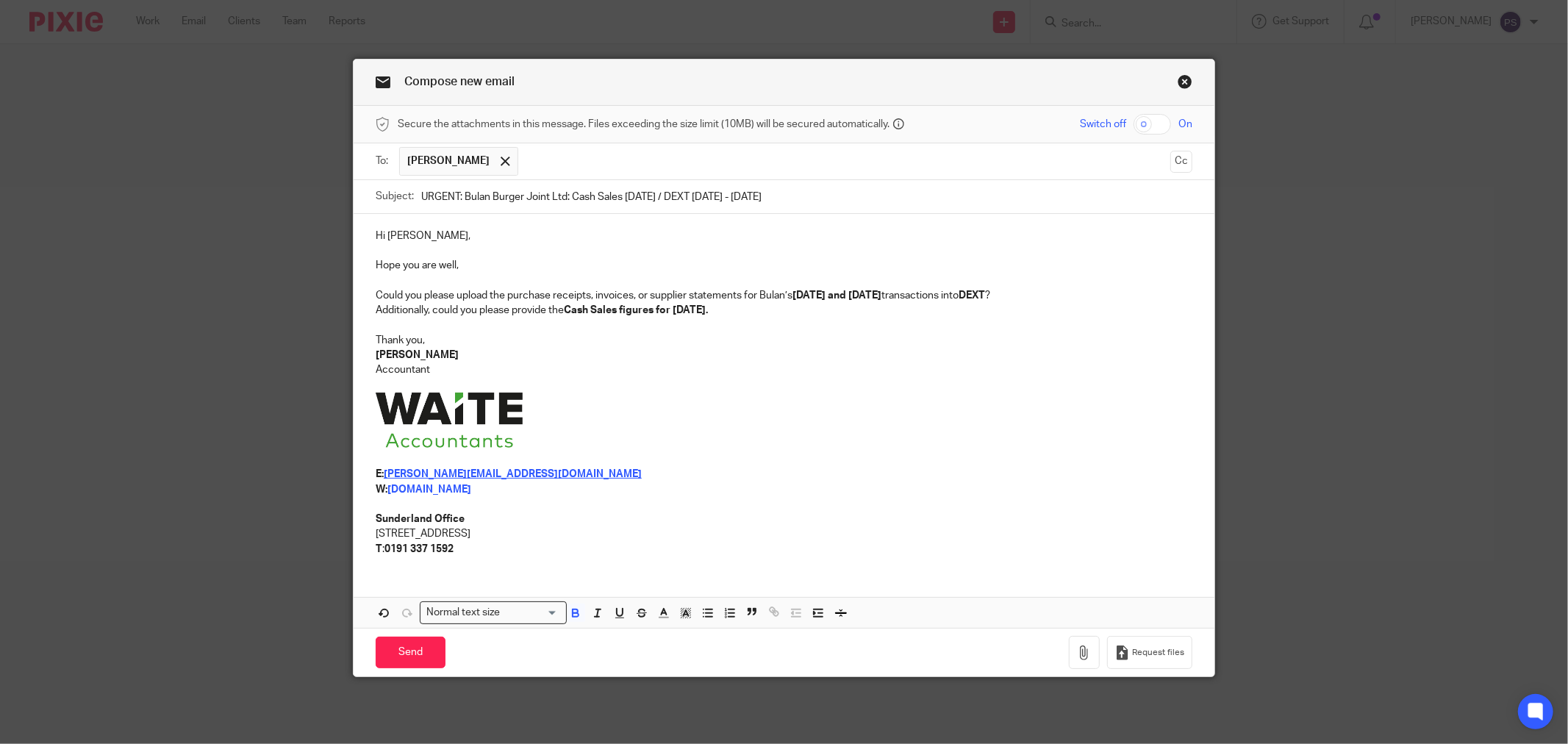
click at [839, 314] on p "Additionally, could you please provide the Cash Sales figures for September 202…" at bounding box center [784, 310] width 817 height 15
drag, startPoint x: 804, startPoint y: 298, endPoint x: 852, endPoint y: 330, distance: 57.7
click at [804, 300] on strong "August and September 2025" at bounding box center [837, 296] width 89 height 11
click at [852, 330] on p at bounding box center [784, 326] width 817 height 15
click at [840, 330] on p at bounding box center [784, 326] width 817 height 15
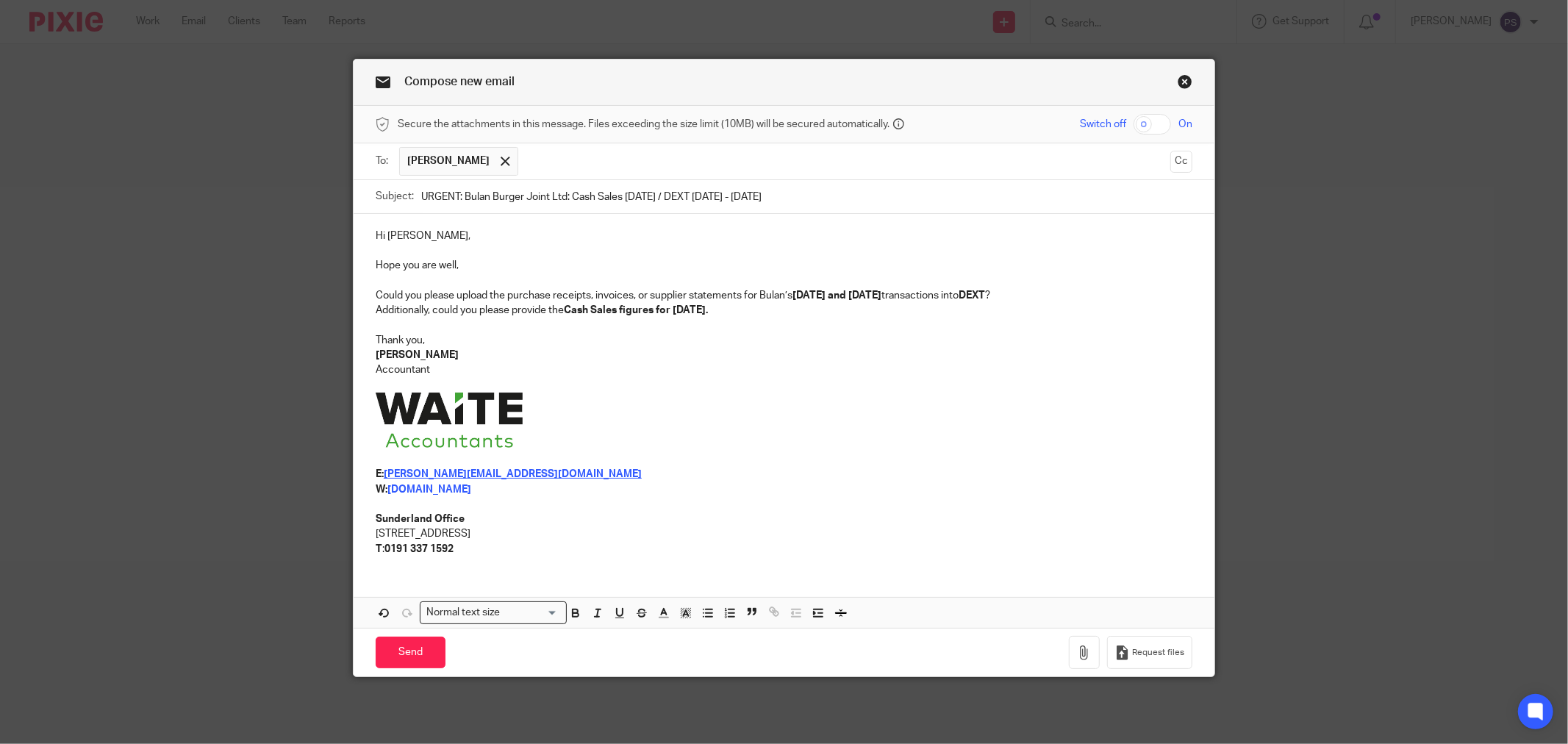
click at [495, 327] on p at bounding box center [784, 326] width 817 height 15
click at [538, 347] on p "Thank you," at bounding box center [784, 340] width 817 height 15
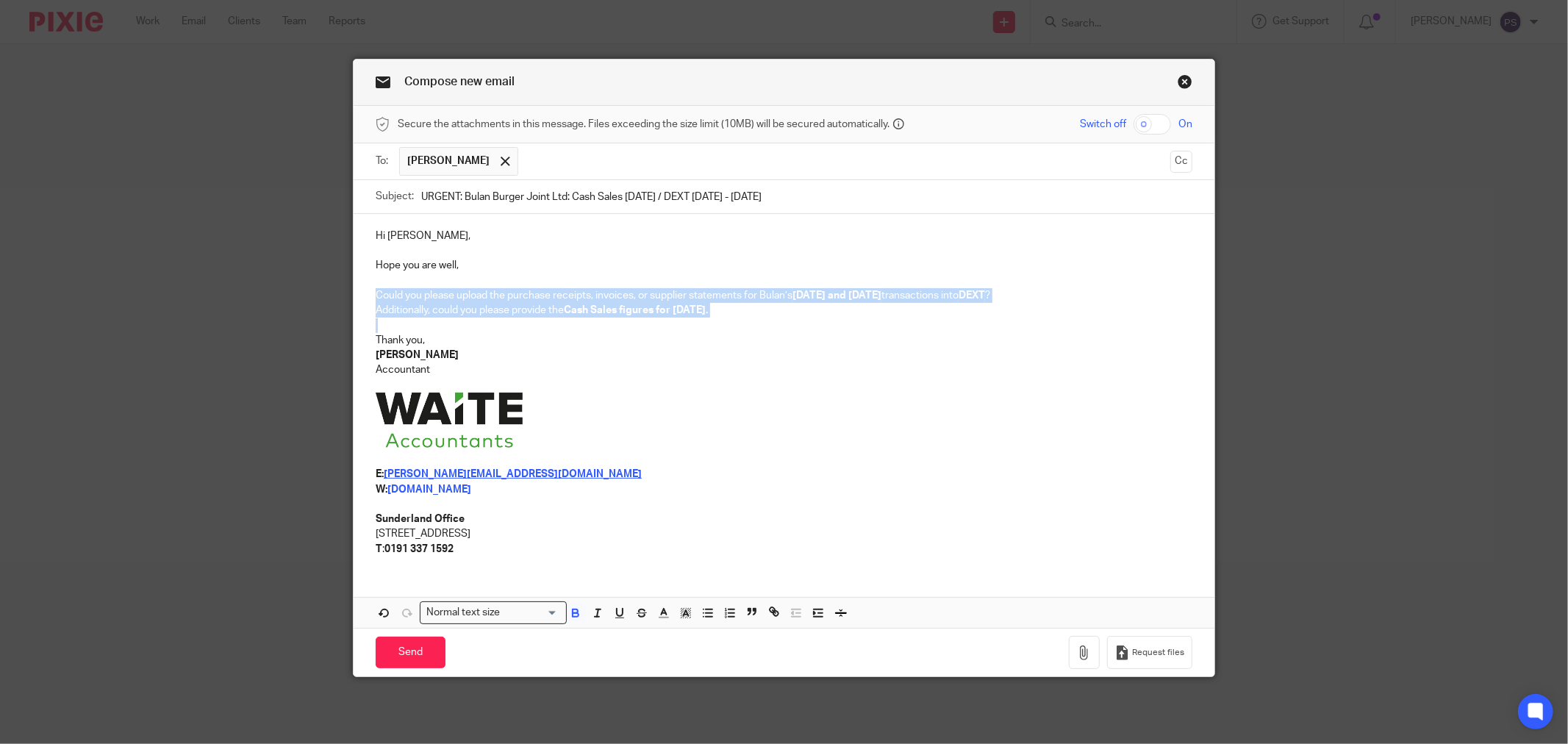
drag, startPoint x: 765, startPoint y: 320, endPoint x: 354, endPoint y: 302, distance: 411.4
click at [354, 302] on div "Hi Mark, Hope you are well, Could you please upload the purchase receipts, invo…" at bounding box center [784, 390] width 861 height 354
click at [872, 313] on p "Additionally, could you please provide the Cash Sales figures for September 202…" at bounding box center [784, 310] width 817 height 15
click at [872, 312] on p "Additionally, could you please provide the Cash Sales figures for September 202…" at bounding box center [784, 310] width 817 height 15
click at [852, 311] on p "Additionally, could you please provide the Cash Sales figures for September 202…" at bounding box center [784, 310] width 817 height 15
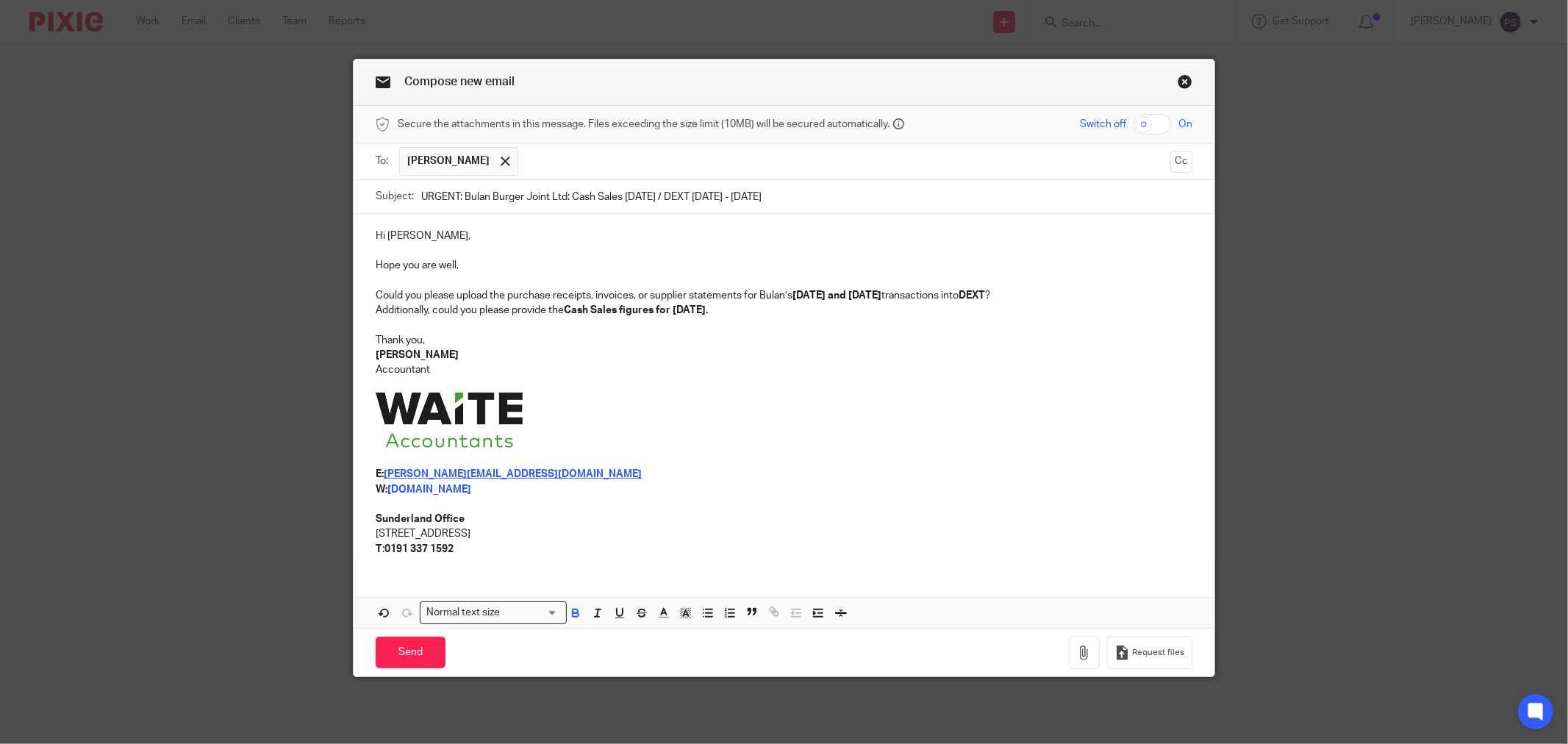
click at [834, 315] on p "Additionally, could you please provide the Cash Sales figures for September 202…" at bounding box center [784, 310] width 817 height 15
drag, startPoint x: 806, startPoint y: 318, endPoint x: 265, endPoint y: 261, distance: 544.0
click at [357, 301] on div "Hi Mark, Hope you are well, Could you please upload the purchase receipts, invo…" at bounding box center [784, 390] width 861 height 354
click at [703, 395] on p at bounding box center [784, 422] width 817 height 59
drag, startPoint x: 773, startPoint y: 345, endPoint x: 683, endPoint y: 330, distance: 91.2
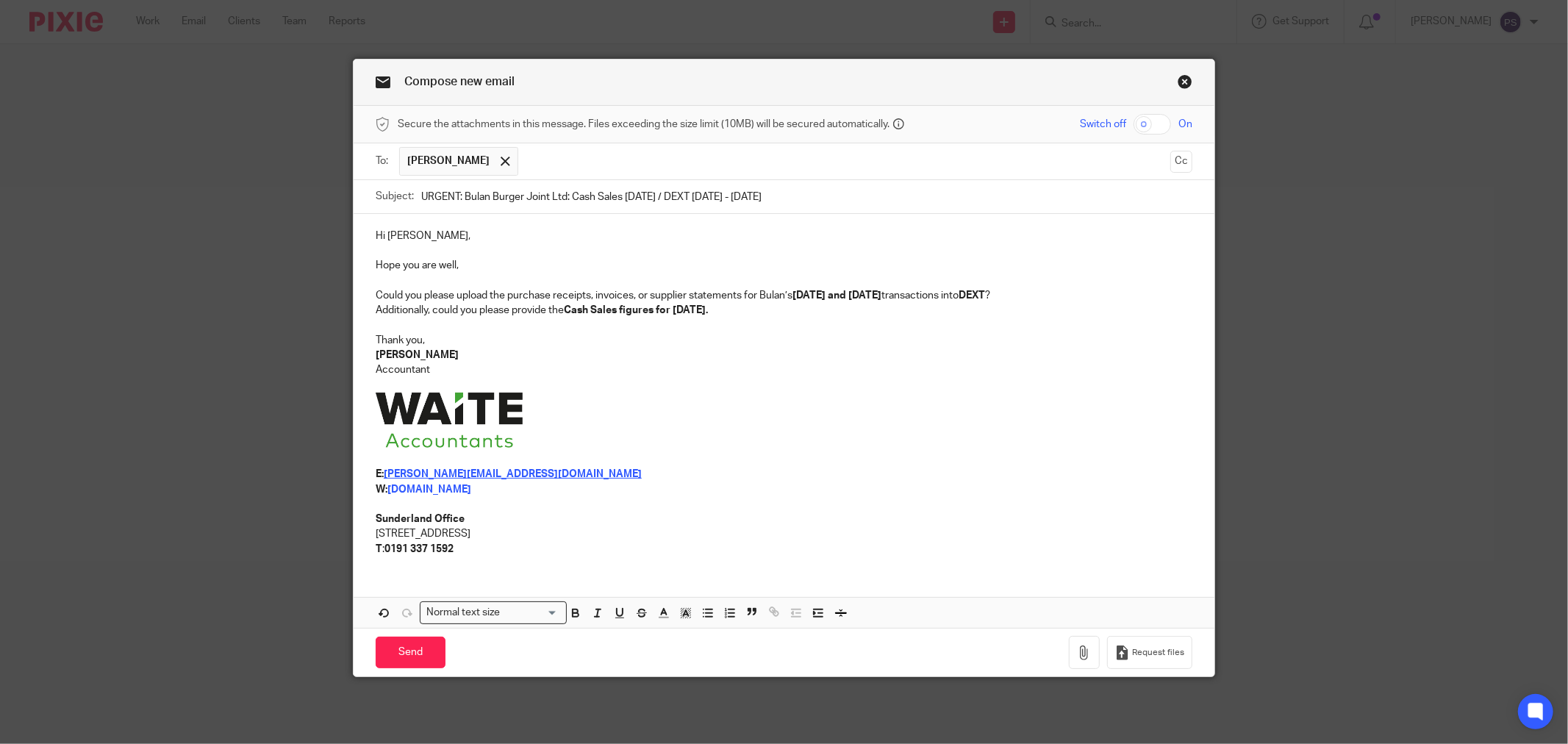
click at [773, 344] on p "Thank you," at bounding box center [784, 340] width 817 height 15
click at [620, 358] on p "[PERSON_NAME]" at bounding box center [784, 355] width 817 height 15
click at [866, 344] on p "Thank you," at bounding box center [784, 340] width 817 height 15
click at [775, 313] on p "Additionally, could you please provide the Cash Sales figures for September 202…" at bounding box center [784, 310] width 817 height 15
drag, startPoint x: 761, startPoint y: 315, endPoint x: 362, endPoint y: 315, distance: 399.0
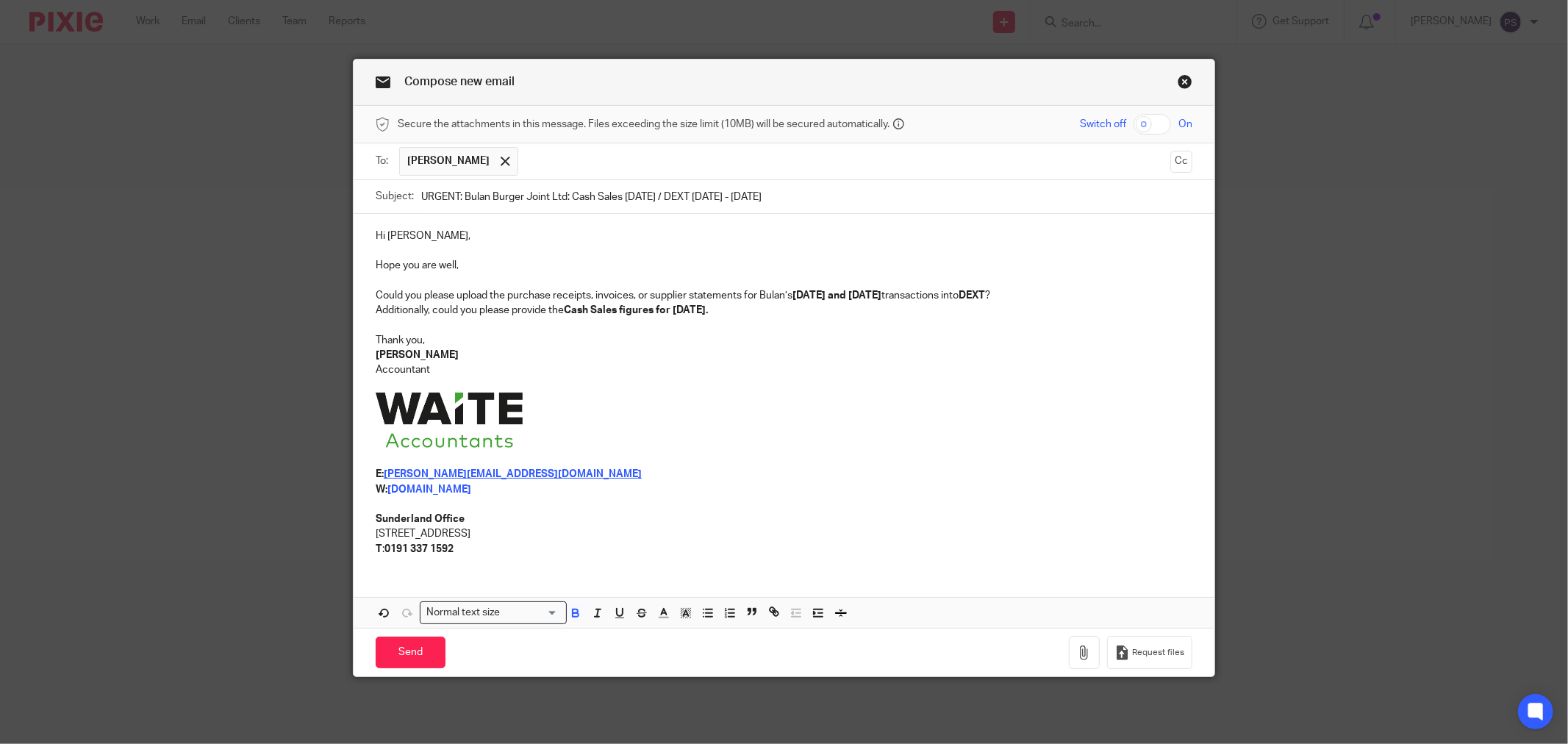
click at [362, 315] on div "Hi Mark, Hope you are well, Could you please upload the purchase receipts, invo…" at bounding box center [784, 390] width 861 height 354
drag, startPoint x: 813, startPoint y: 369, endPoint x: 748, endPoint y: 332, distance: 74.8
click at [813, 368] on p "Accountant" at bounding box center [784, 370] width 817 height 15
click at [760, 315] on p "Additionally, could you please provide the Cash Sales figures for September 202…" at bounding box center [784, 310] width 817 height 15
drag, startPoint x: 841, startPoint y: 321, endPoint x: 825, endPoint y: 322, distance: 16.0
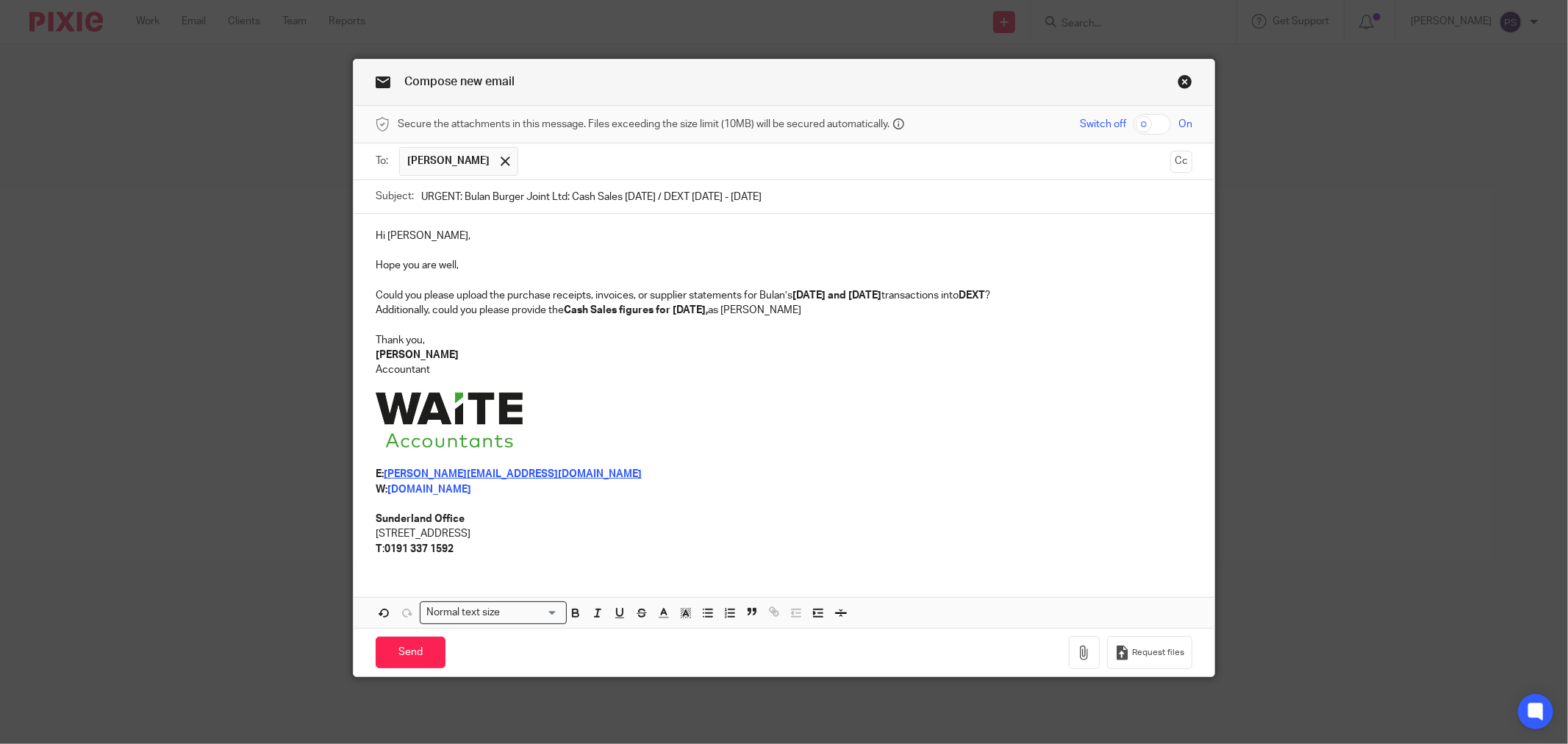
click at [841, 321] on p at bounding box center [784, 326] width 817 height 15
click at [814, 305] on p "Additionally, could you please provide the Cash Sales figures for September 202…" at bounding box center [784, 310] width 817 height 15
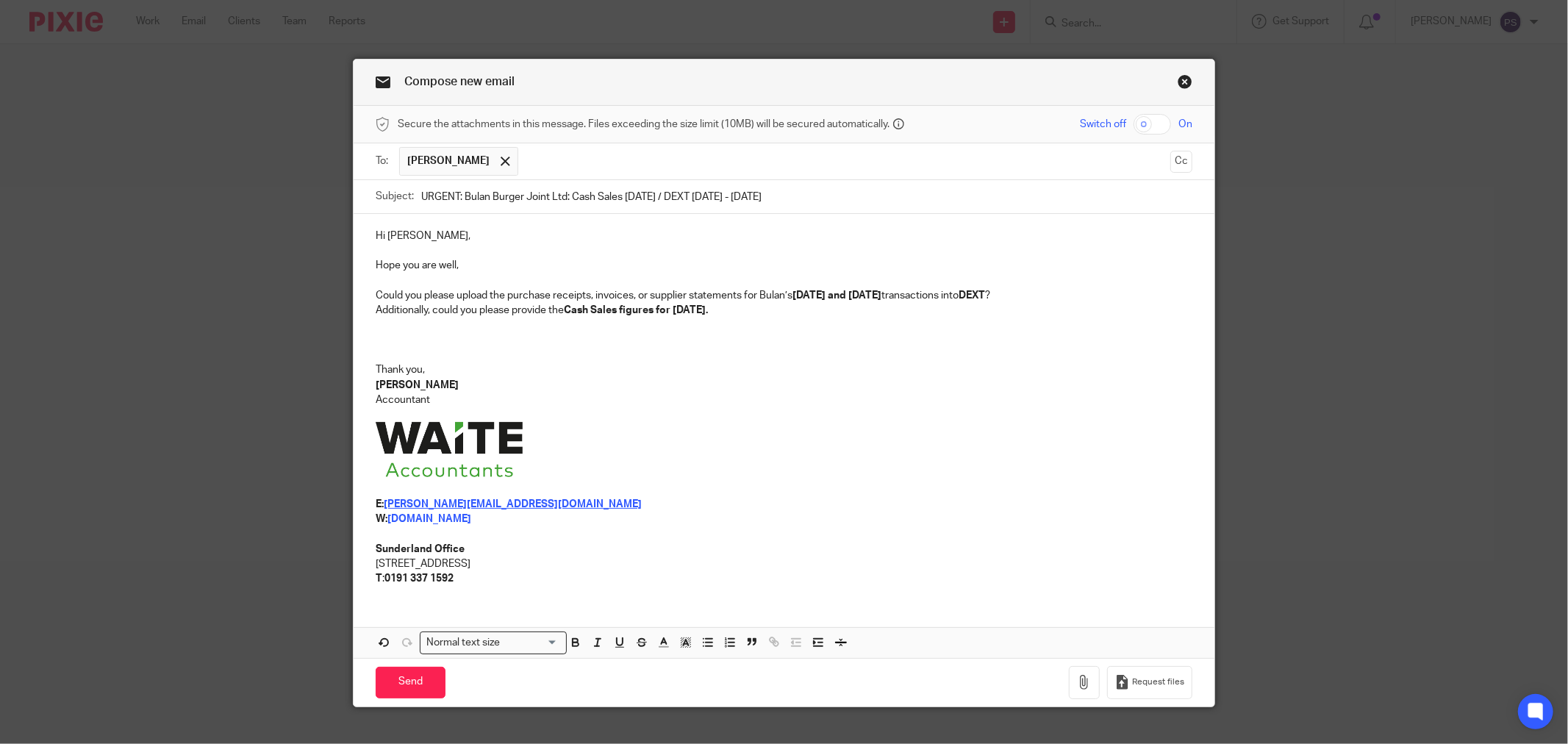
click at [451, 345] on p at bounding box center [784, 340] width 817 height 15
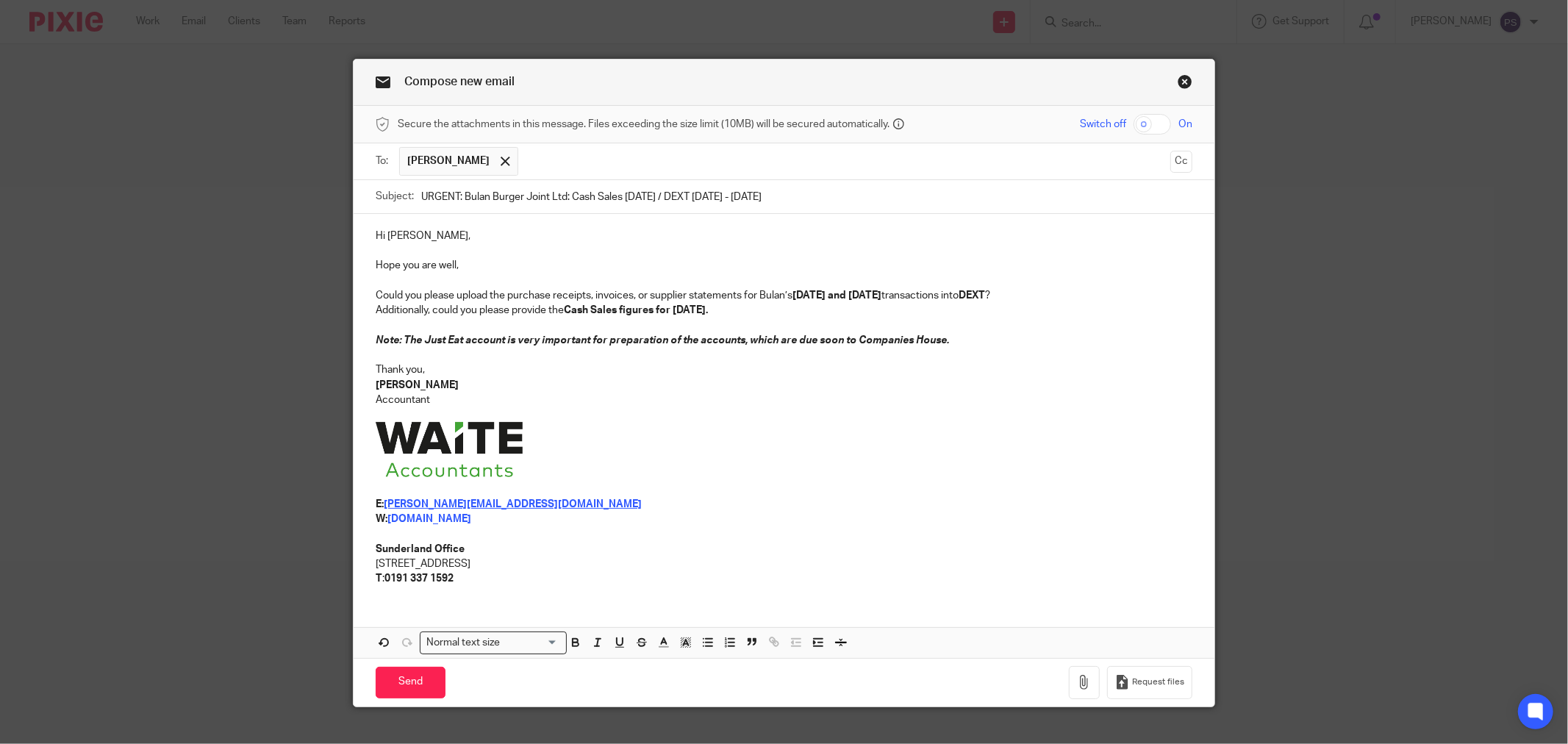
drag, startPoint x: 559, startPoint y: 372, endPoint x: 431, endPoint y: 348, distance: 130.2
click at [559, 372] on p "Thank you," at bounding box center [784, 370] width 817 height 15
drag, startPoint x: 418, startPoint y: 340, endPoint x: 498, endPoint y: 341, distance: 80.0
click at [498, 341] on em "Note: The Just Eat account is very important for preparation of the accounts, w…" at bounding box center [662, 340] width 574 height 11
drag, startPoint x: 712, startPoint y: 339, endPoint x: 1067, endPoint y: 338, distance: 355.0
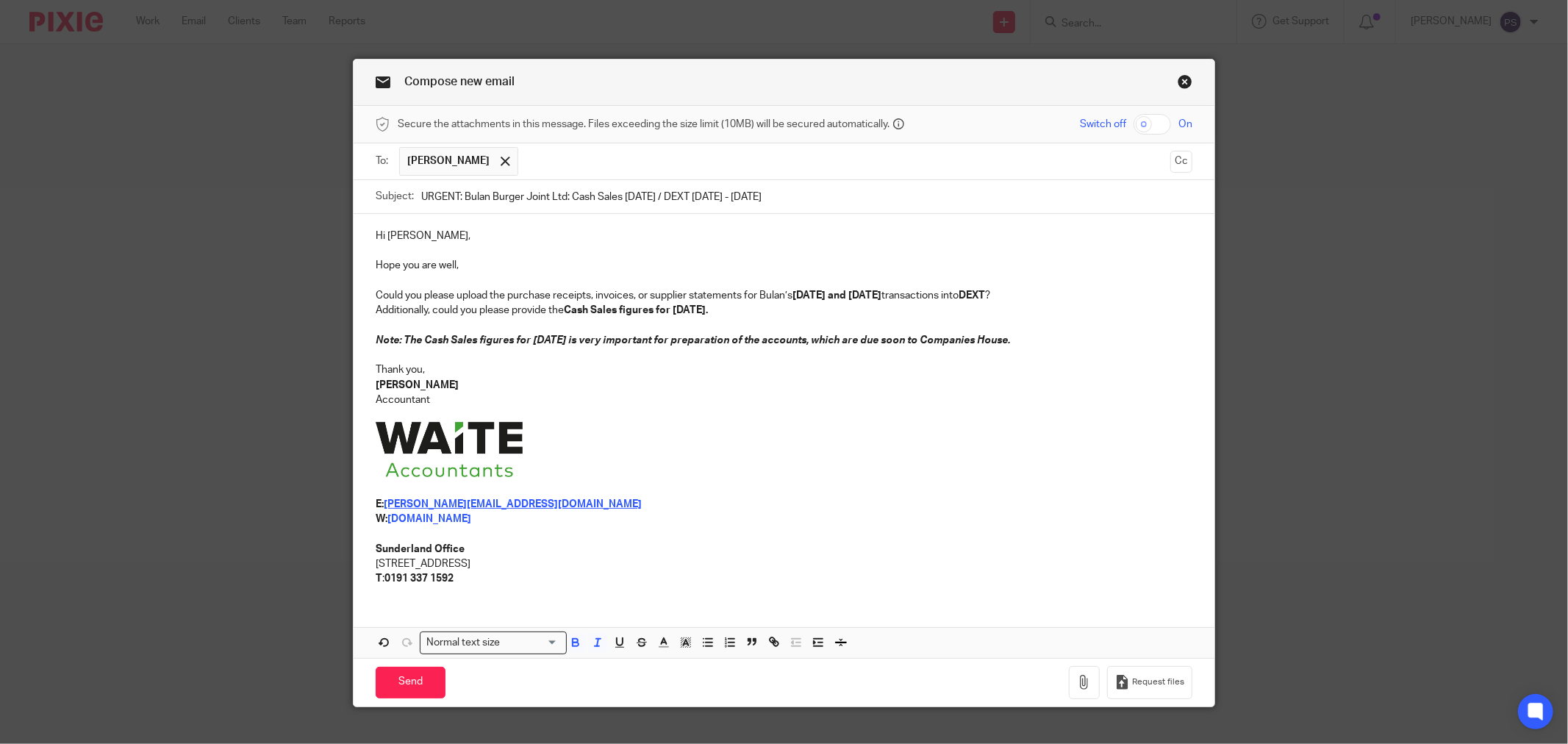
click at [1067, 338] on p "Note: The Cash Sales figures for September 2025 is very important for preparati…" at bounding box center [784, 340] width 817 height 15
click at [795, 339] on em "Note: The Cash Sales figures for September 2025 is very important for us to che…" at bounding box center [623, 340] width 496 height 11
drag, startPoint x: 850, startPoint y: 324, endPoint x: 399, endPoint y: 347, distance: 451.6
click at [399, 347] on p "Note: The Cash Sales figures for September 2025 is very important for us to che…" at bounding box center [784, 340] width 817 height 15
copy em "The Cash Sales figures for September 2025 is very important for us to check if …"
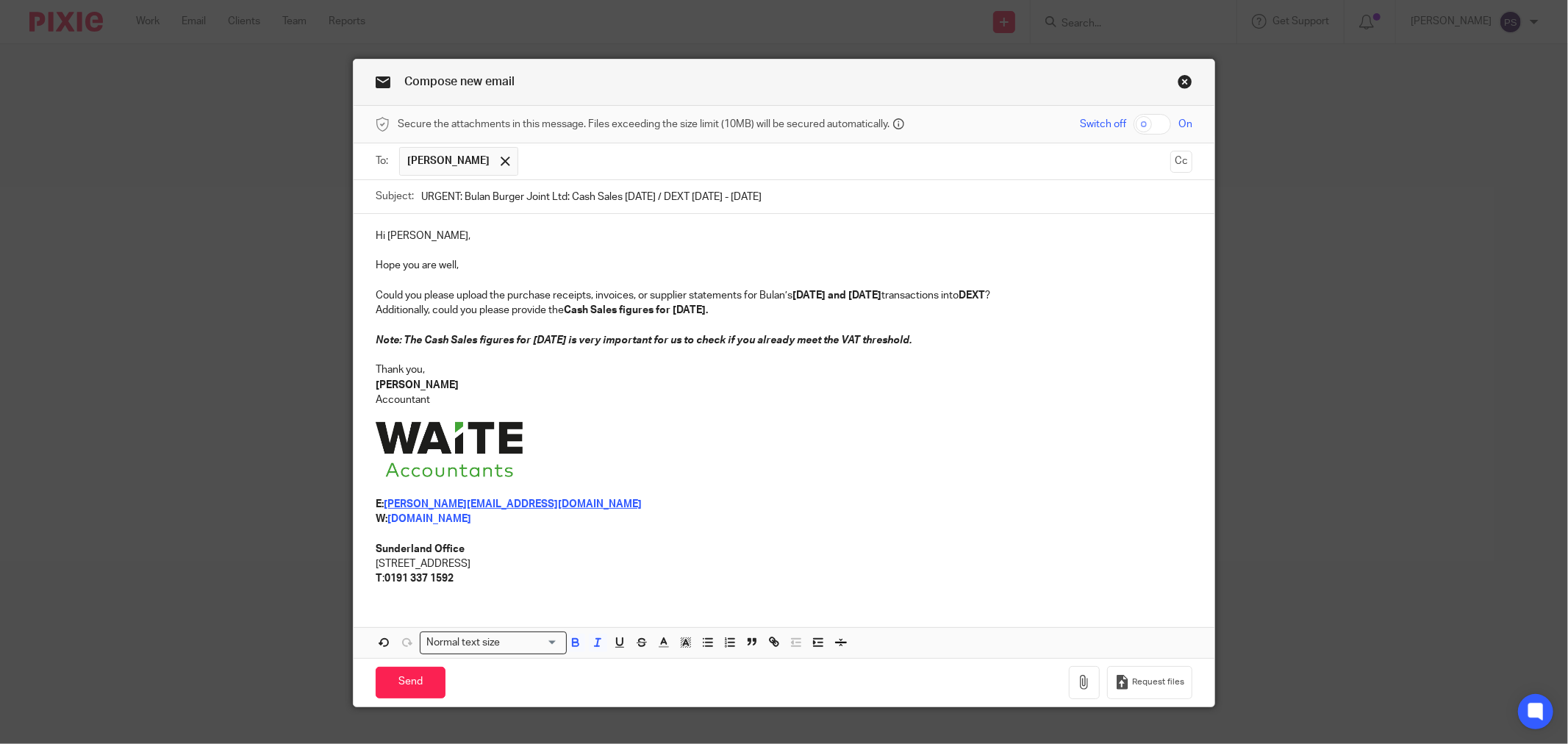
click at [862, 349] on p at bounding box center [784, 355] width 817 height 15
drag, startPoint x: 738, startPoint y: 334, endPoint x: 948, endPoint y: 343, distance: 210.2
click at [948, 343] on p "Note: The Cash Sales figures for September 2025 is very important for us to che…" at bounding box center [784, 340] width 817 height 15
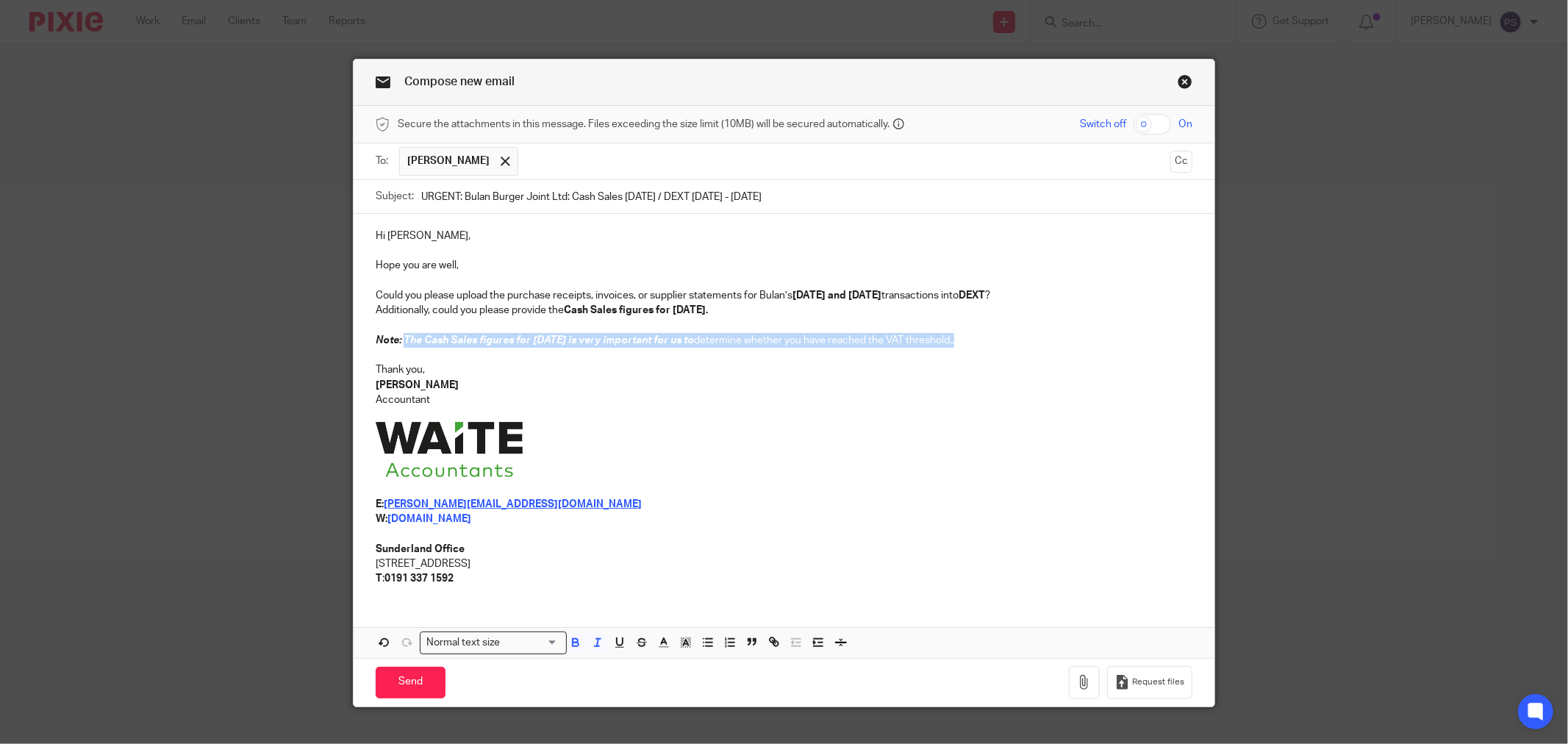
drag, startPoint x: 972, startPoint y: 349, endPoint x: 397, endPoint y: 346, distance: 575.0
click at [397, 346] on p "Note: The Cash Sales figures for September 2025 is very important for us to det…" at bounding box center [784, 340] width 817 height 15
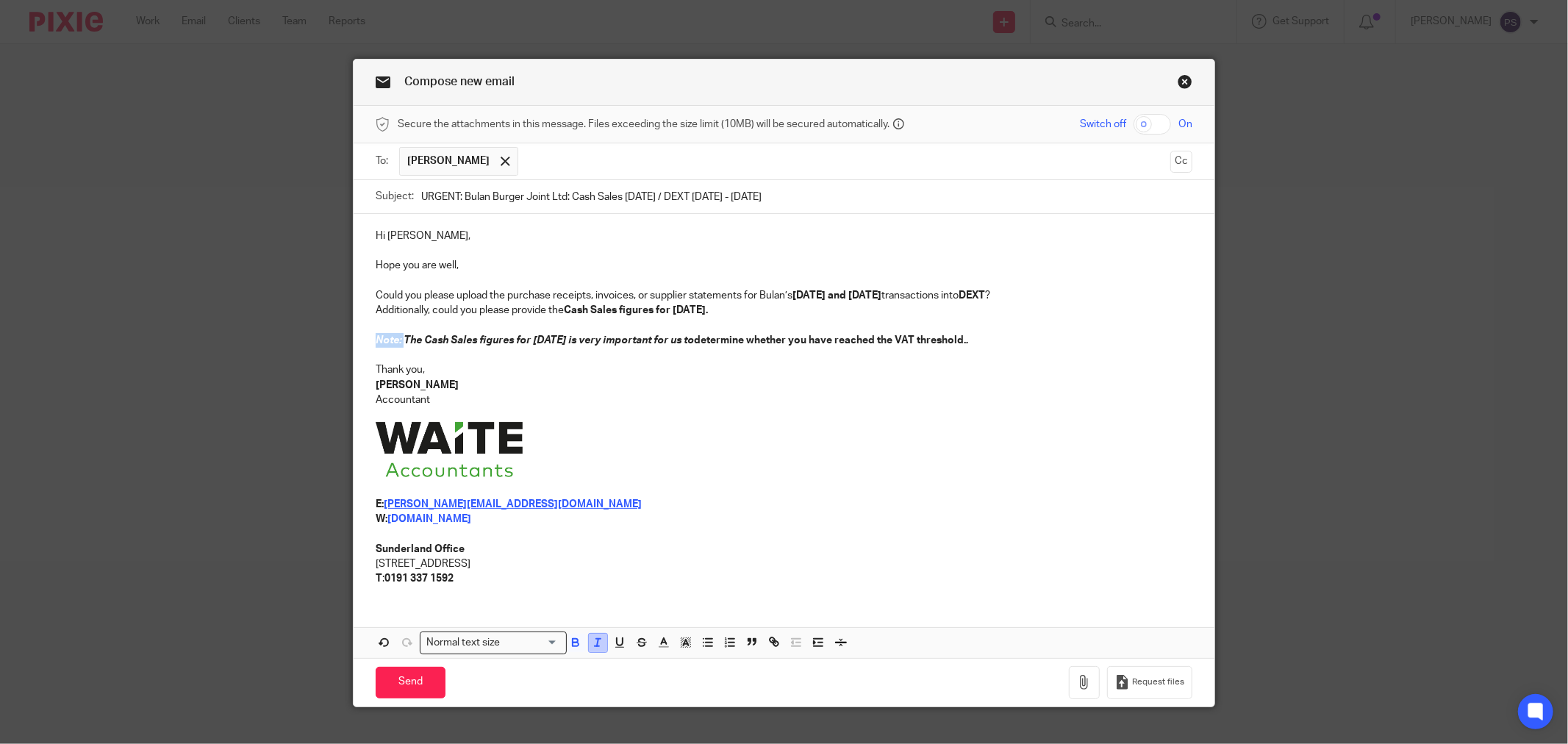
click at [594, 649] on icon "button" at bounding box center [598, 643] width 14 height 14
click at [593, 643] on icon "button" at bounding box center [598, 643] width 14 height 14
click at [765, 468] on p at bounding box center [784, 451] width 817 height 59
click at [1052, 344] on p "Note: The Cash Sales figures for September 2025 is very important for us to det…" at bounding box center [784, 340] width 817 height 15
click at [744, 420] on p at bounding box center [784, 414] width 817 height 15
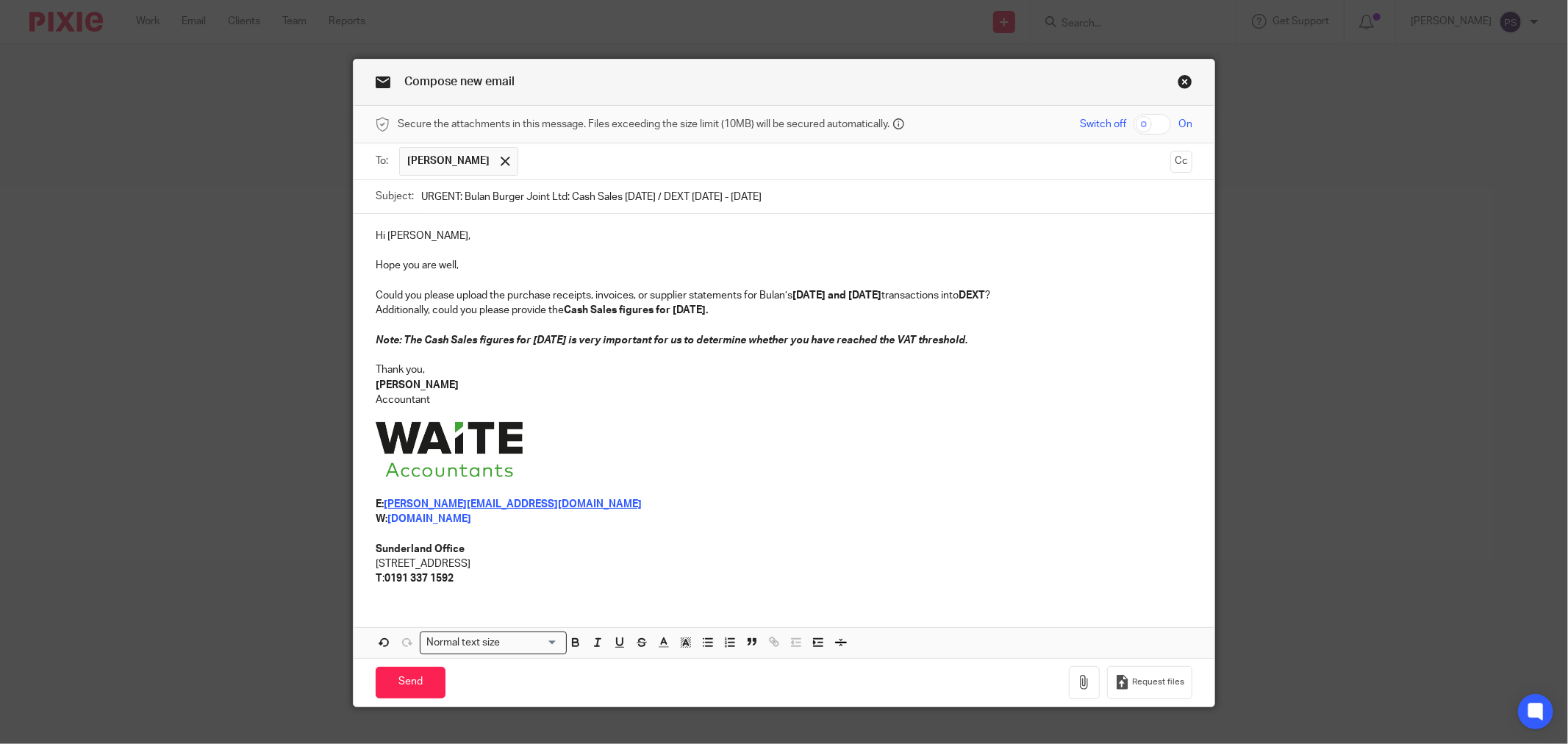
click at [713, 405] on p "Accountant" at bounding box center [784, 400] width 817 height 15
click at [737, 387] on p "[PERSON_NAME]" at bounding box center [784, 385] width 817 height 15
click at [737, 386] on p "[PERSON_NAME]" at bounding box center [784, 385] width 817 height 15
click at [701, 392] on p "[PERSON_NAME]" at bounding box center [784, 385] width 817 height 15
click at [943, 466] on p at bounding box center [784, 451] width 817 height 59
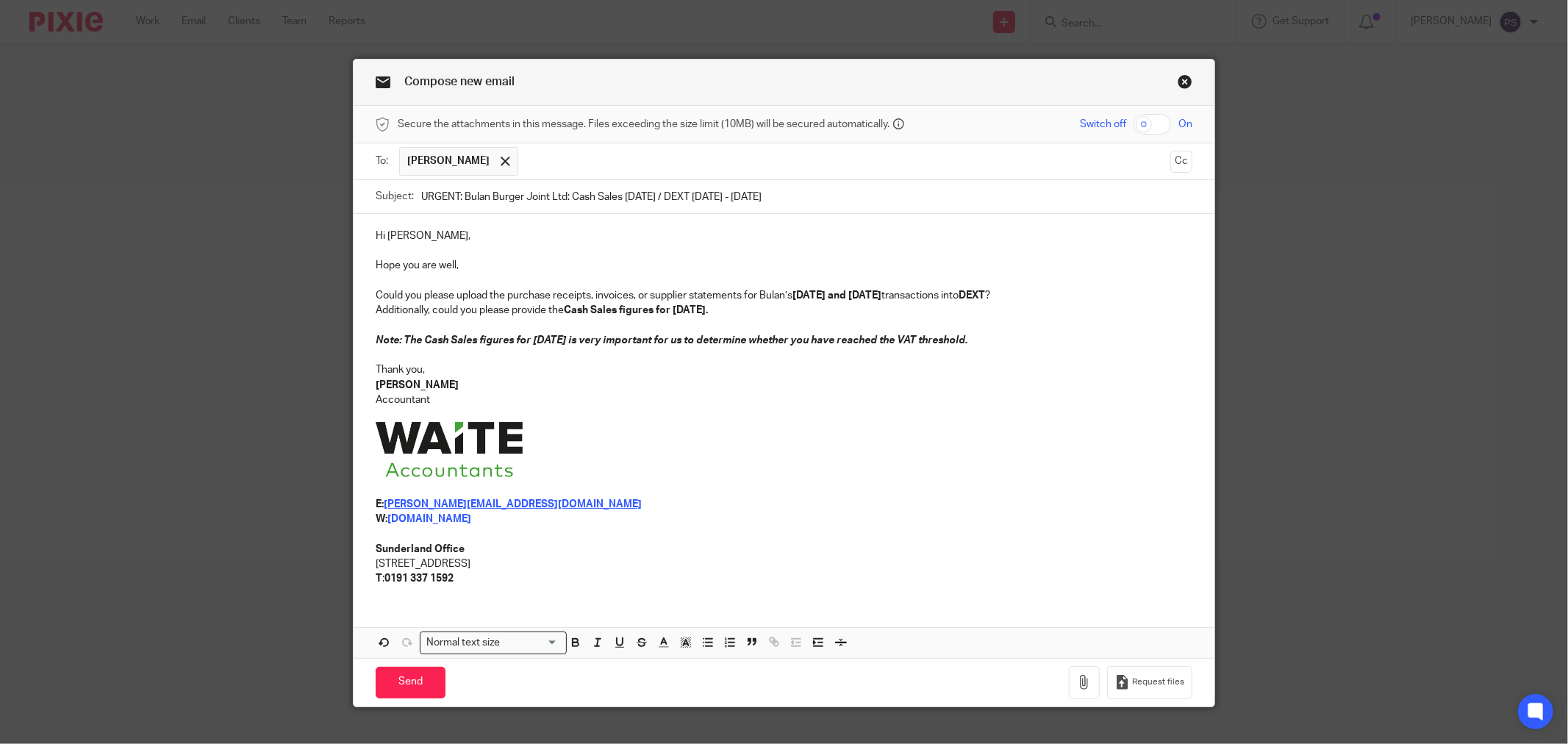
click at [814, 411] on p at bounding box center [784, 414] width 817 height 15
click at [817, 401] on p "Accountant" at bounding box center [784, 400] width 817 height 15
click at [688, 495] on p at bounding box center [784, 489] width 817 height 15
click at [409, 689] on input "Send" at bounding box center [410, 682] width 70 height 32
